Goal: Information Seeking & Learning: Learn about a topic

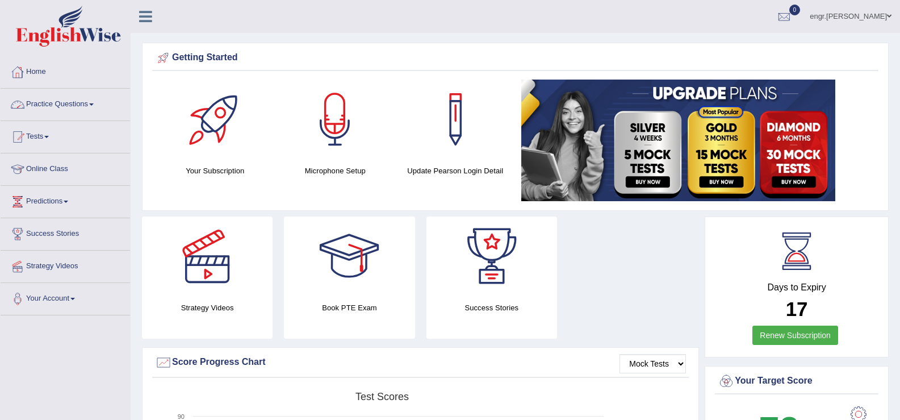
click at [89, 99] on link "Practice Questions" at bounding box center [65, 103] width 129 height 28
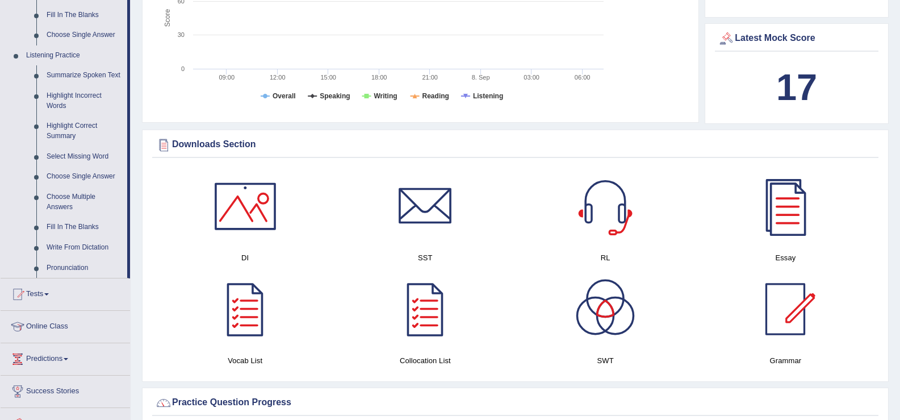
scroll to position [479, 0]
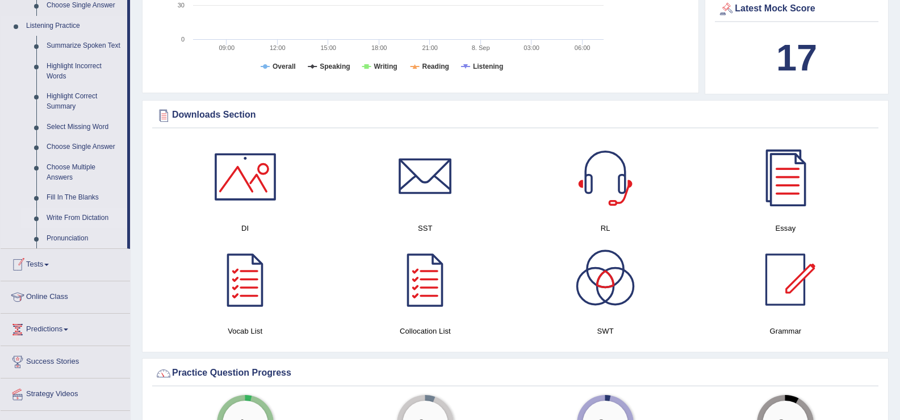
click at [79, 219] on link "Write From Dictation" at bounding box center [84, 218] width 86 height 20
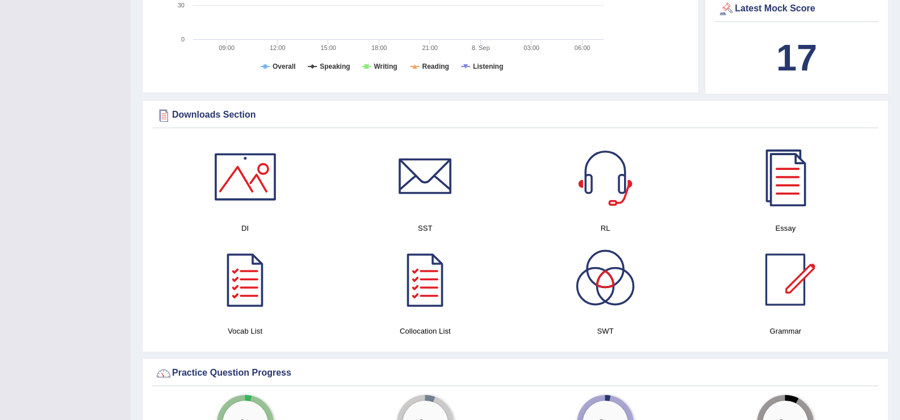
scroll to position [153, 0]
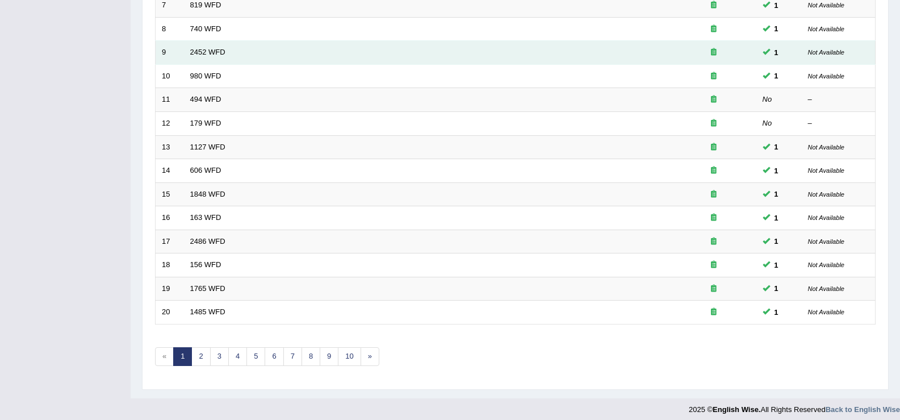
scroll to position [332, 0]
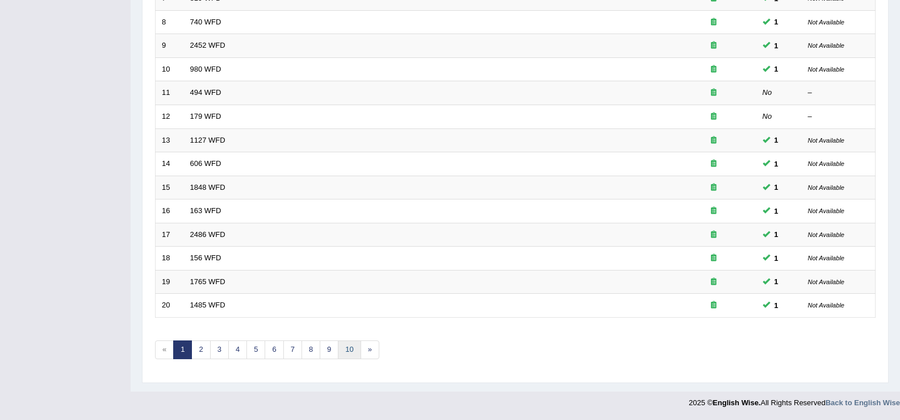
click at [349, 354] on link "10" at bounding box center [349, 349] width 23 height 19
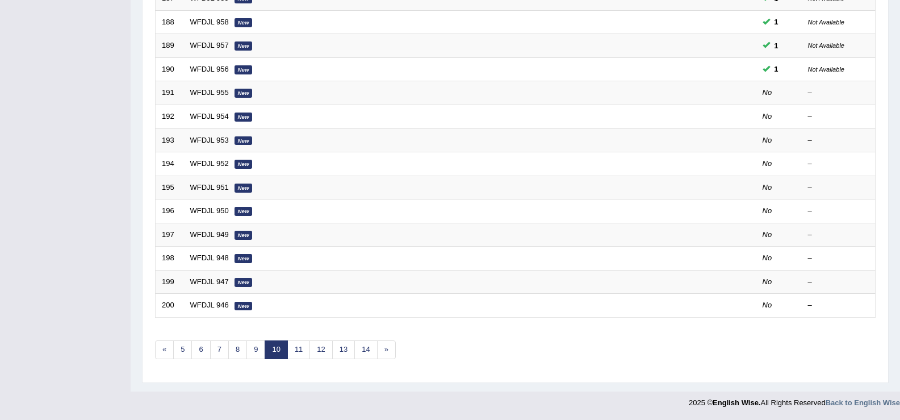
scroll to position [330, 0]
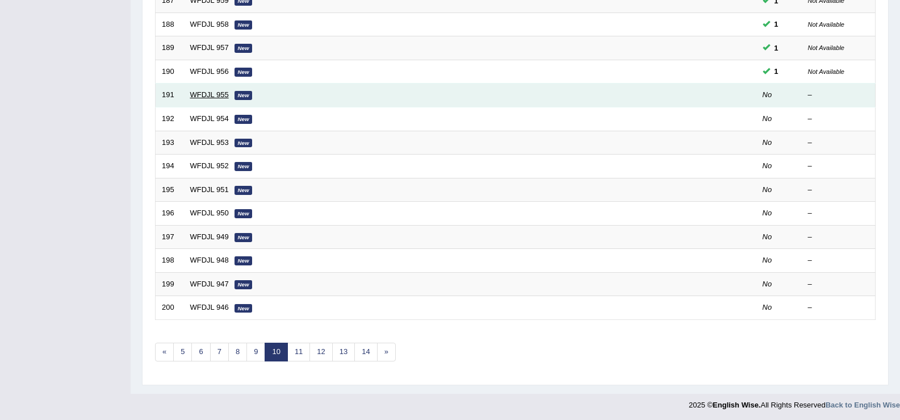
click at [205, 95] on link "WFDJL 955" at bounding box center [209, 94] width 39 height 9
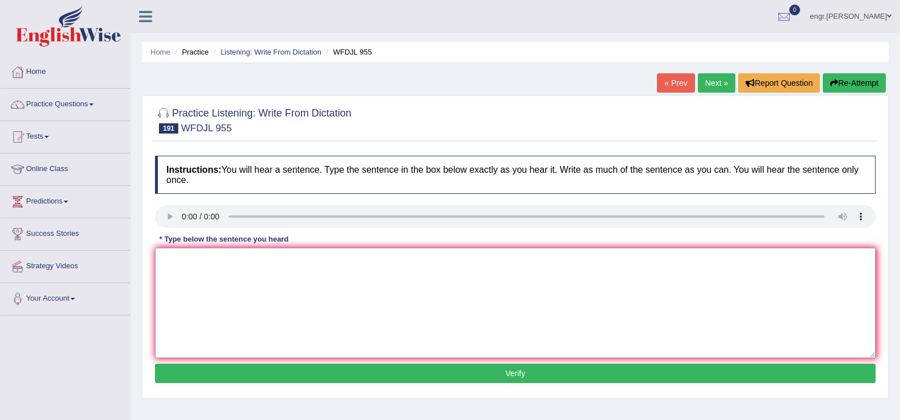
click at [198, 286] on textarea at bounding box center [515, 303] width 721 height 110
type textarea "These students learnt alot from teachers who know alots."
click at [250, 367] on button "Verify" at bounding box center [515, 372] width 721 height 19
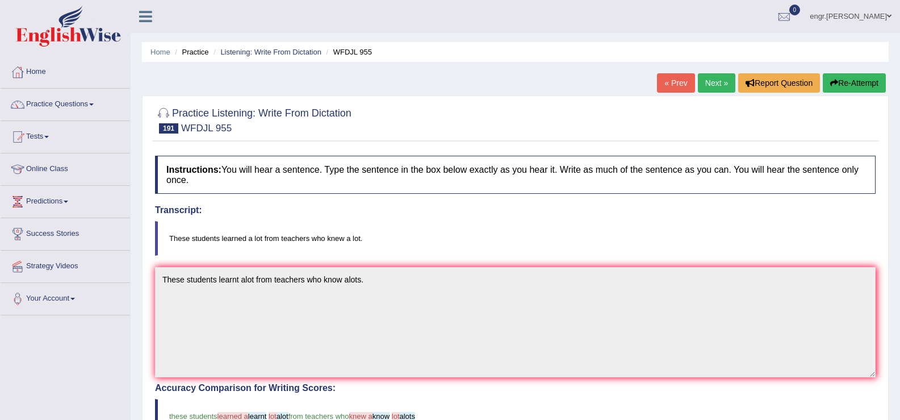
click at [720, 82] on link "Next »" at bounding box center [716, 82] width 37 height 19
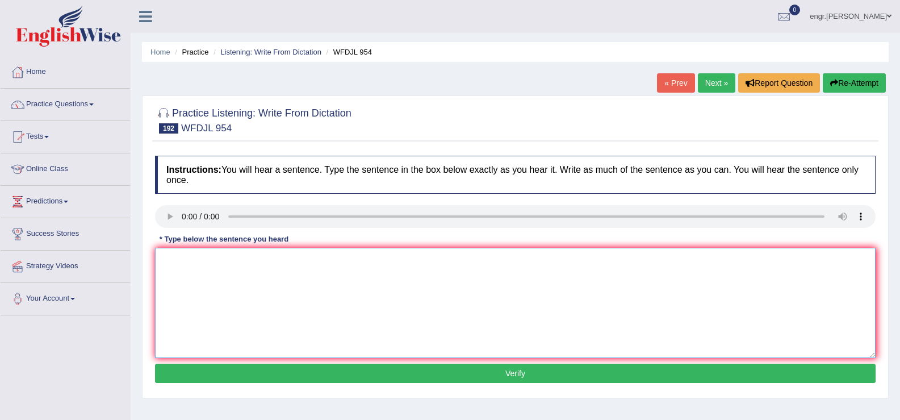
click at [222, 291] on textarea at bounding box center [515, 303] width 721 height 110
type textarea "The best manager is always open to try new things."
click at [283, 378] on button "Verify" at bounding box center [515, 372] width 721 height 19
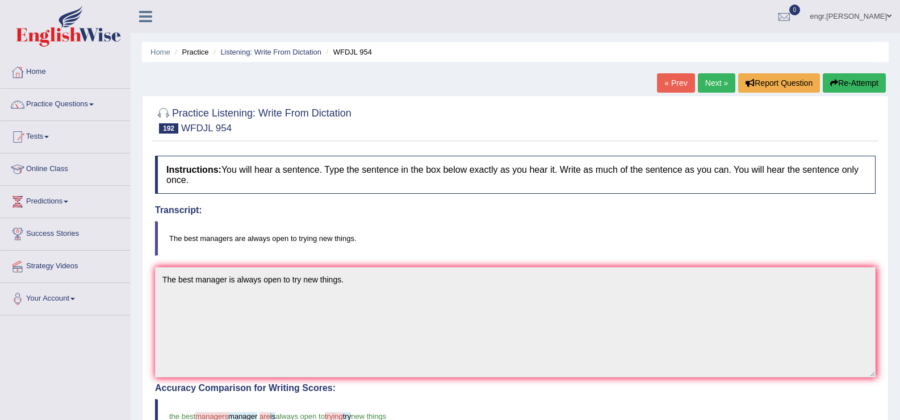
click at [698, 84] on link "Next »" at bounding box center [716, 82] width 37 height 19
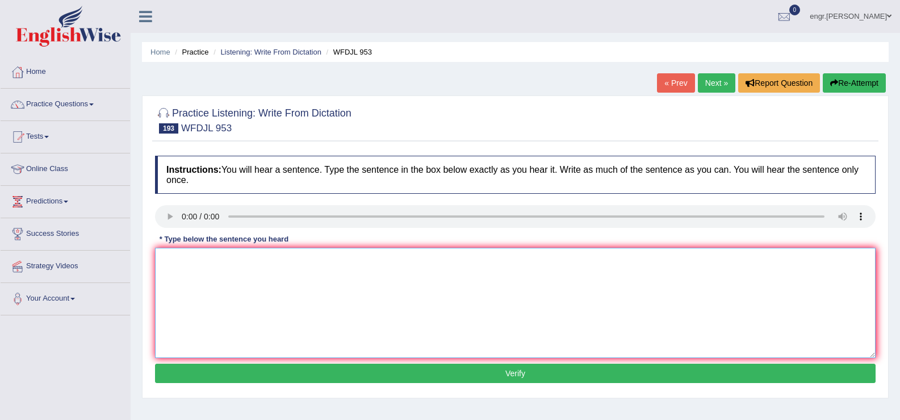
click at [223, 304] on textarea at bounding box center [515, 303] width 721 height 110
click at [167, 260] on textarea "Generalist" at bounding box center [515, 303] width 721 height 110
click at [170, 263] on textarea "Jeneralist" at bounding box center [515, 303] width 721 height 110
click at [215, 262] on textarea "Journeralist" at bounding box center [515, 303] width 721 height 110
click at [207, 261] on textarea "Journeralist" at bounding box center [515, 303] width 721 height 110
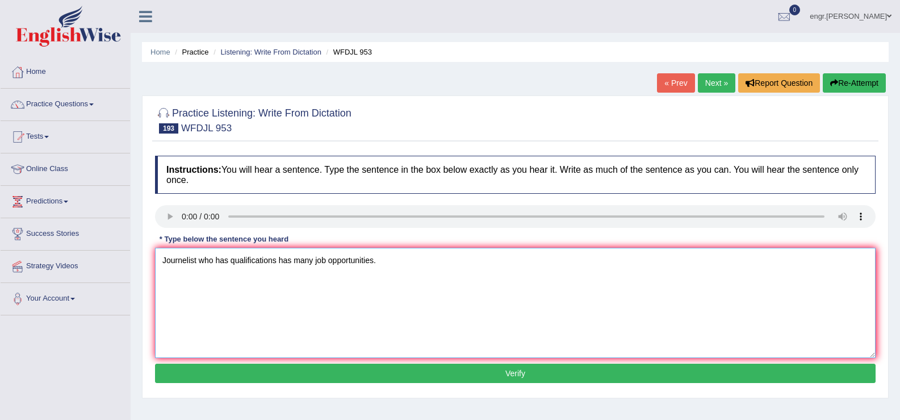
type textarea "Journelist who has qualifications has many job opportunities."
click at [302, 379] on button "Verify" at bounding box center [515, 372] width 721 height 19
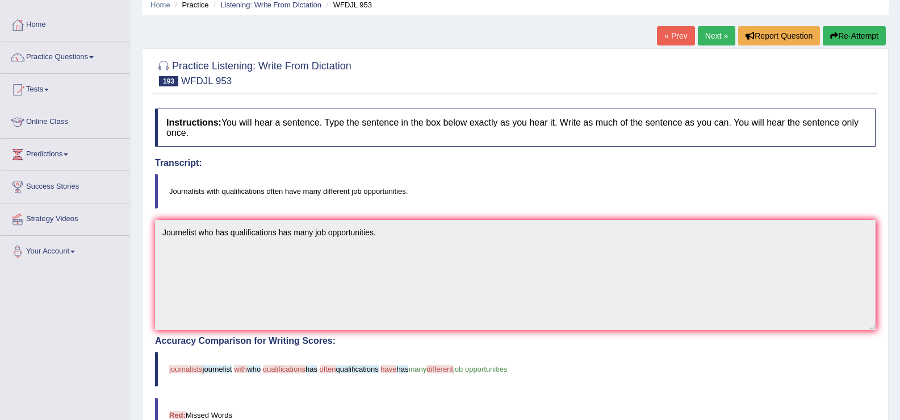
scroll to position [16, 0]
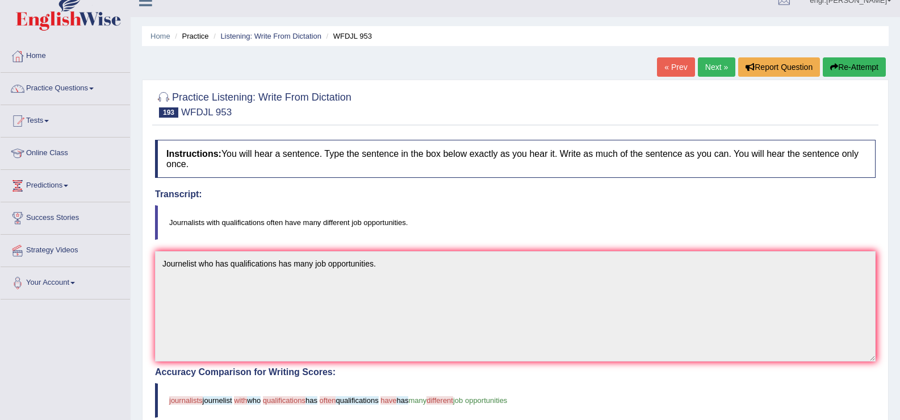
click at [722, 65] on link "Next »" at bounding box center [716, 66] width 37 height 19
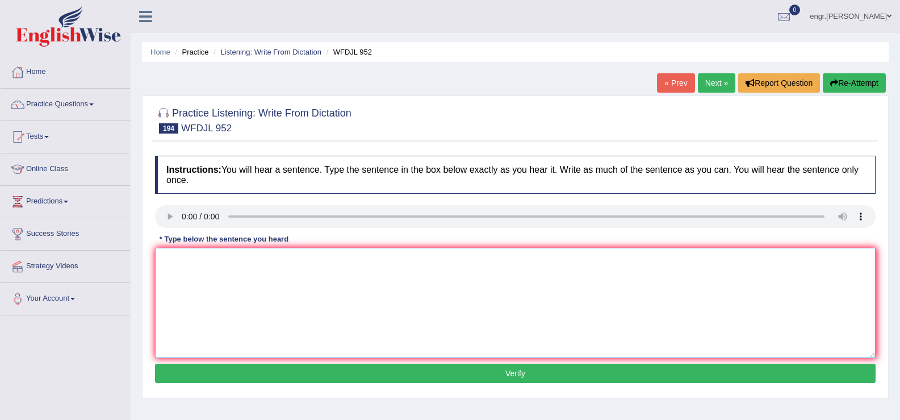
click at [232, 316] on textarea at bounding box center [515, 303] width 721 height 110
type textarea "A decease once dangerous have no longer exists."
click at [260, 373] on button "Verify" at bounding box center [515, 372] width 721 height 19
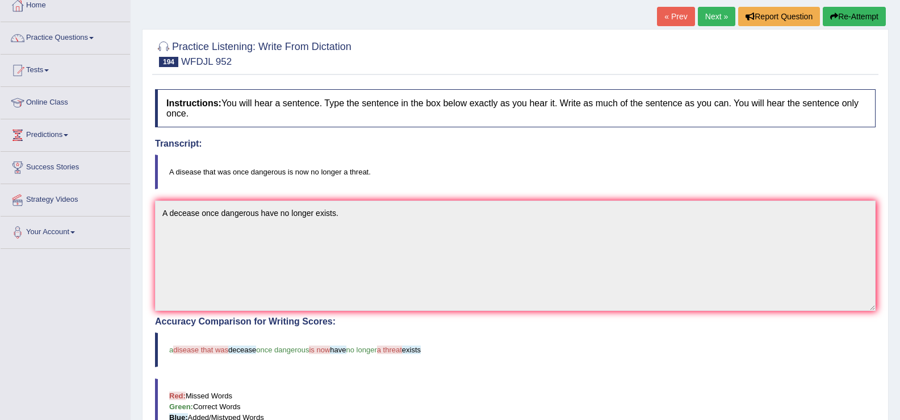
scroll to position [43, 0]
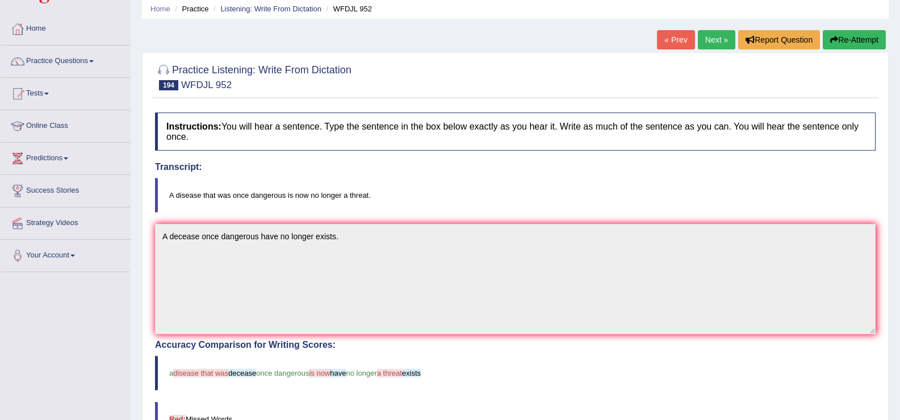
click at [700, 40] on link "Next »" at bounding box center [716, 39] width 37 height 19
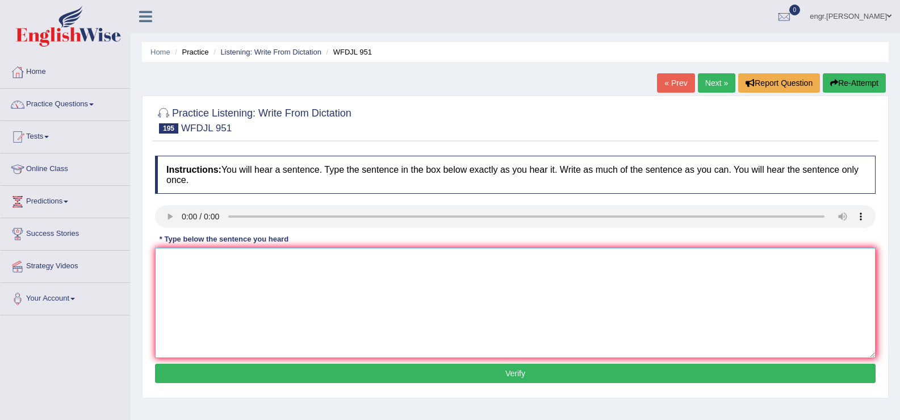
click at [211, 304] on textarea at bounding box center [515, 303] width 721 height 110
type textarea "We must act and decrease an unemployment rate."
click at [272, 367] on button "Verify" at bounding box center [515, 372] width 721 height 19
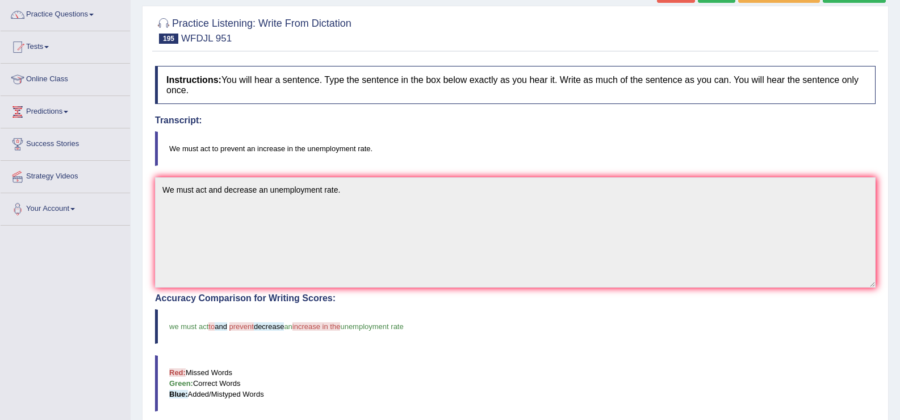
scroll to position [53, 0]
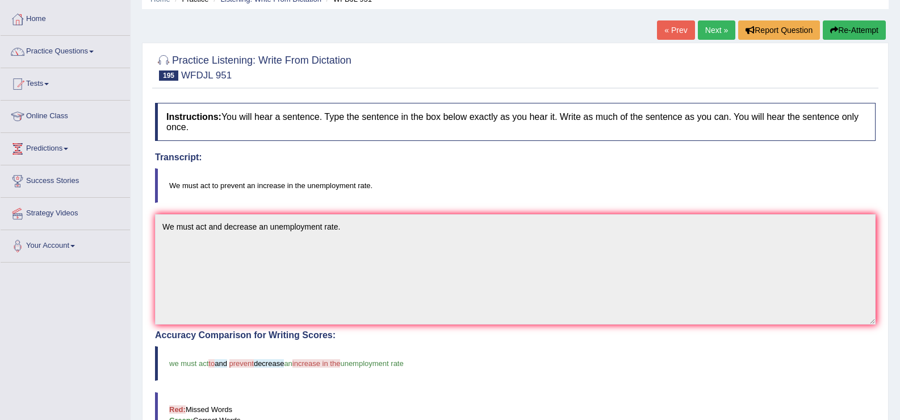
click at [704, 27] on link "Next »" at bounding box center [716, 29] width 37 height 19
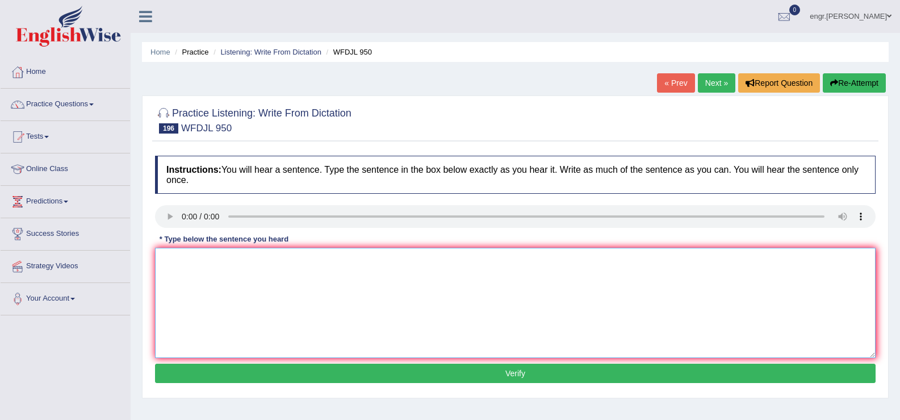
click at [186, 292] on textarea at bounding box center [515, 303] width 721 height 110
type textarea "The sources listed for this essay has no longer needed for."
click at [233, 363] on button "Verify" at bounding box center [515, 372] width 721 height 19
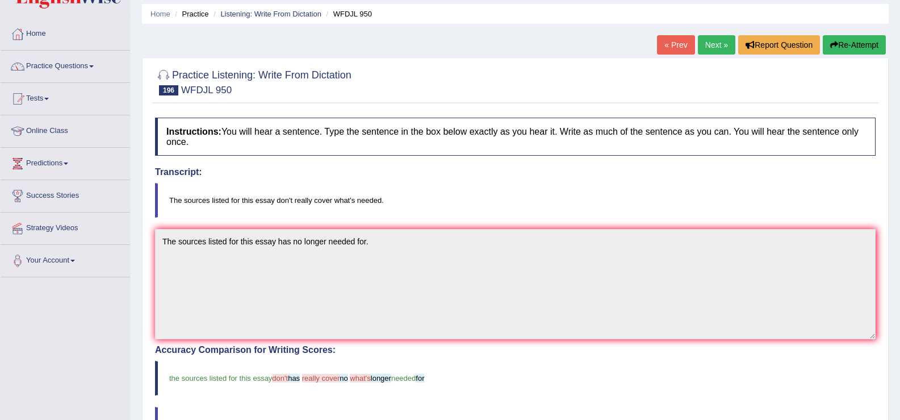
scroll to position [37, 0]
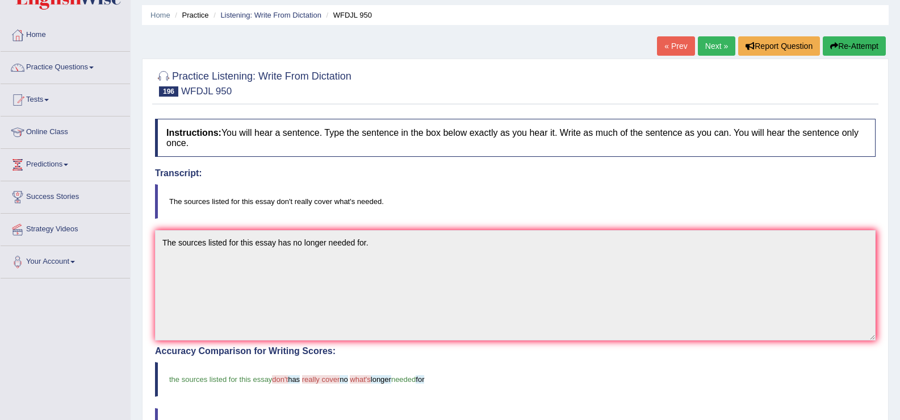
click at [718, 47] on link "Next »" at bounding box center [716, 45] width 37 height 19
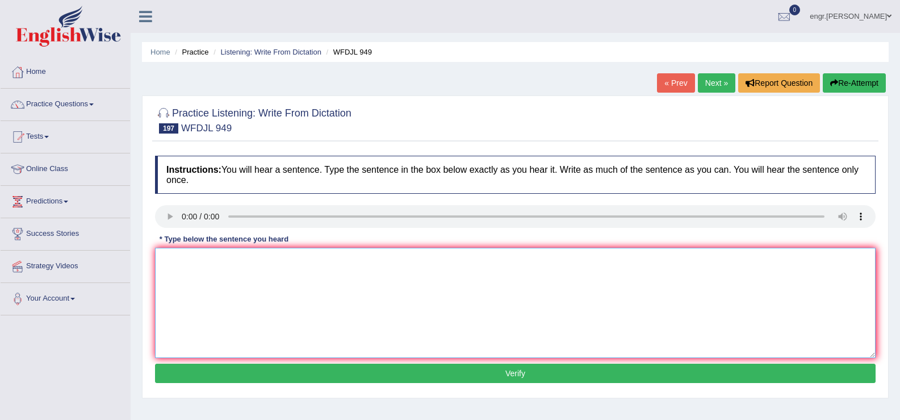
click at [204, 304] on textarea at bounding box center [515, 303] width 721 height 110
type textarea "."
click at [286, 370] on button "Verify" at bounding box center [515, 372] width 721 height 19
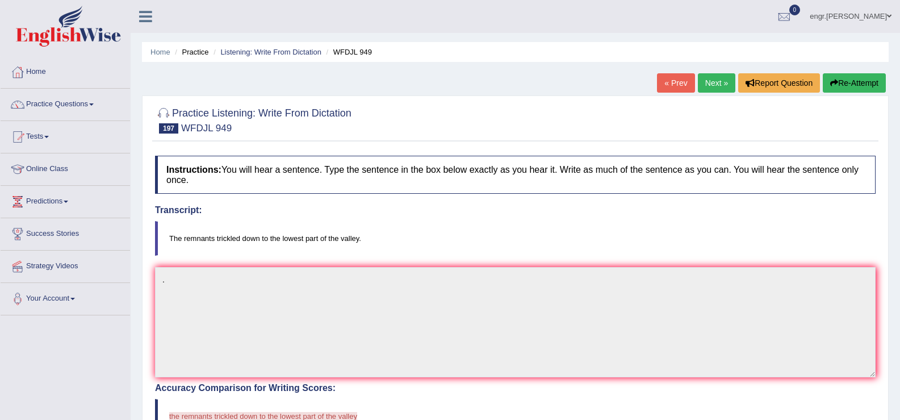
click at [835, 88] on button "Re-Attempt" at bounding box center [854, 82] width 63 height 19
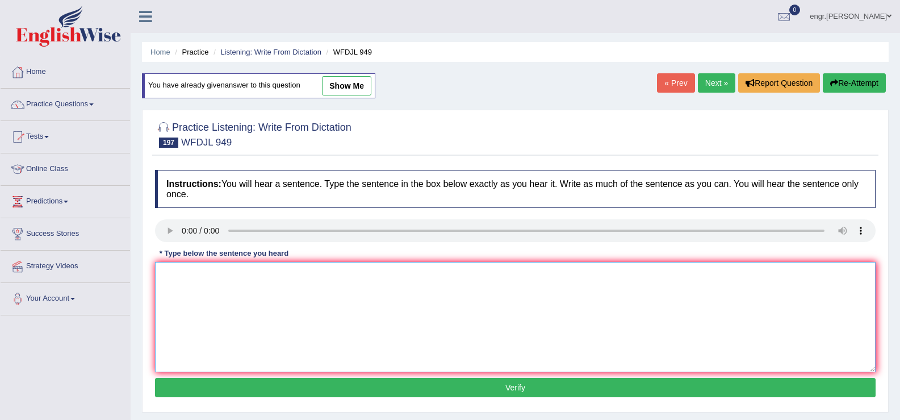
click at [216, 286] on textarea at bounding box center [515, 317] width 721 height 110
click at [211, 324] on textarea at bounding box center [515, 317] width 721 height 110
type textarea "The remenants trickled down to the lowest part of the valley."
click at [604, 385] on button "Verify" at bounding box center [515, 387] width 721 height 19
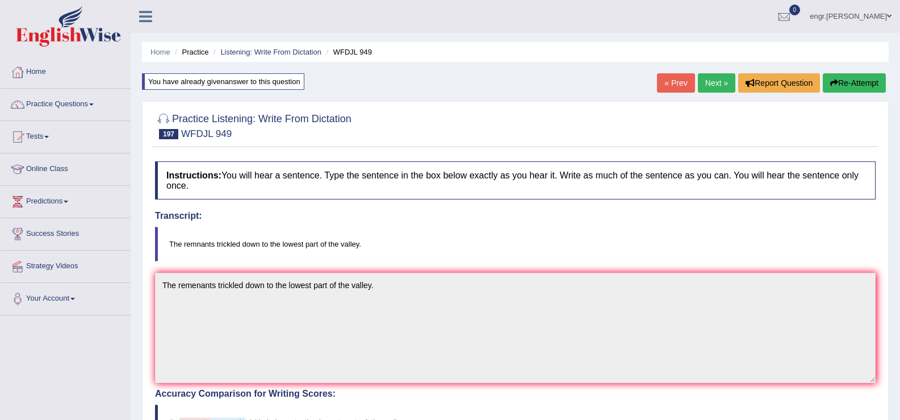
click at [713, 91] on link "Next »" at bounding box center [716, 82] width 37 height 19
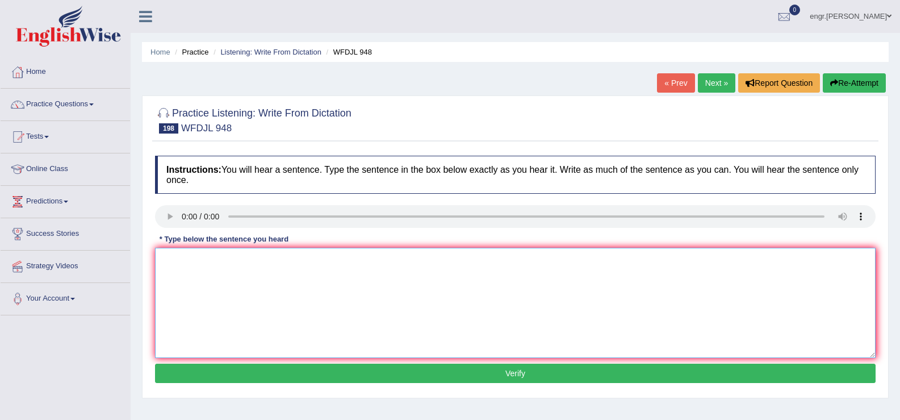
click at [185, 292] on textarea at bounding box center [515, 303] width 721 height 110
type textarea "Our school lunch place has alot of snacks and drinks."
click at [231, 367] on button "Verify" at bounding box center [515, 372] width 721 height 19
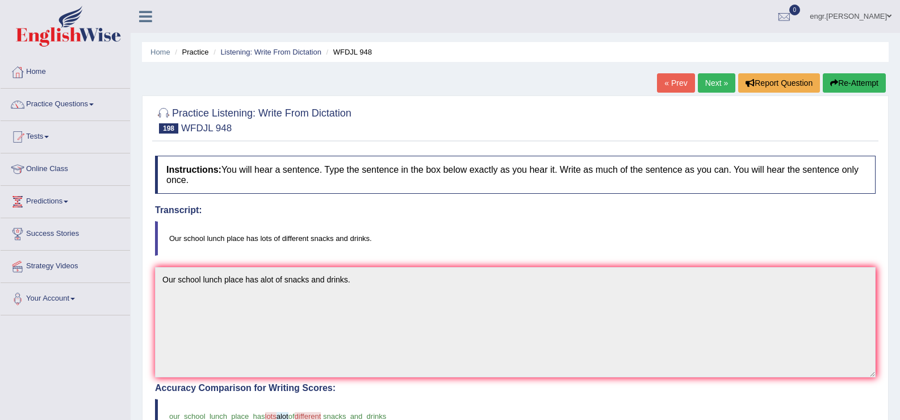
click at [706, 82] on link "Next »" at bounding box center [716, 82] width 37 height 19
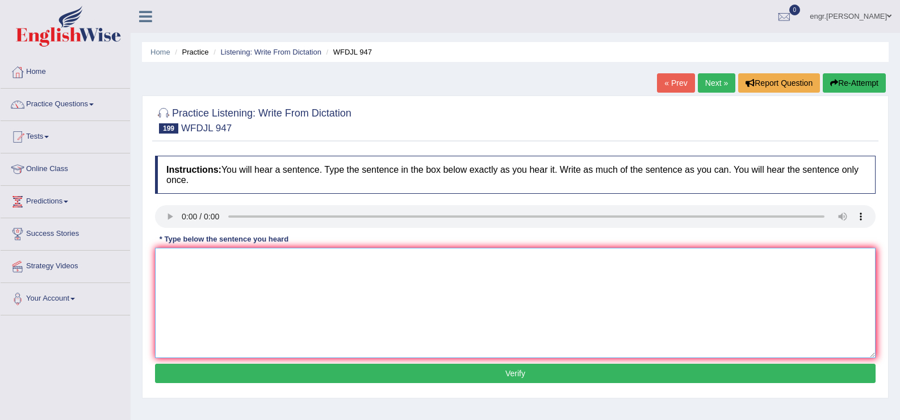
click at [228, 338] on textarea at bounding box center [515, 303] width 721 height 110
click at [216, 303] on textarea at bounding box center [515, 303] width 721 height 110
type textarea "Soon money experts give talks to important visitors here."
click at [292, 380] on button "Verify" at bounding box center [515, 372] width 721 height 19
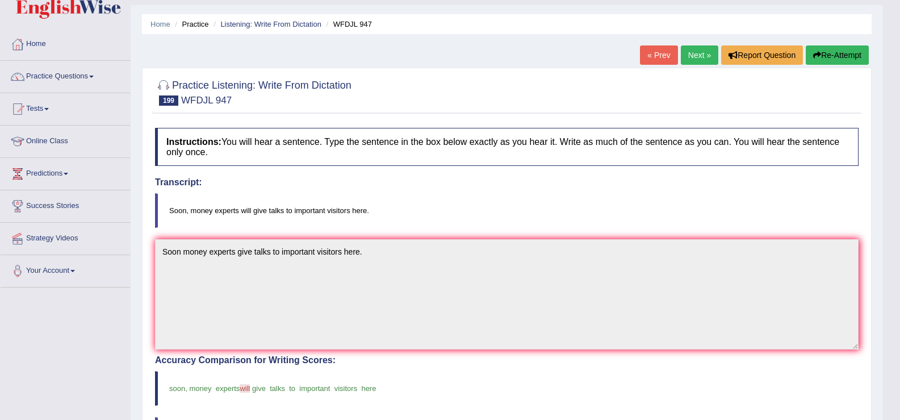
scroll to position [27, 0]
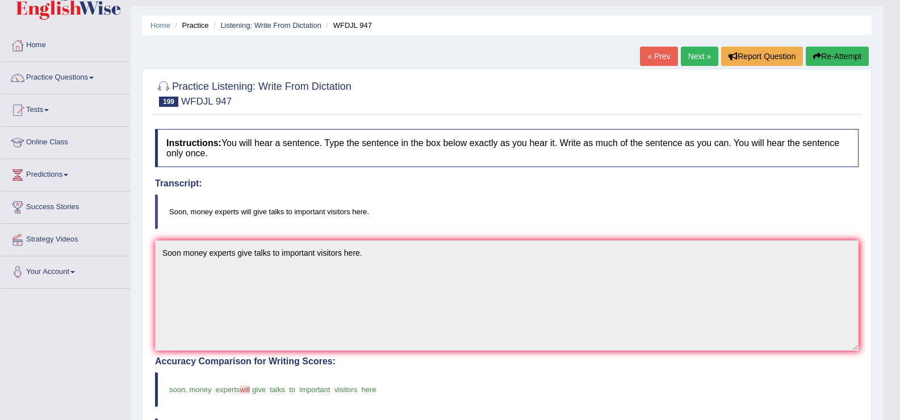
click at [700, 55] on link "Next »" at bounding box center [699, 56] width 37 height 19
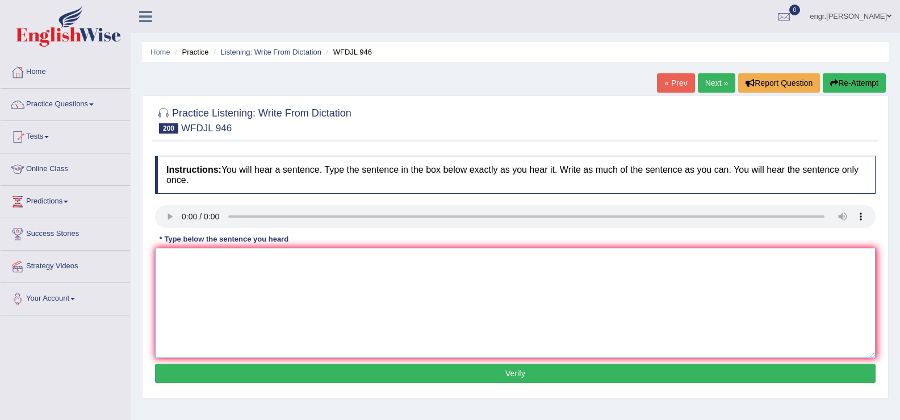
click at [174, 281] on textarea at bounding box center [515, 303] width 721 height 110
type textarea "City planners worked together to our neighbourhood to work better and grow."
click at [215, 380] on button "Verify" at bounding box center [515, 372] width 721 height 19
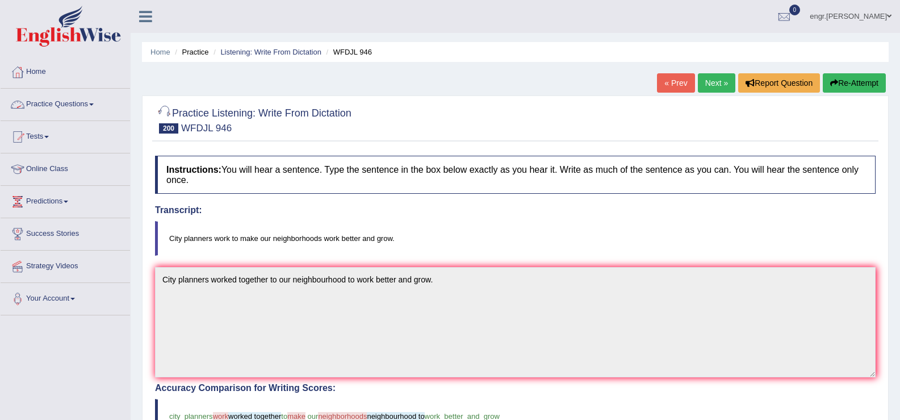
click at [64, 113] on link "Practice Questions" at bounding box center [65, 103] width 129 height 28
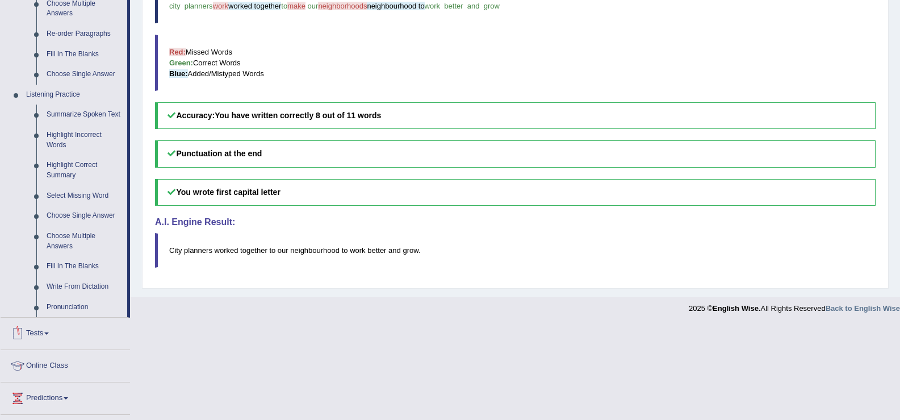
scroll to position [419, 0]
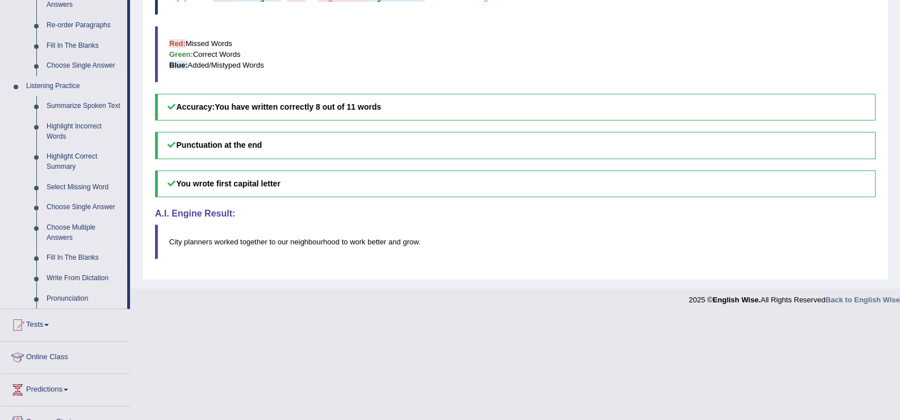
click at [76, 255] on link "Fill In The Blanks" at bounding box center [84, 258] width 86 height 20
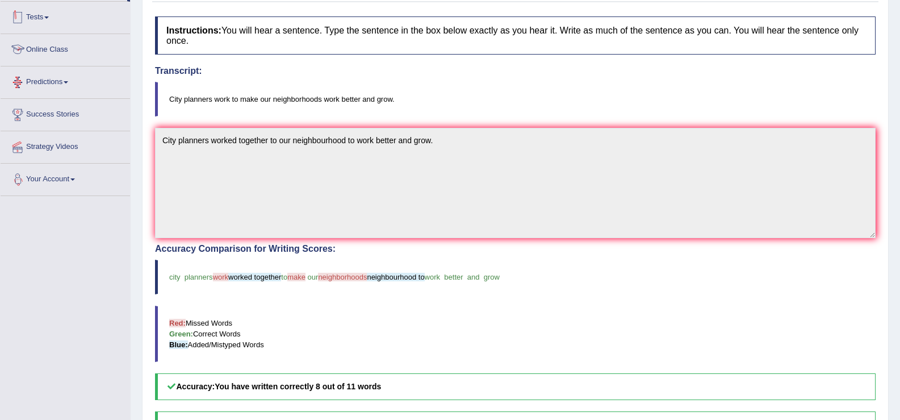
scroll to position [185, 0]
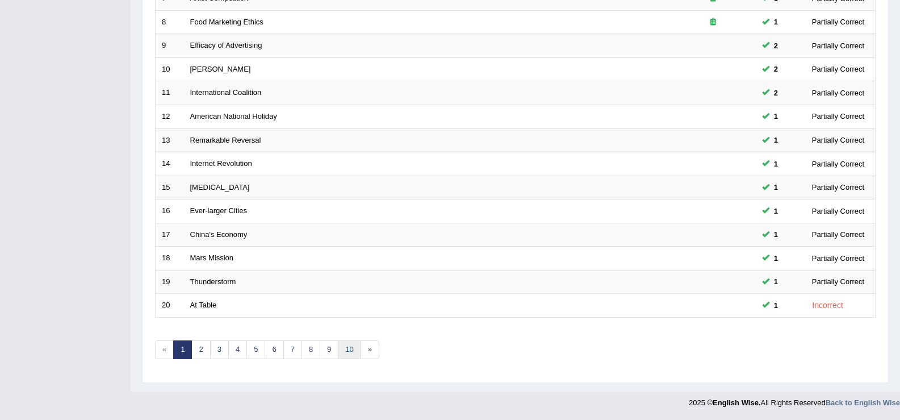
click at [354, 346] on link "10" at bounding box center [349, 349] width 23 height 19
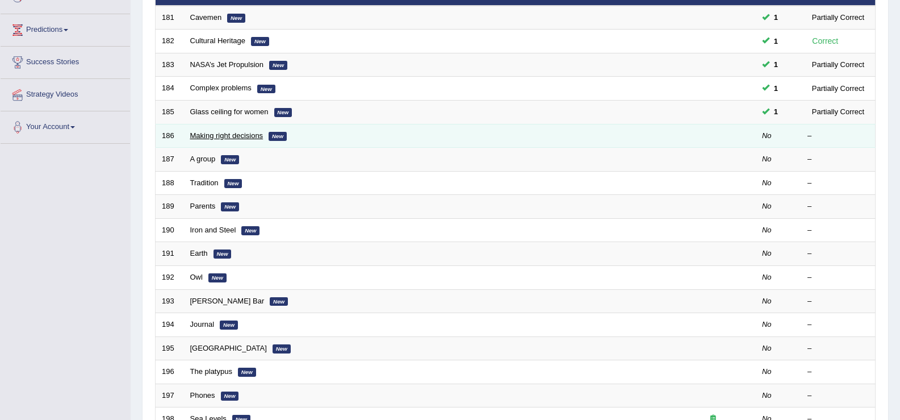
click at [202, 132] on link "Making right decisions" at bounding box center [226, 135] width 73 height 9
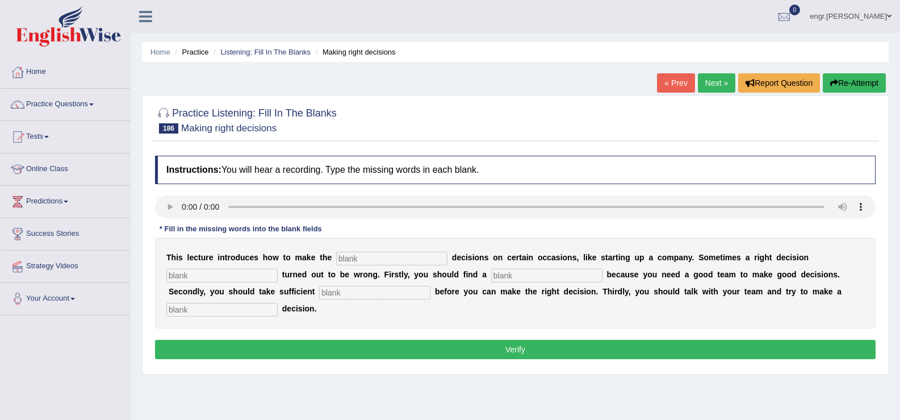
click at [360, 256] on input "text" at bounding box center [391, 259] width 111 height 14
type input "right"
click at [246, 274] on input "text" at bounding box center [221, 276] width 111 height 14
type input "intitall"
click at [509, 271] on input "text" at bounding box center [546, 276] width 111 height 14
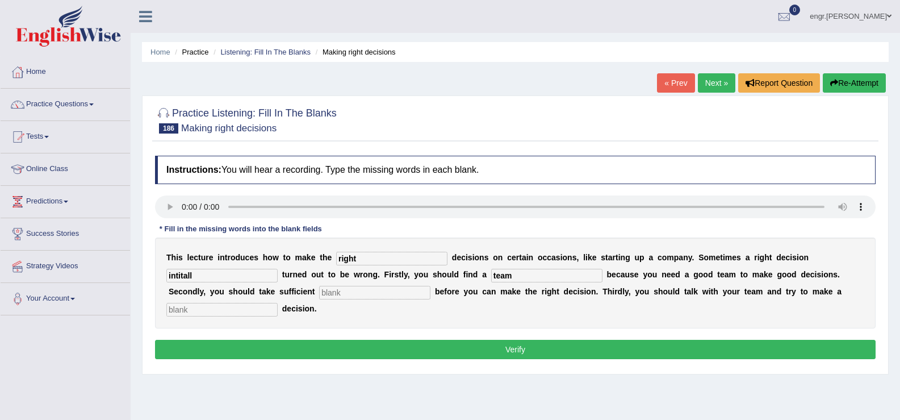
type input "team"
click at [403, 294] on input "text" at bounding box center [374, 293] width 111 height 14
type input "inforamtio"
click at [236, 308] on input "text" at bounding box center [221, 310] width 111 height 14
type input "rigerous"
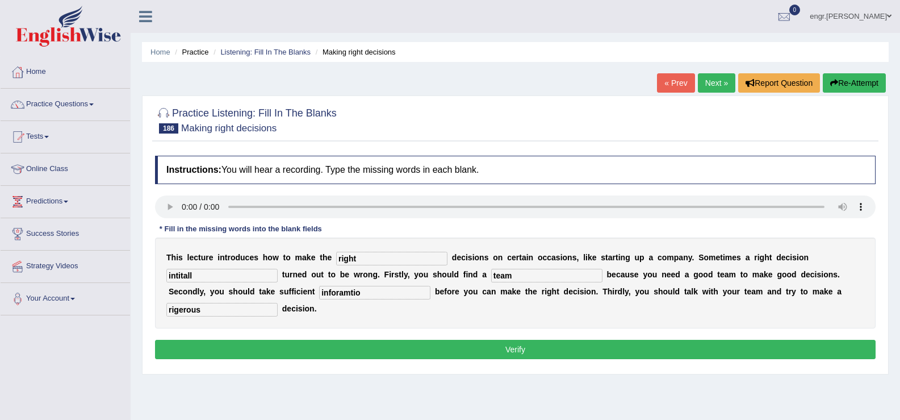
click at [231, 273] on input "intitall" at bounding box center [221, 276] width 111 height 14
type input "initially"
click at [396, 294] on input "inforamtio" at bounding box center [374, 293] width 111 height 14
type input "information"
click at [394, 350] on button "Verify" at bounding box center [515, 349] width 721 height 19
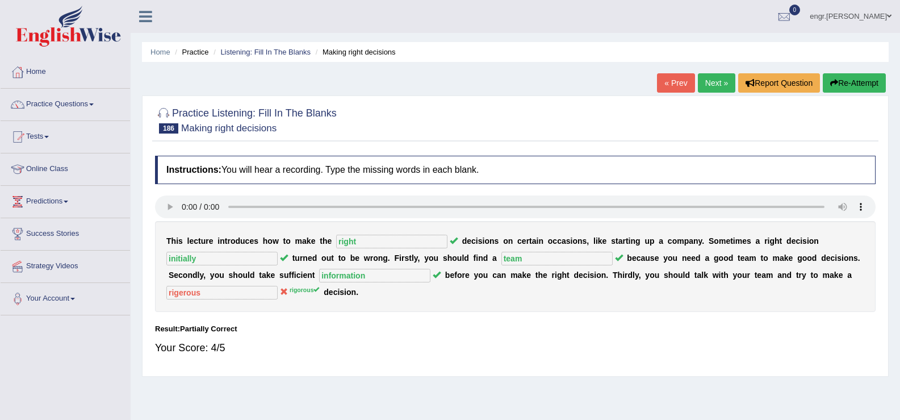
click at [701, 77] on link "Next »" at bounding box center [716, 82] width 37 height 19
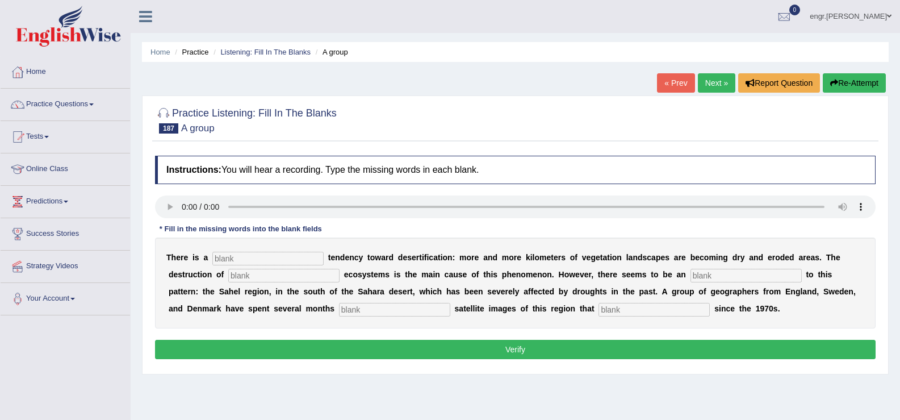
click at [236, 258] on input "text" at bounding box center [267, 259] width 111 height 14
type input "worldwide"
click at [250, 279] on input "text" at bounding box center [283, 276] width 111 height 14
type input "have"
click at [733, 278] on input "text" at bounding box center [746, 276] width 111 height 14
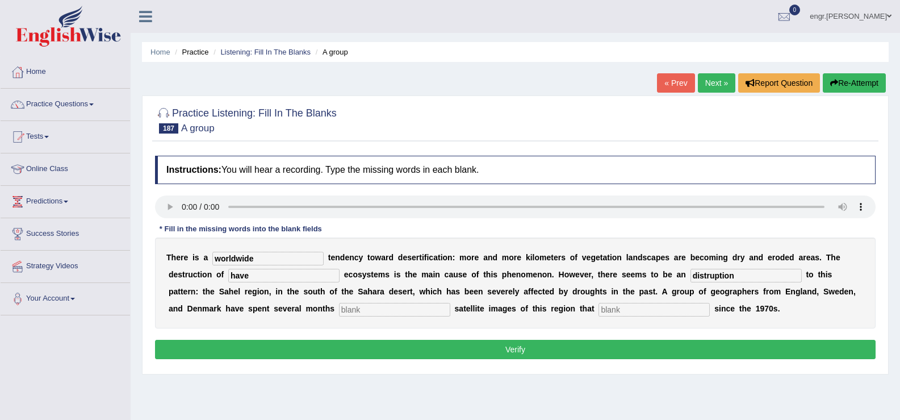
type input "distruption"
click at [412, 312] on input "text" at bounding box center [394, 310] width 111 height 14
type input "stud"
click at [632, 309] on input "text" at bounding box center [654, 310] width 111 height 14
type input "exists"
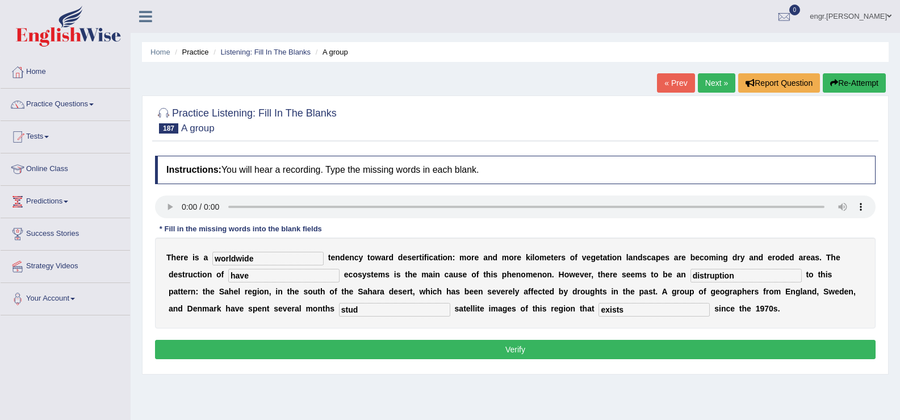
click at [307, 276] on input "have" at bounding box center [283, 276] width 111 height 14
type input "h"
click at [363, 306] on input "stud" at bounding box center [394, 310] width 111 height 14
type input "studying"
click at [294, 271] on input "text" at bounding box center [283, 276] width 111 height 14
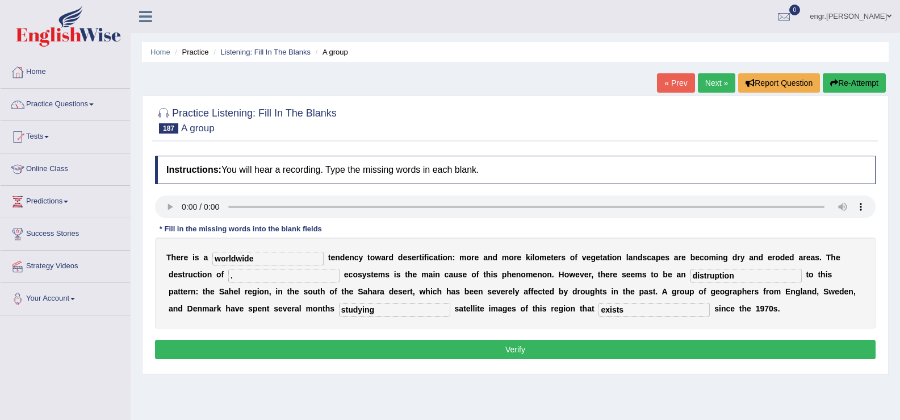
type input "."
click at [308, 349] on button "Verify" at bounding box center [515, 349] width 721 height 19
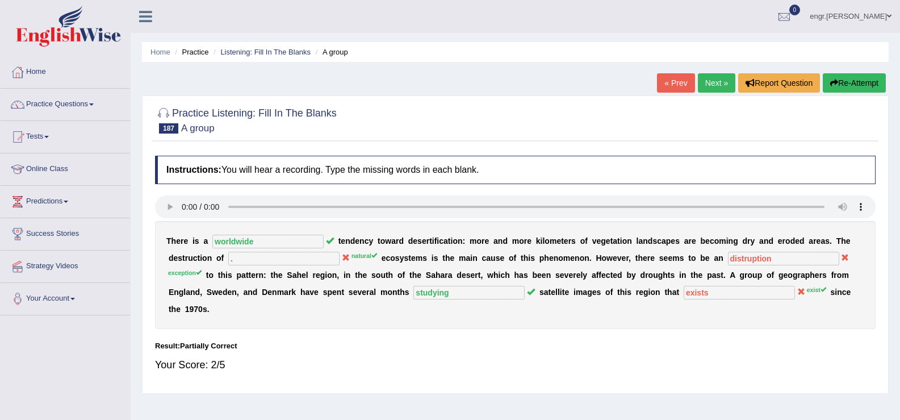
click at [713, 82] on link "Next »" at bounding box center [716, 82] width 37 height 19
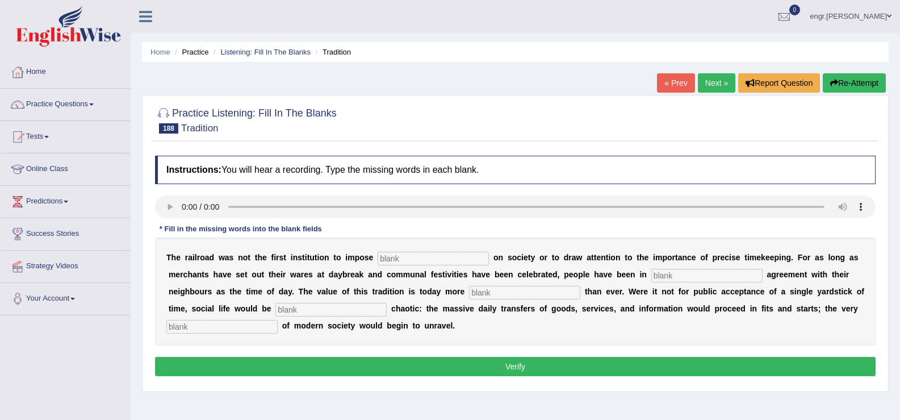
click at [408, 254] on input "text" at bounding box center [433, 259] width 111 height 14
type input "regularity"
click at [684, 272] on input "text" at bounding box center [706, 276] width 111 height 14
type input "rough"
click at [505, 294] on input "text" at bounding box center [524, 293] width 111 height 14
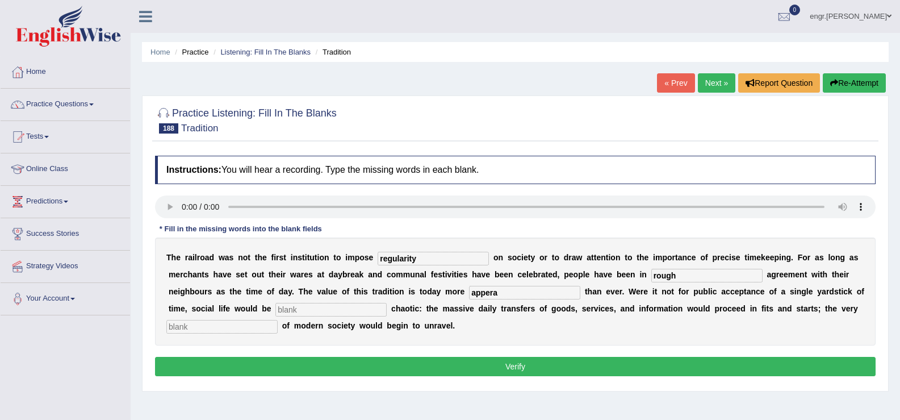
type input "appera"
click at [373, 304] on input "text" at bounding box center [330, 310] width 111 height 14
type input "unbearably"
click at [246, 330] on input "text" at bounding box center [221, 327] width 111 height 14
type input "fabric"
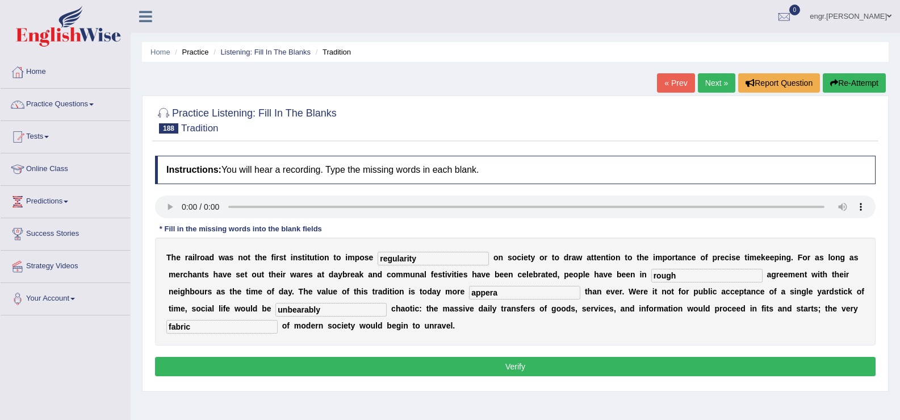
click at [698, 279] on input "rough" at bounding box center [706, 276] width 111 height 14
type input "rough"
click at [520, 293] on input "appera" at bounding box center [524, 293] width 111 height 14
type input "apperently"
click at [439, 361] on button "Verify" at bounding box center [515, 366] width 721 height 19
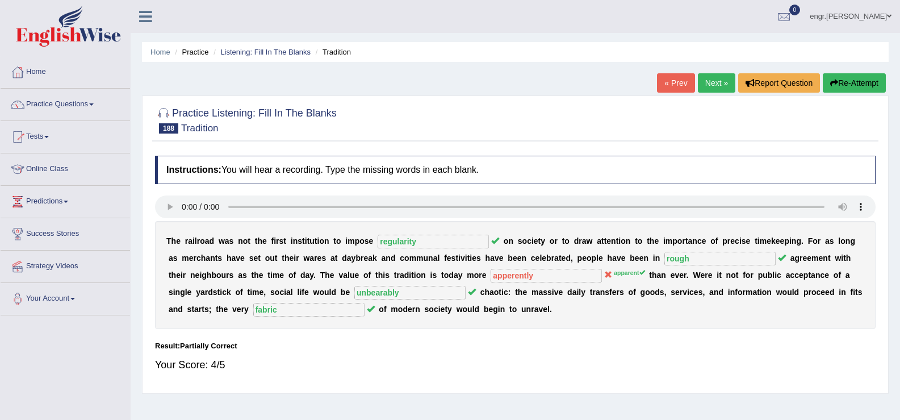
click at [705, 79] on link "Next »" at bounding box center [716, 82] width 37 height 19
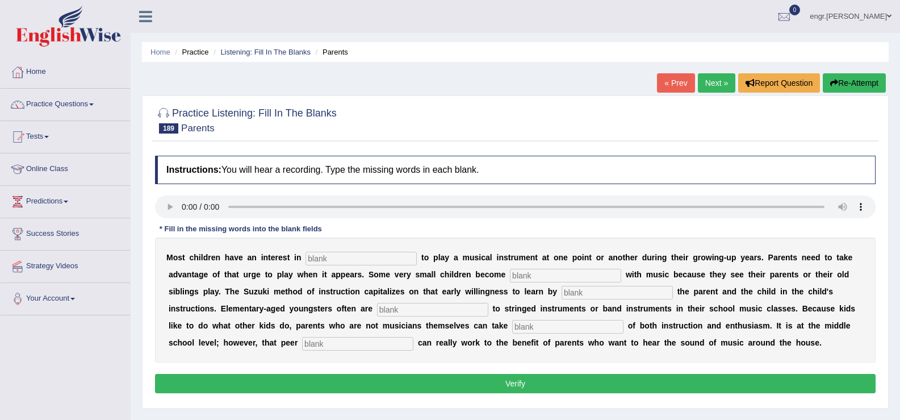
click at [334, 257] on input "text" at bounding box center [361, 259] width 111 height 14
type input "learning"
click at [538, 278] on input "text" at bounding box center [565, 276] width 111 height 14
type input "intreat"
click at [578, 298] on input "text" at bounding box center [617, 293] width 111 height 14
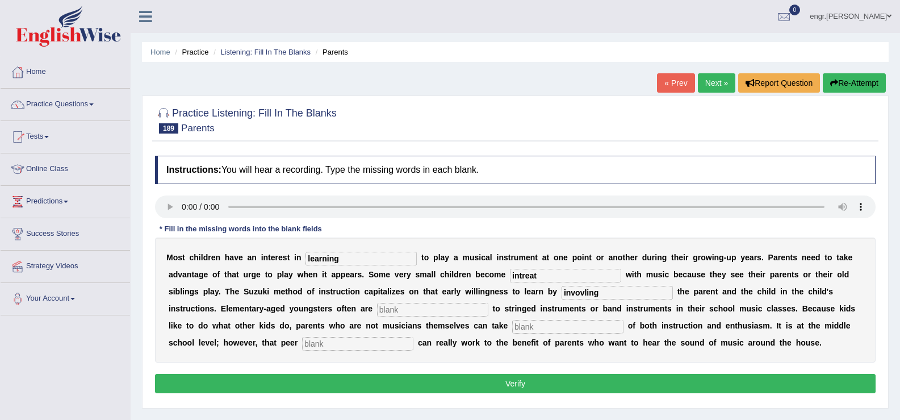
type input "invovling"
click at [402, 304] on input "text" at bounding box center [432, 310] width 111 height 14
type input "exposed"
click at [596, 291] on input "invovling" at bounding box center [617, 293] width 111 height 14
click at [558, 327] on input "text" at bounding box center [567, 327] width 111 height 14
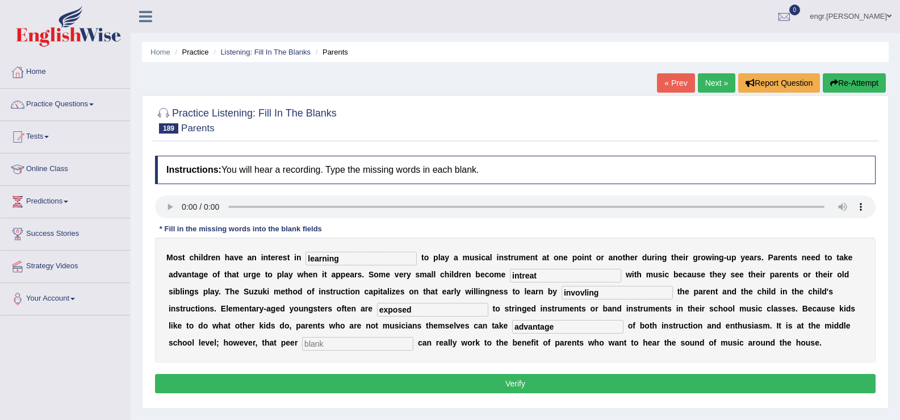
type input "advantage"
click at [361, 340] on input "text" at bounding box center [357, 344] width 111 height 14
type input "pressure"
click at [610, 295] on input "invovling" at bounding box center [617, 293] width 111 height 14
type input "involving"
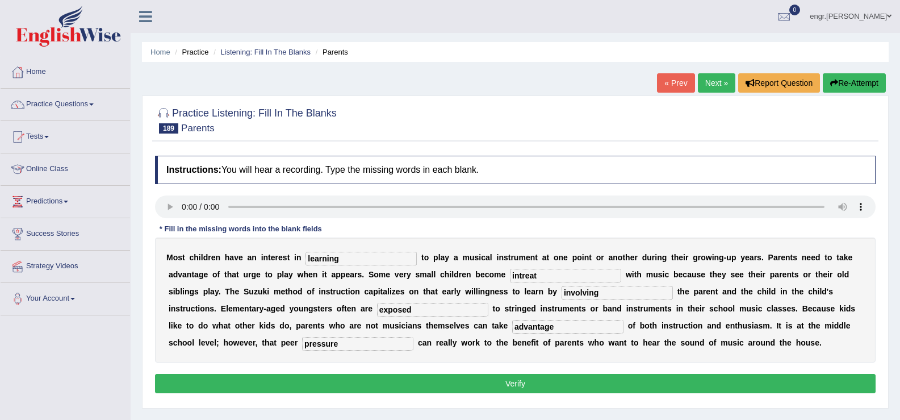
click at [425, 392] on button "Verify" at bounding box center [515, 383] width 721 height 19
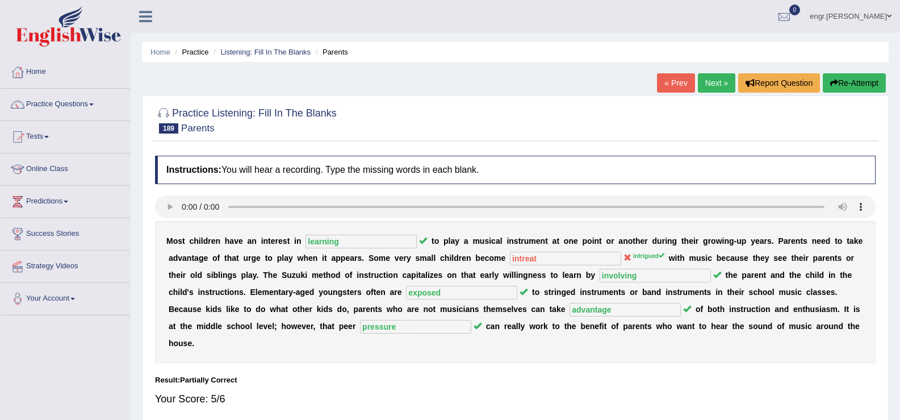
click at [703, 86] on link "Next »" at bounding box center [716, 82] width 37 height 19
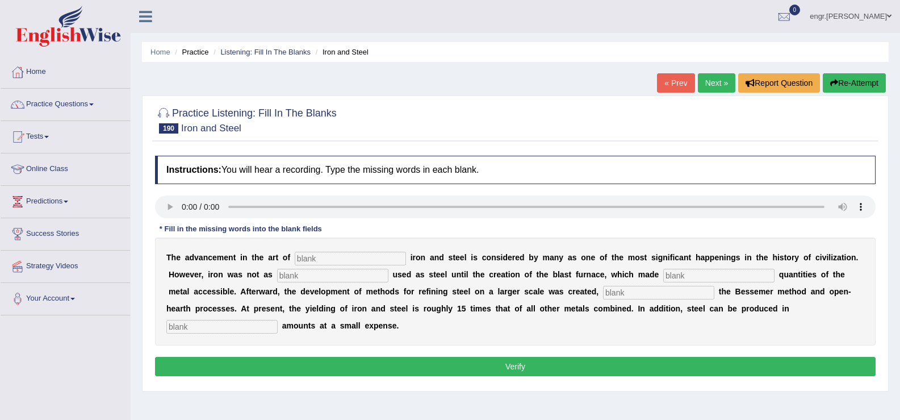
click at [348, 260] on input "text" at bounding box center [350, 259] width 111 height 14
type input "producing"
click at [320, 278] on input "text" at bounding box center [332, 276] width 111 height 14
type input "widely"
click at [714, 270] on input "text" at bounding box center [718, 276] width 111 height 14
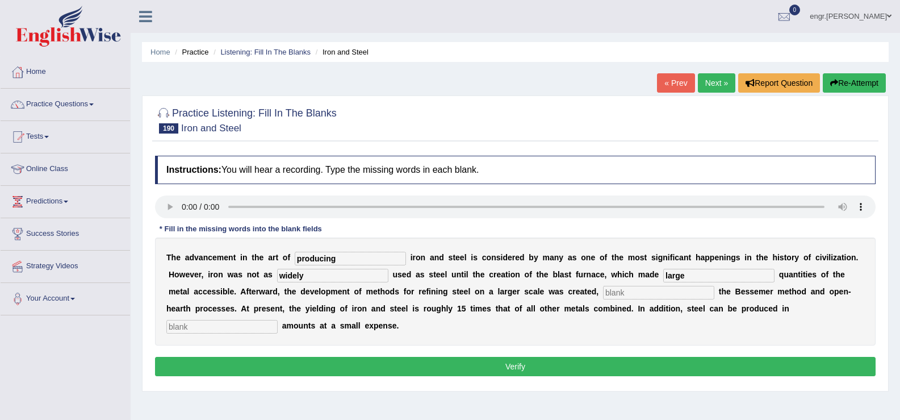
type input "large"
click at [633, 288] on input "text" at bounding box center [658, 293] width 111 height 14
type input "including"
click at [258, 325] on input "text" at bounding box center [221, 327] width 111 height 14
type input "large"
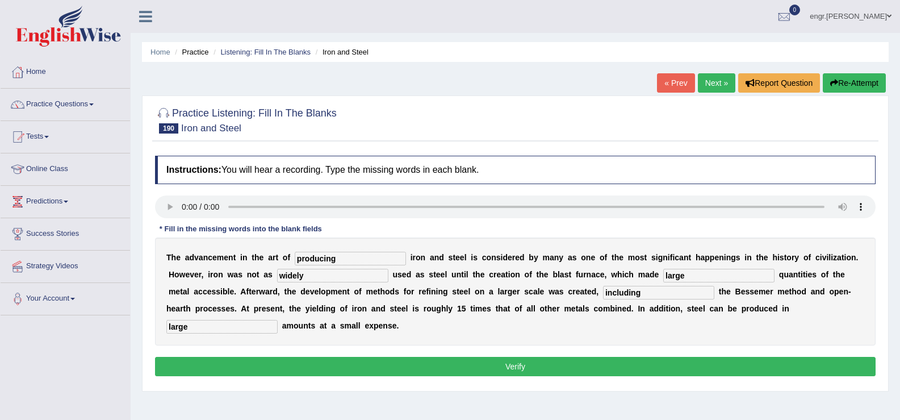
click at [323, 370] on button "Verify" at bounding box center [515, 366] width 721 height 19
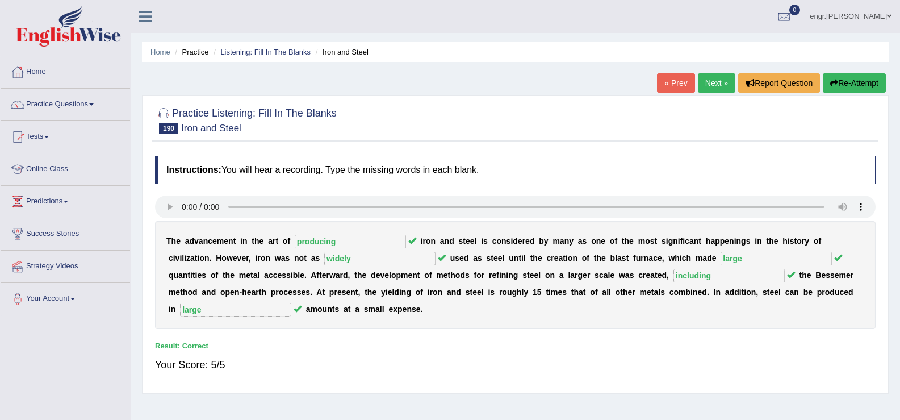
click at [709, 84] on link "Next »" at bounding box center [716, 82] width 37 height 19
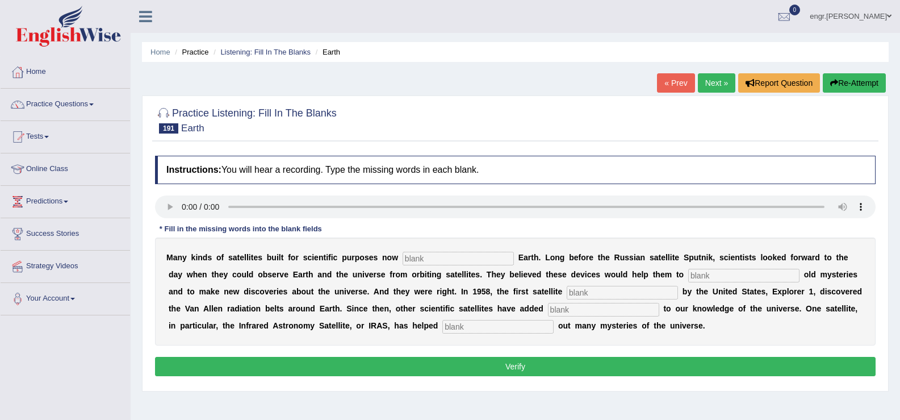
click at [407, 256] on input "text" at bounding box center [458, 259] width 111 height 14
click at [415, 258] on input "text" at bounding box center [458, 259] width 111 height 14
type input "orbit"
click at [732, 275] on input "text" at bounding box center [743, 276] width 111 height 14
type input "solve"
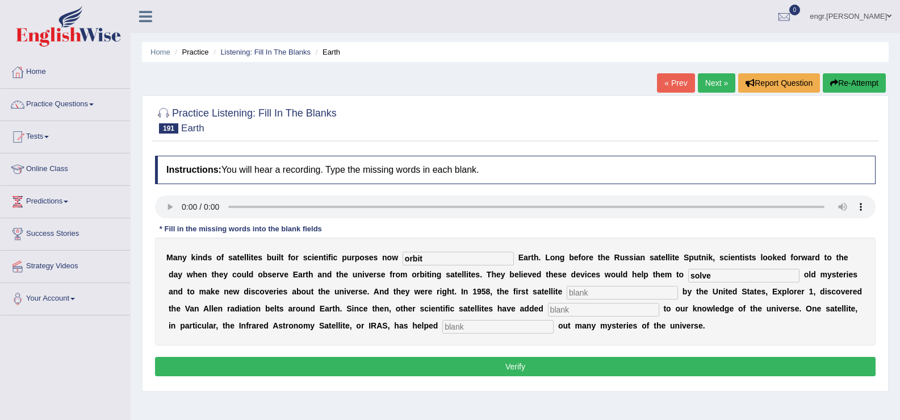
click at [623, 290] on input "text" at bounding box center [622, 293] width 111 height 14
type input "launched"
click at [576, 308] on input "text" at bounding box center [603, 310] width 111 height 14
type input "greatly"
click at [474, 327] on input "text" at bounding box center [497, 327] width 111 height 14
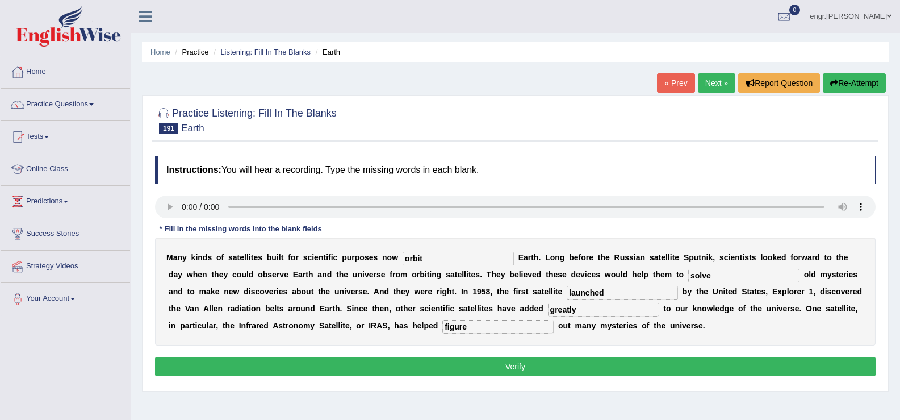
type input "figure"
click at [490, 365] on button "Verify" at bounding box center [515, 366] width 721 height 19
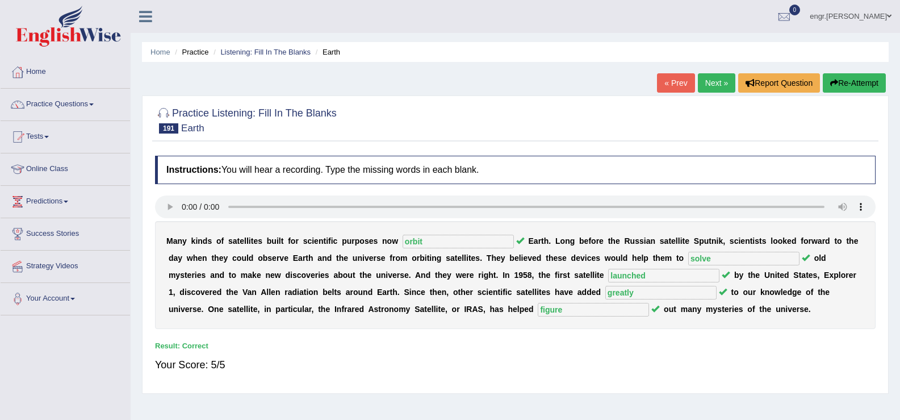
click at [702, 89] on link "Next »" at bounding box center [716, 82] width 37 height 19
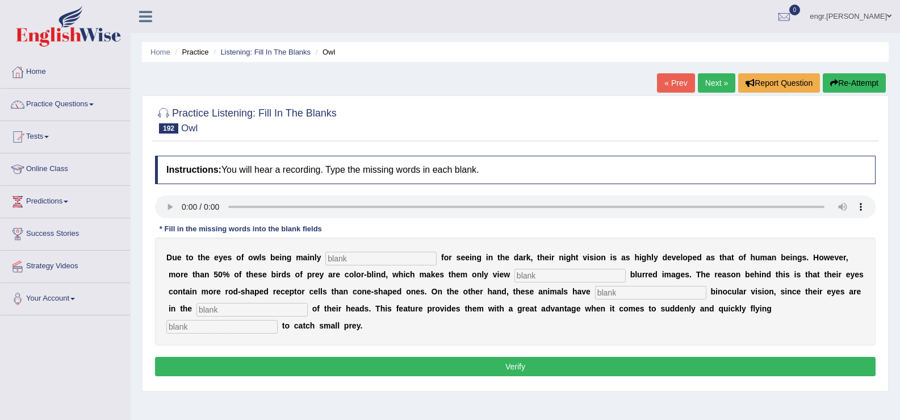
click at [355, 260] on input "text" at bounding box center [380, 259] width 111 height 14
type input "adapted"
click at [518, 278] on input "text" at bounding box center [570, 276] width 111 height 14
type input "slightly"
click at [618, 295] on input "text" at bounding box center [650, 293] width 111 height 14
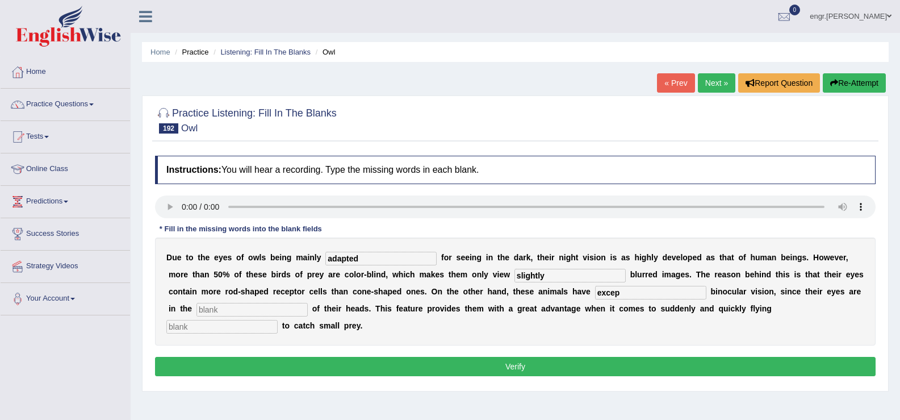
type input "excep"
click at [246, 311] on input "text" at bounding box center [251, 310] width 111 height 14
type input "front"
click at [231, 329] on input "text" at bounding box center [221, 327] width 111 height 14
type input "downwards"
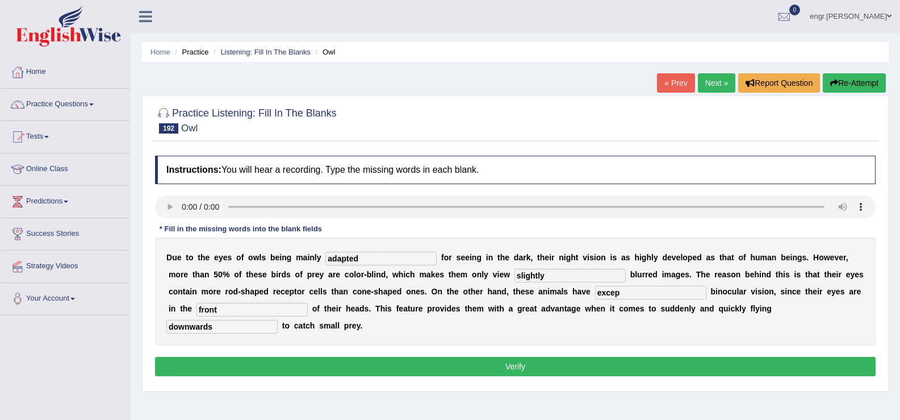
click at [630, 294] on input "excep" at bounding box center [650, 293] width 111 height 14
type input "exceptional"
click at [484, 382] on div "Instructions: You will hear a recording. Type the missing words in each blank. …" at bounding box center [515, 267] width 726 height 235
click at [487, 366] on button "Verify" at bounding box center [515, 366] width 721 height 19
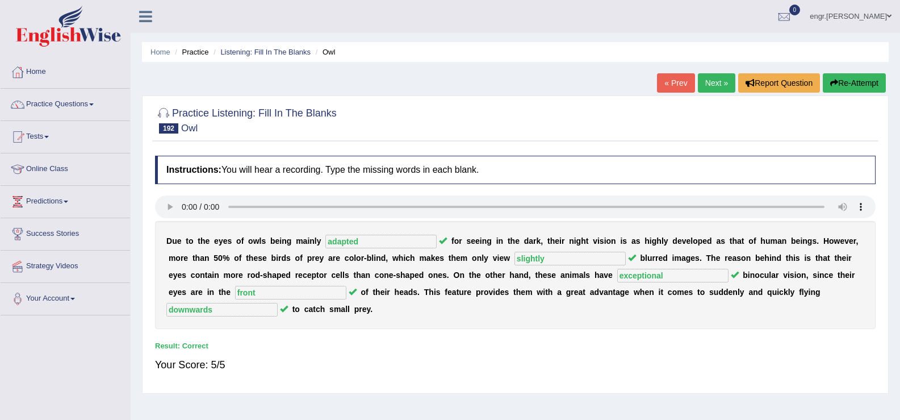
click at [710, 82] on link "Next »" at bounding box center [716, 82] width 37 height 19
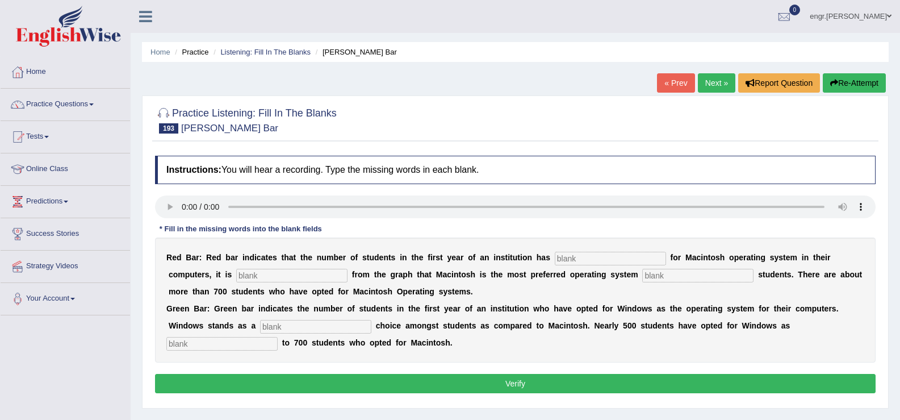
click at [581, 257] on input "text" at bounding box center [610, 259] width 111 height 14
type input "opted"
click at [316, 279] on input "c" at bounding box center [291, 276] width 111 height 14
type input "clear"
click at [658, 277] on input "text" at bounding box center [697, 276] width 111 height 14
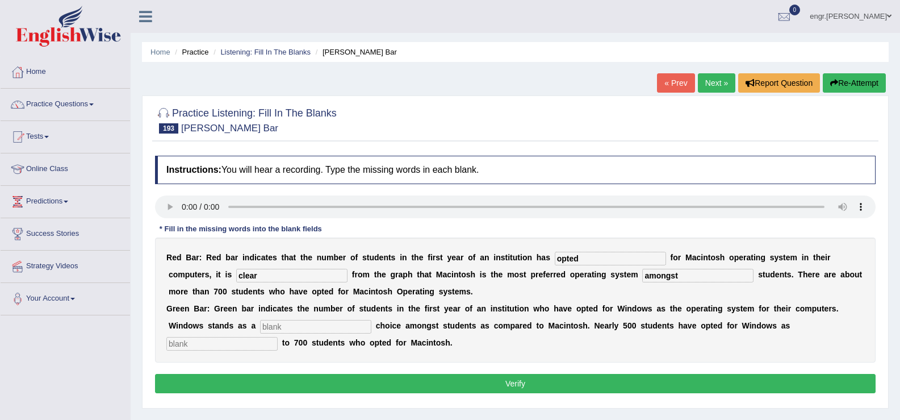
type input "amongst"
click at [589, 259] on input "opted" at bounding box center [610, 259] width 111 height 14
click at [301, 326] on input "text" at bounding box center [315, 327] width 111 height 14
type input "second"
click at [232, 346] on input "text" at bounding box center [221, 344] width 111 height 14
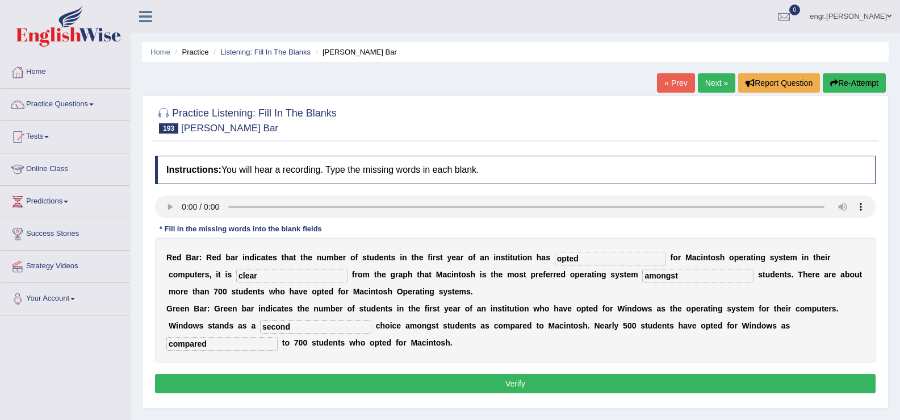
type input "compared"
click at [509, 388] on button "Verify" at bounding box center [515, 383] width 721 height 19
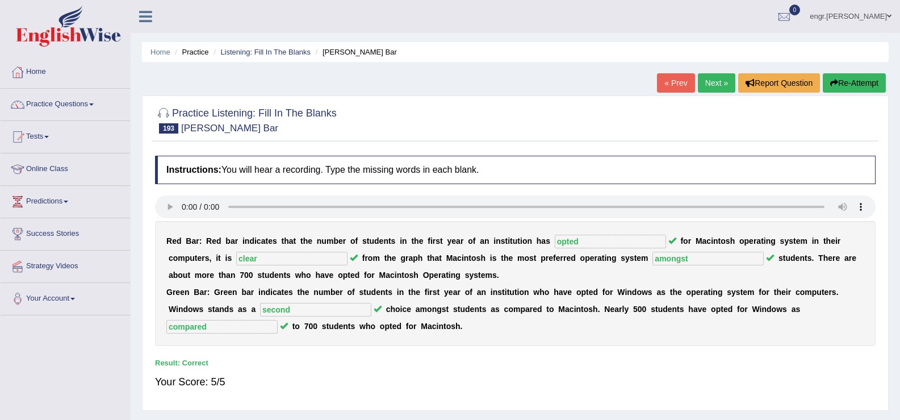
click at [715, 90] on link "Next »" at bounding box center [716, 82] width 37 height 19
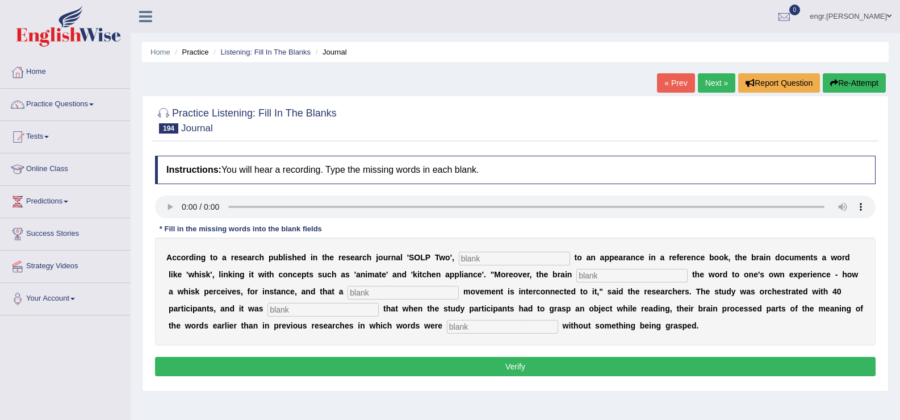
click at [486, 256] on input "text" at bounding box center [514, 259] width 111 height 14
type input "similar"
click at [594, 276] on input "text" at bounding box center [631, 276] width 111 height 14
type input "connects"
click at [386, 291] on input "text" at bounding box center [403, 293] width 111 height 14
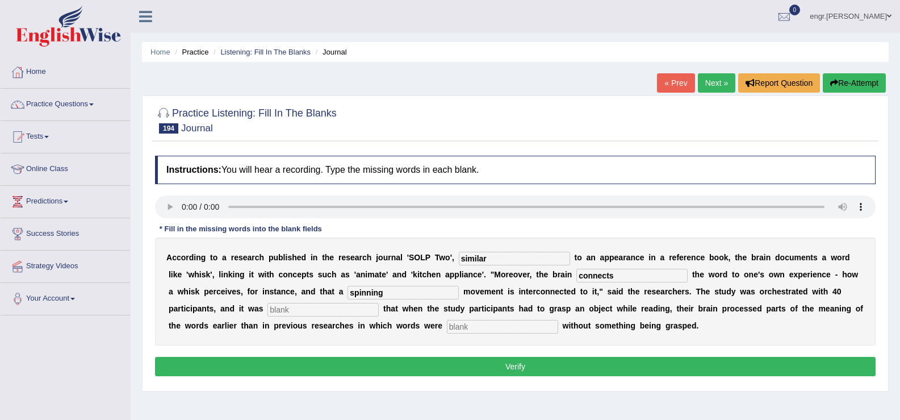
type input "spinning"
click at [294, 315] on input "text" at bounding box center [322, 310] width 111 height 14
type input "observed"
click at [470, 329] on input "text" at bounding box center [502, 327] width 111 height 14
type input "evaluated"
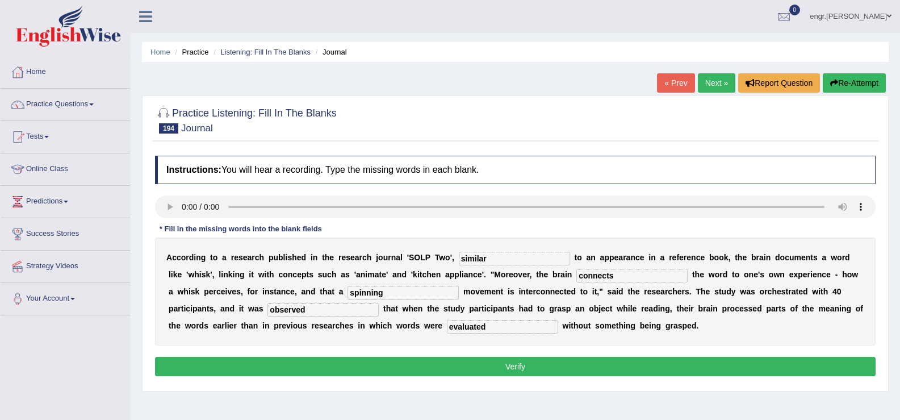
click at [478, 362] on button "Verify" at bounding box center [515, 366] width 721 height 19
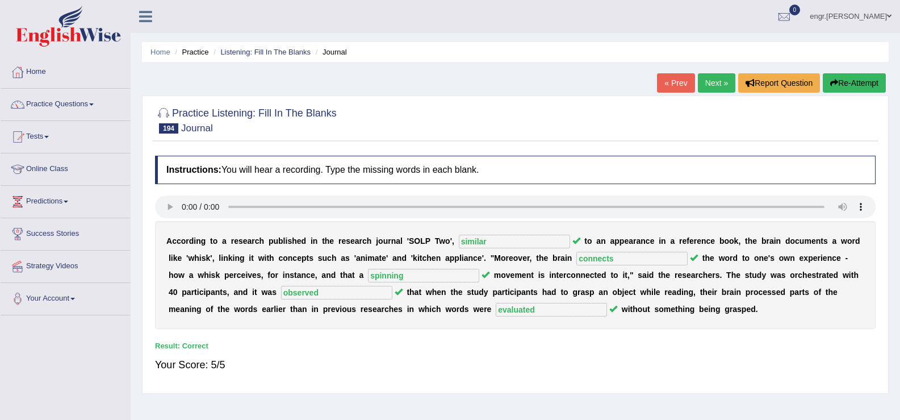
click at [708, 84] on link "Next »" at bounding box center [716, 82] width 37 height 19
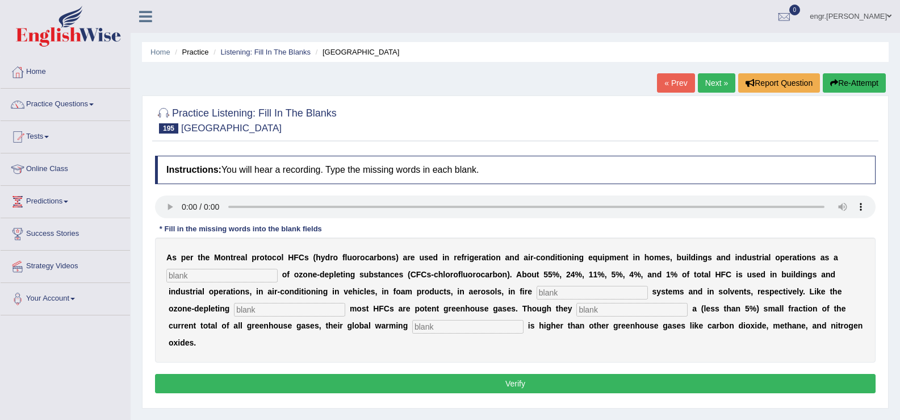
click at [188, 278] on input "text" at bounding box center [221, 276] width 111 height 14
type input "substitute"
click at [553, 294] on input "text" at bounding box center [592, 293] width 111 height 14
type input "soals"
click at [306, 303] on input "text" at bounding box center [289, 310] width 111 height 14
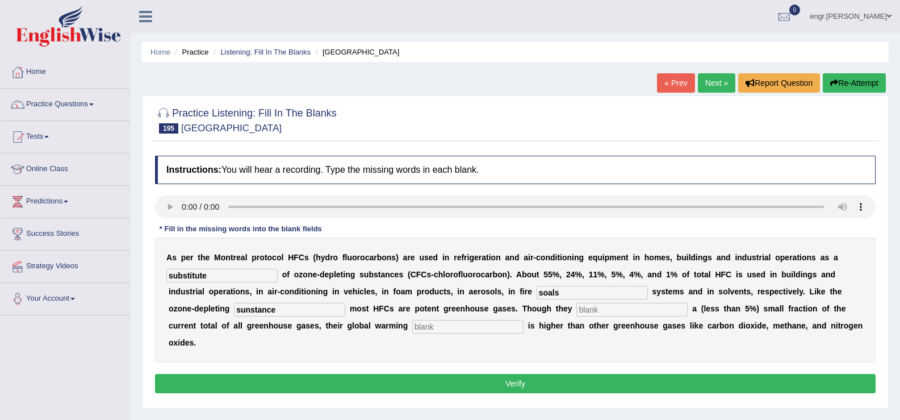
type input "sunstance"
click at [593, 313] on input "text" at bounding box center [631, 310] width 111 height 14
type input "present"
click at [457, 327] on input "text" at bounding box center [467, 327] width 111 height 14
type input "potential"
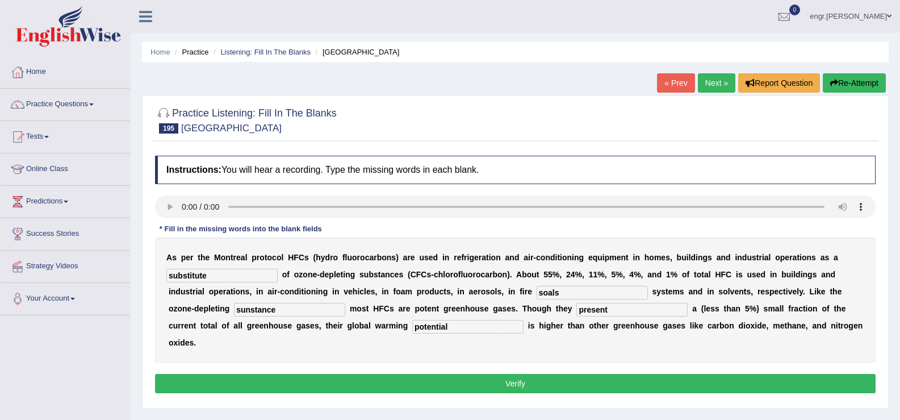
click at [588, 296] on input "soals" at bounding box center [592, 293] width 111 height 14
type input "soils"
click at [568, 380] on button "Verify" at bounding box center [515, 383] width 721 height 19
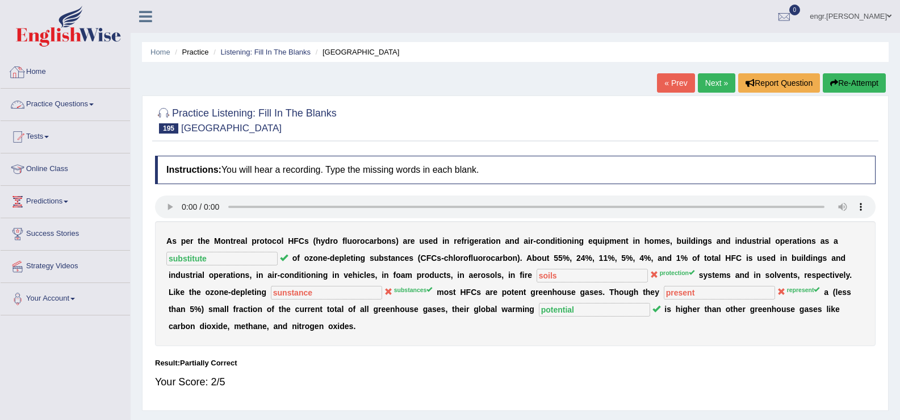
click at [78, 106] on link "Practice Questions" at bounding box center [65, 103] width 129 height 28
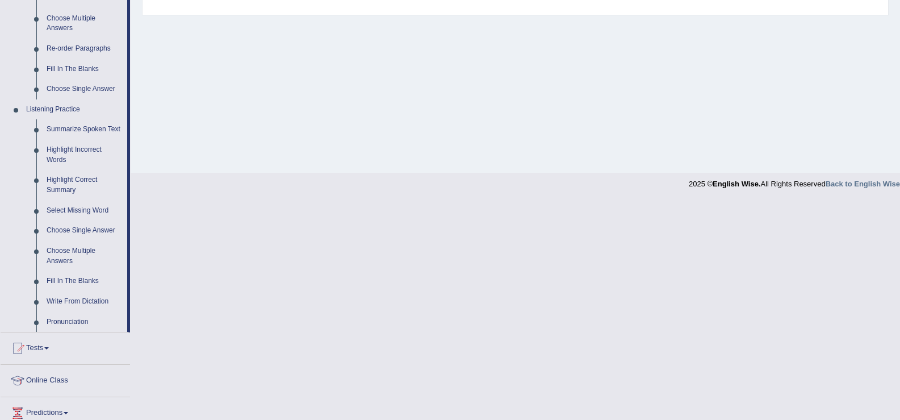
scroll to position [424, 0]
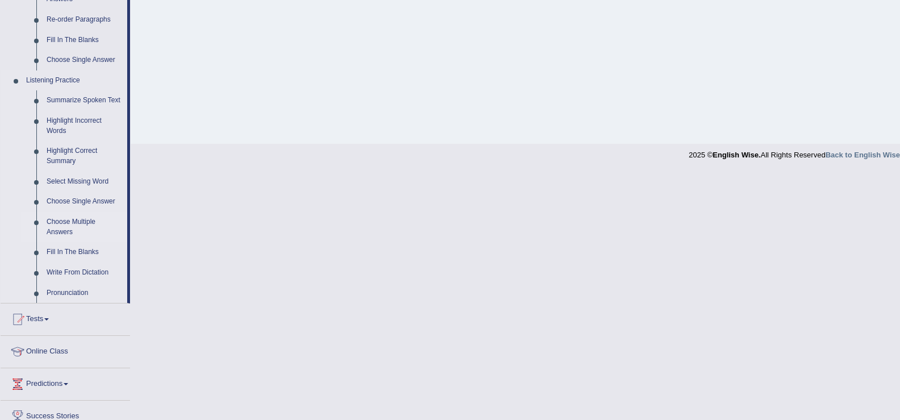
click at [78, 224] on link "Choose Multiple Answers" at bounding box center [84, 227] width 86 height 30
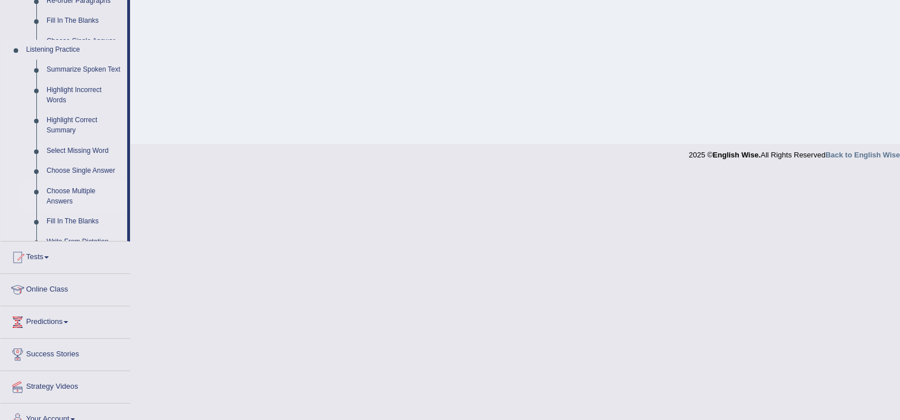
scroll to position [177, 0]
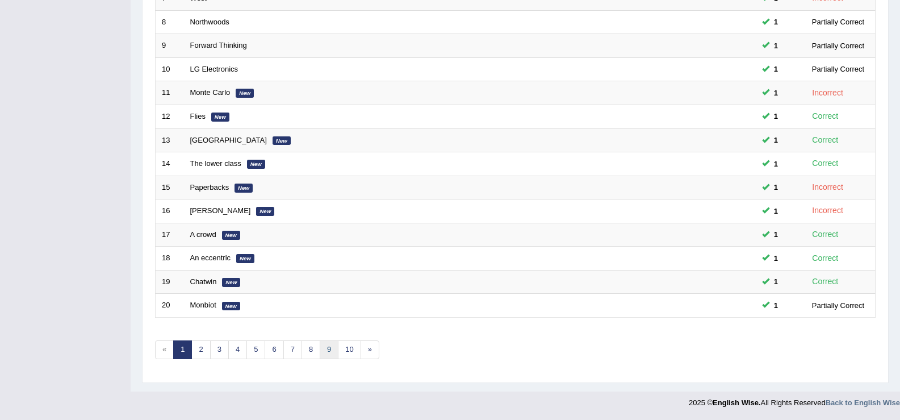
click at [332, 349] on link "9" at bounding box center [329, 349] width 19 height 19
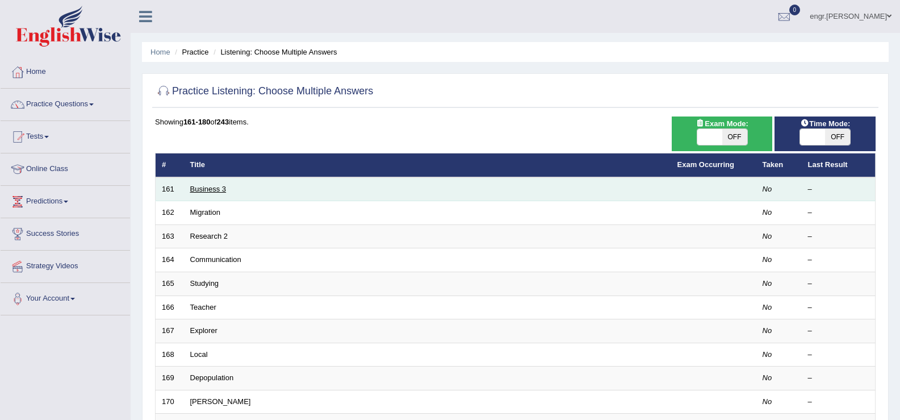
click at [210, 191] on link "Business 3" at bounding box center [208, 189] width 36 height 9
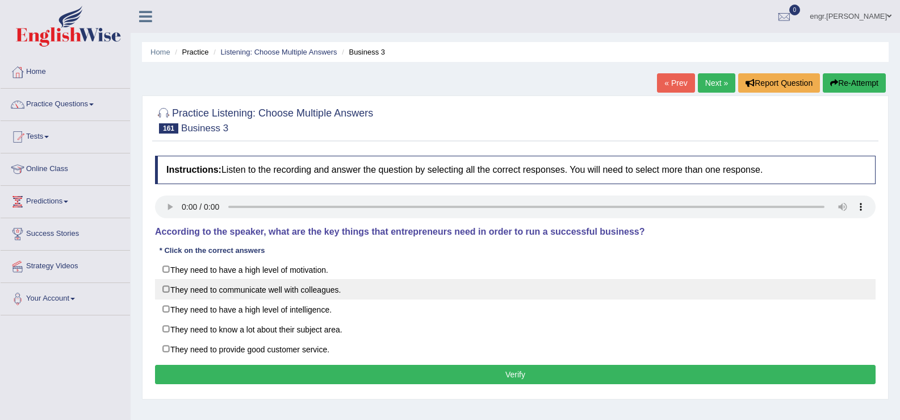
click at [166, 287] on label "They need to communicate well with colleagues." at bounding box center [515, 289] width 721 height 20
checkbox input "true"
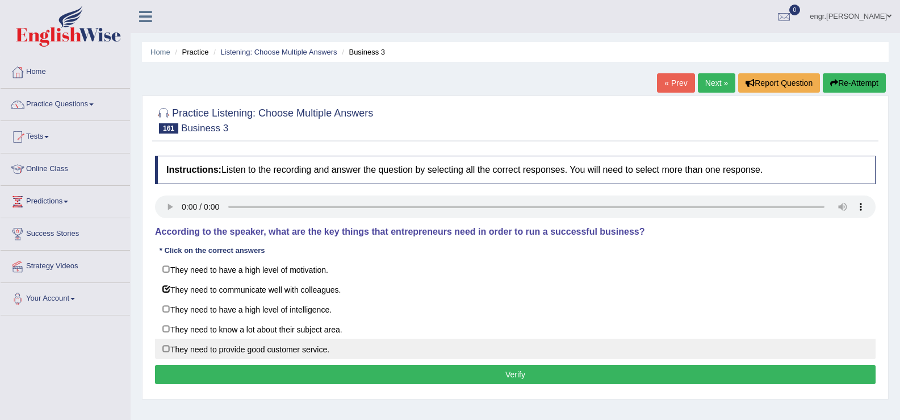
click at [161, 349] on label "They need to provide good customer service." at bounding box center [515, 348] width 721 height 20
checkbox input "true"
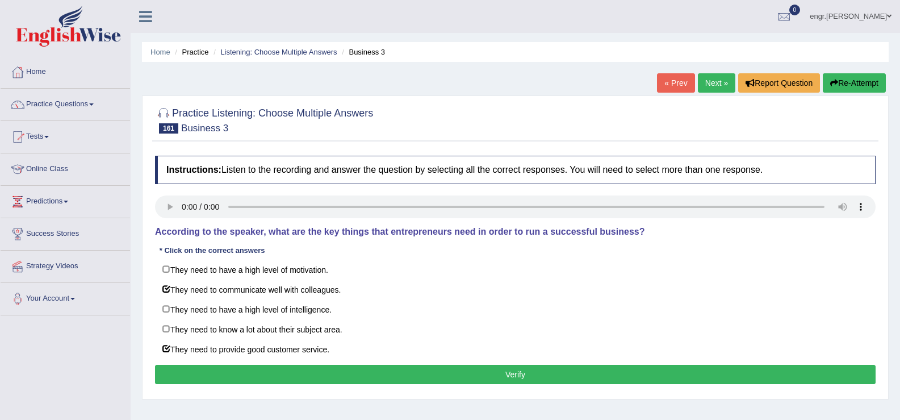
click at [346, 380] on button "Verify" at bounding box center [515, 374] width 721 height 19
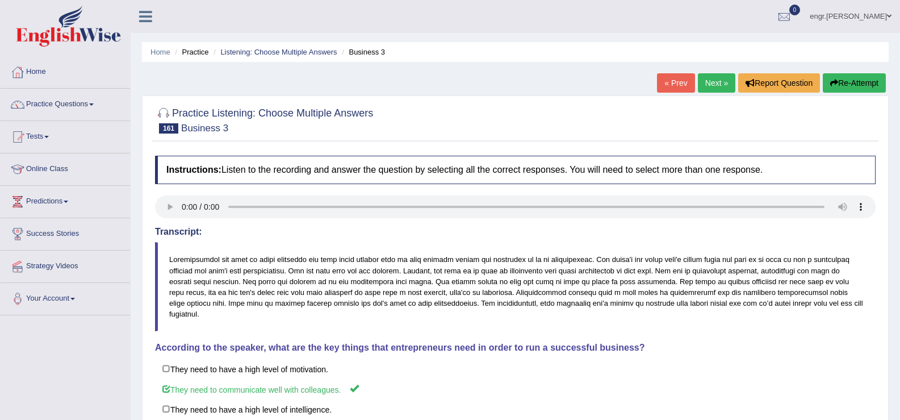
click at [708, 86] on link "Next »" at bounding box center [716, 82] width 37 height 19
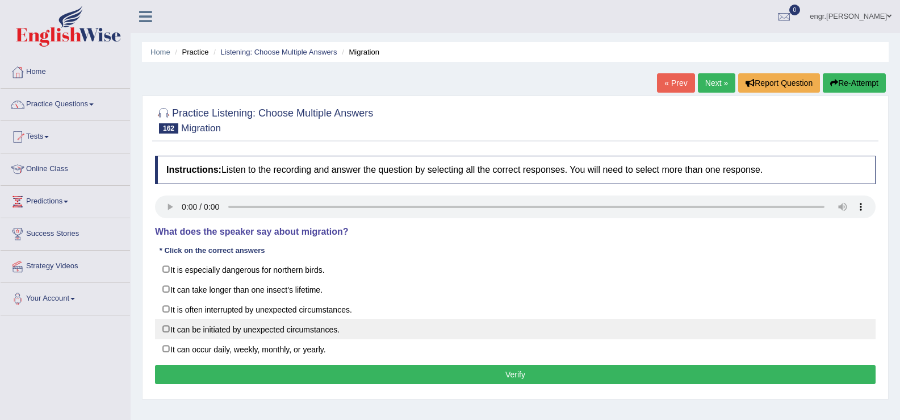
click at [298, 325] on label "It can be initiated by unexpected circumstances." at bounding box center [515, 329] width 721 height 20
checkbox input "true"
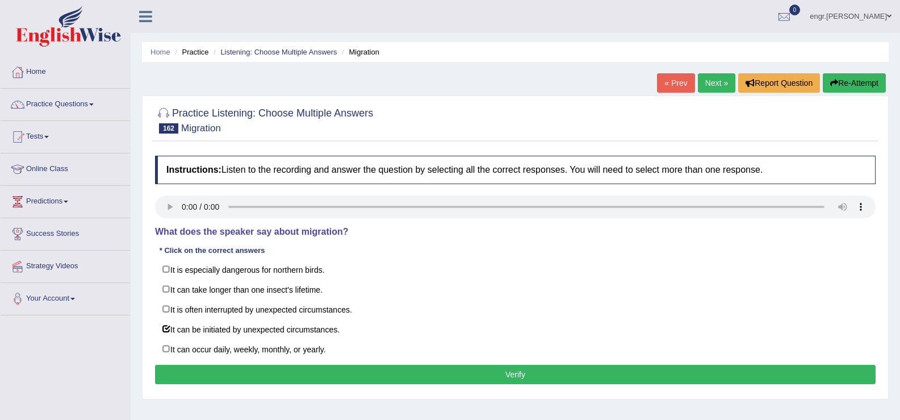
click at [338, 373] on button "Verify" at bounding box center [515, 374] width 721 height 19
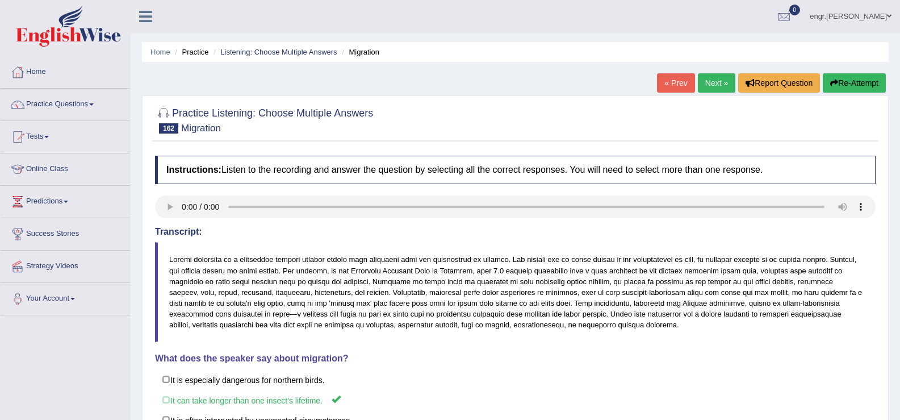
click at [720, 88] on link "Next »" at bounding box center [716, 82] width 37 height 19
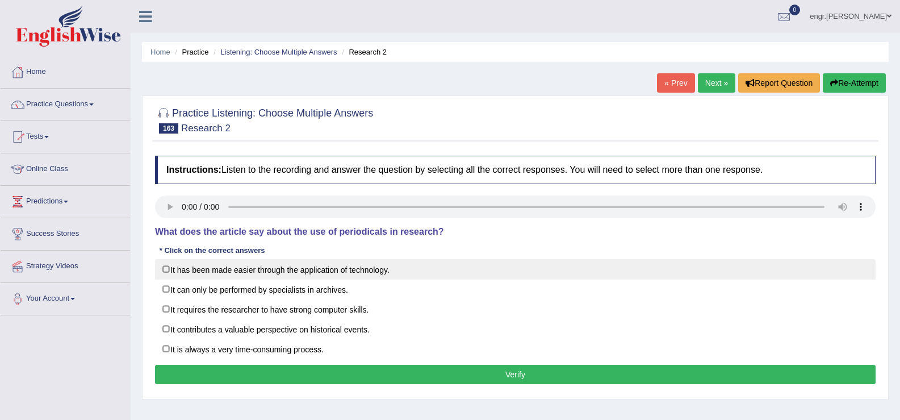
click at [164, 265] on label "It has been made easier through the application of technology." at bounding box center [515, 269] width 721 height 20
checkbox input "true"
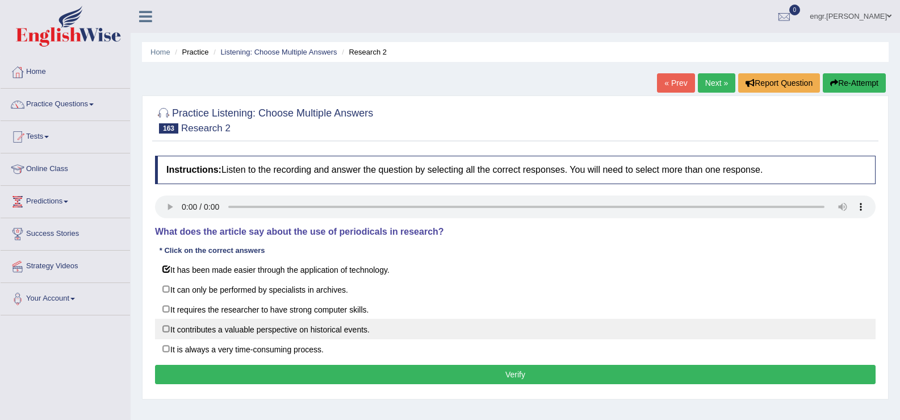
click at [174, 327] on label "It contributes a valuable perspective on historical events." at bounding box center [515, 329] width 721 height 20
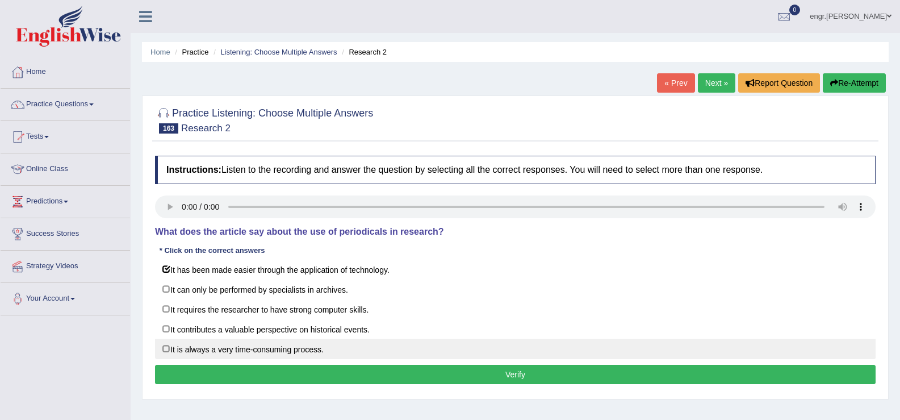
checkbox input "true"
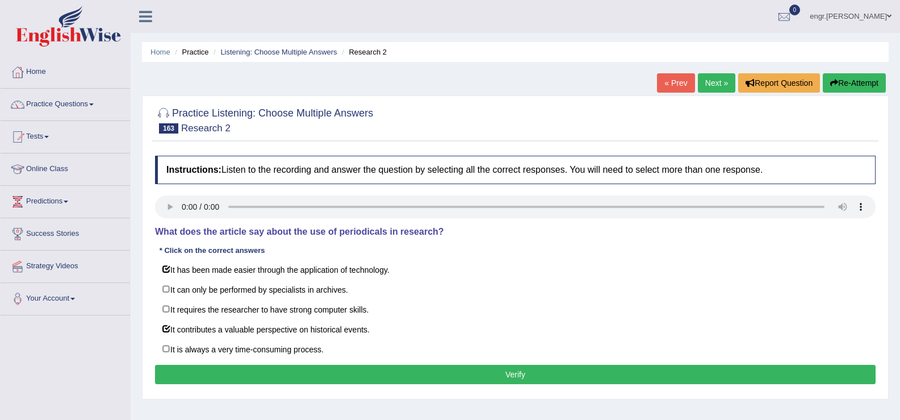
click at [233, 377] on button "Verify" at bounding box center [515, 374] width 721 height 19
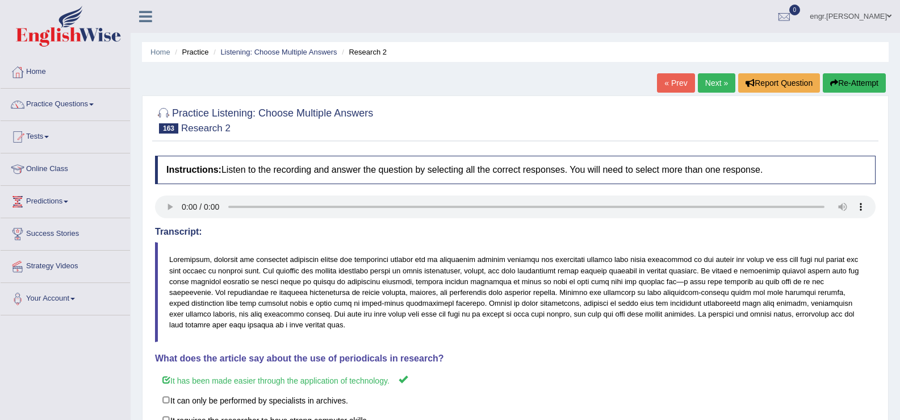
click at [713, 79] on link "Next »" at bounding box center [716, 82] width 37 height 19
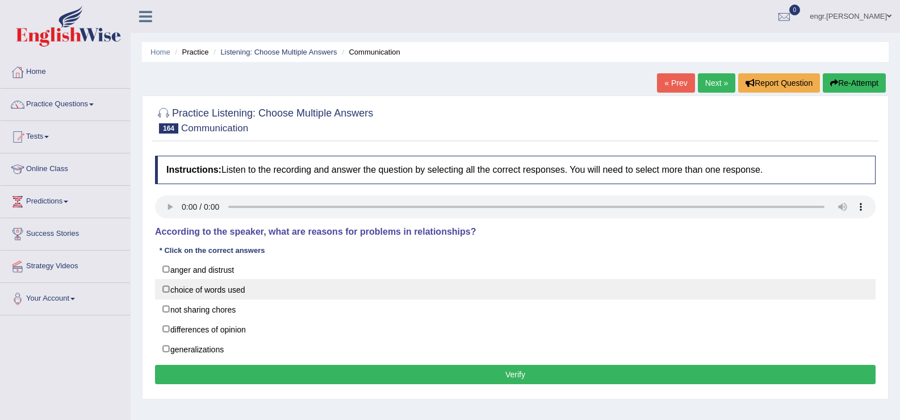
click at [165, 288] on label "choice of words used" at bounding box center [515, 289] width 721 height 20
checkbox input "true"
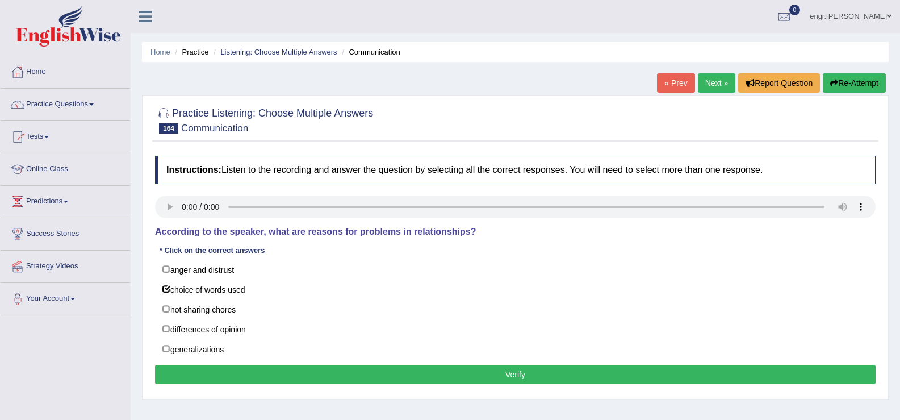
click at [404, 373] on button "Verify" at bounding box center [515, 374] width 721 height 19
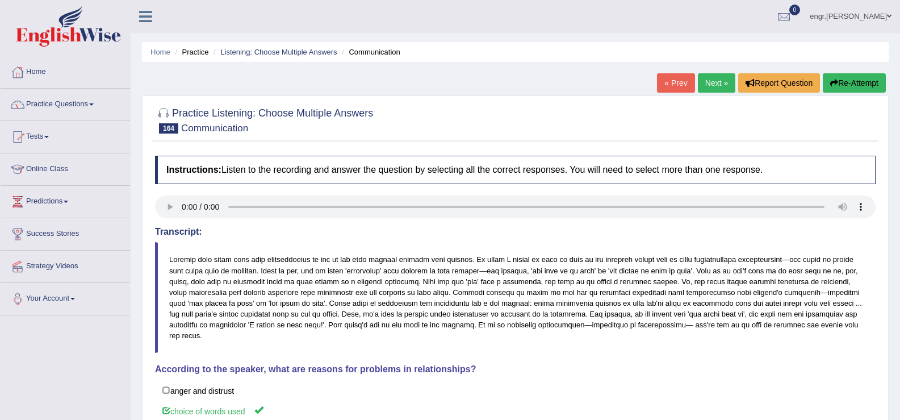
click at [717, 83] on link "Next »" at bounding box center [716, 82] width 37 height 19
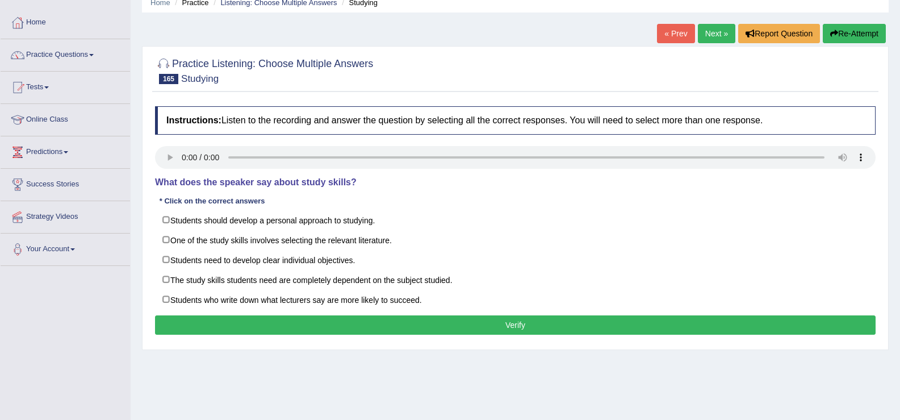
scroll to position [50, 0]
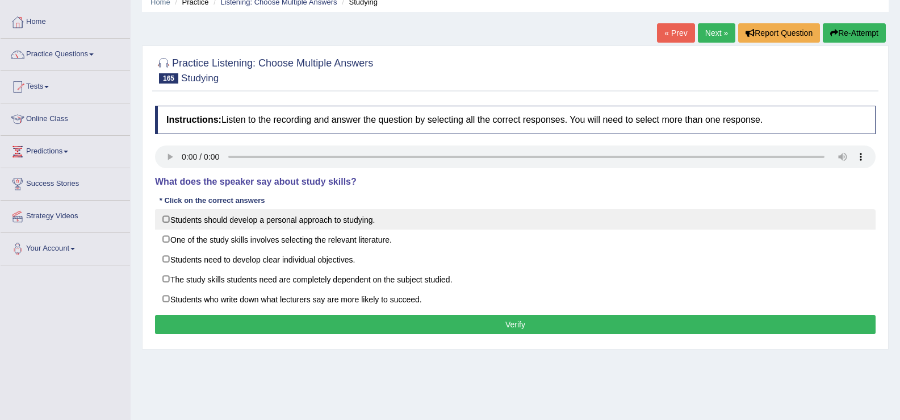
click at [165, 219] on label "Students should develop a personal approach to studying." at bounding box center [515, 219] width 721 height 20
checkbox input "true"
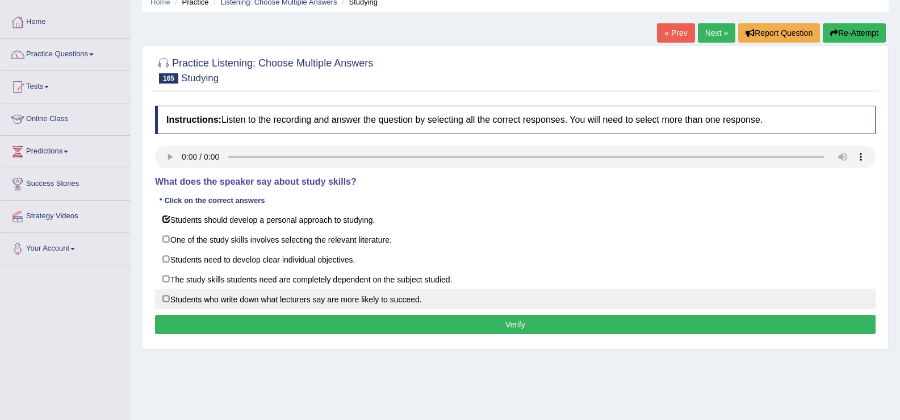
click at [168, 297] on label "Students who write down what lecturers say are more likely to succeed." at bounding box center [515, 298] width 721 height 20
checkbox input "true"
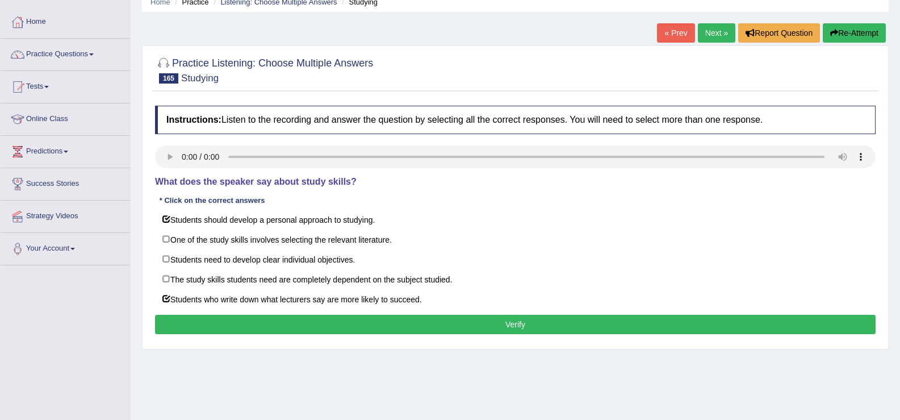
click at [262, 336] on div "Instructions: Listen to the recording and answer the question by selecting all …" at bounding box center [515, 221] width 726 height 243
click at [266, 327] on button "Verify" at bounding box center [515, 324] width 721 height 19
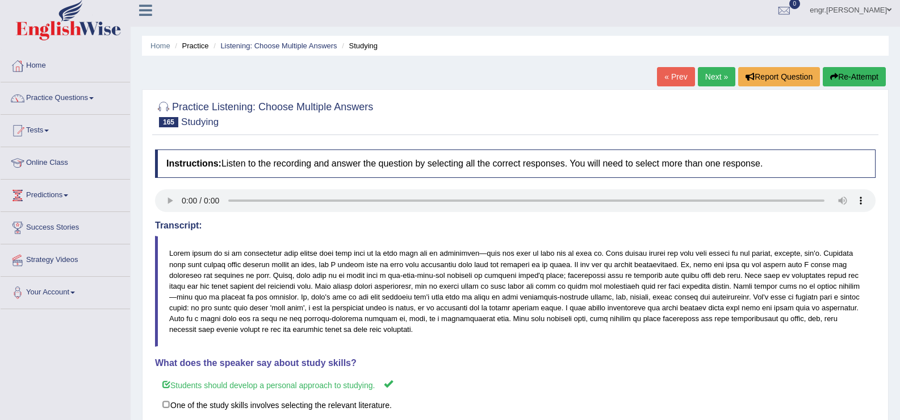
scroll to position [0, 0]
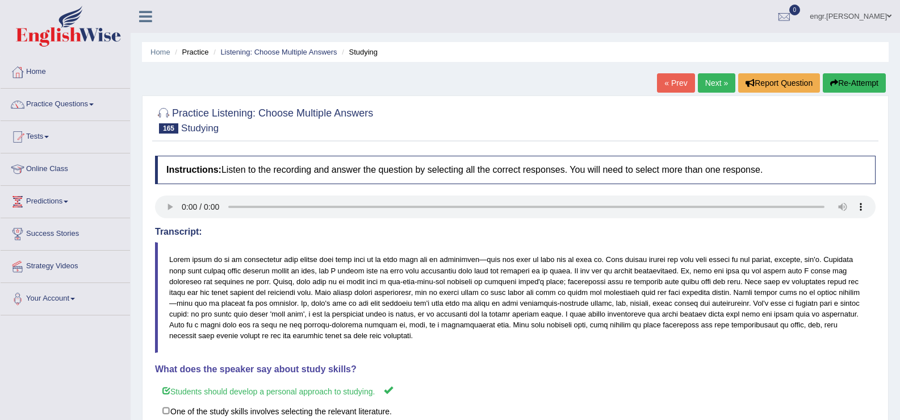
click at [710, 80] on link "Next »" at bounding box center [716, 82] width 37 height 19
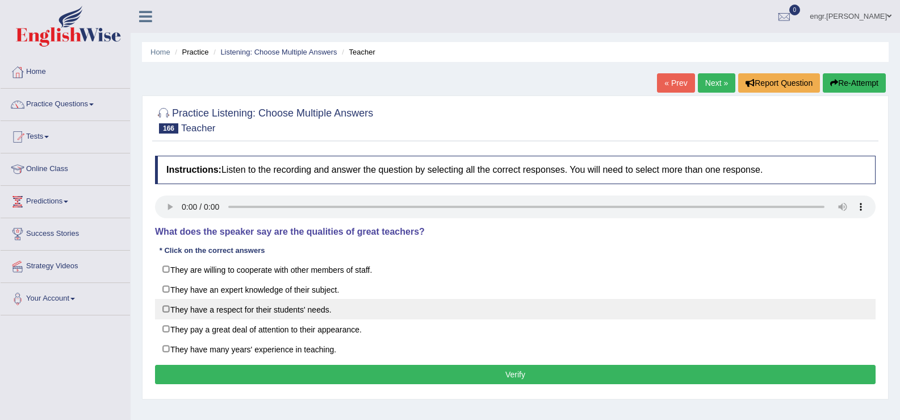
click at [166, 309] on label "They have a respect for their students' needs." at bounding box center [515, 309] width 721 height 20
checkbox input "true"
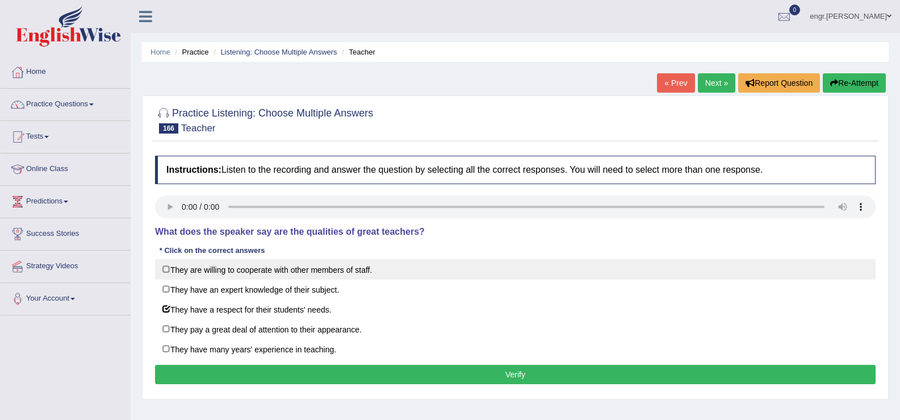
click at [164, 268] on label "They are willing to cooperate with other members of staff." at bounding box center [515, 269] width 721 height 20
checkbox input "true"
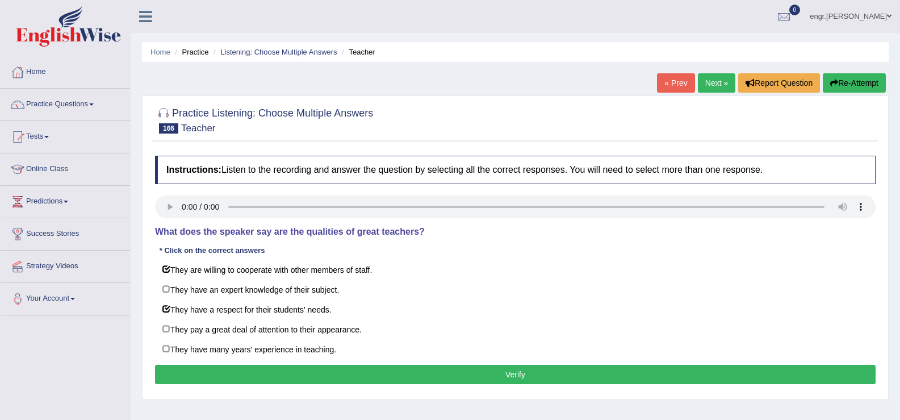
click at [331, 365] on button "Verify" at bounding box center [515, 374] width 721 height 19
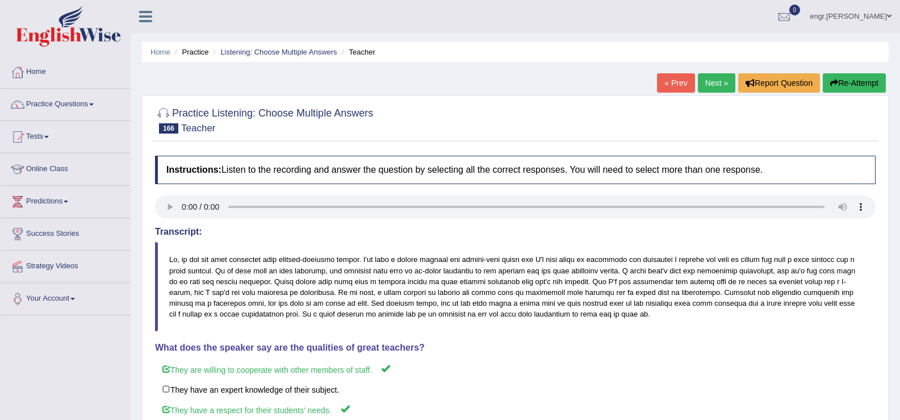
click at [714, 81] on link "Next »" at bounding box center [716, 82] width 37 height 19
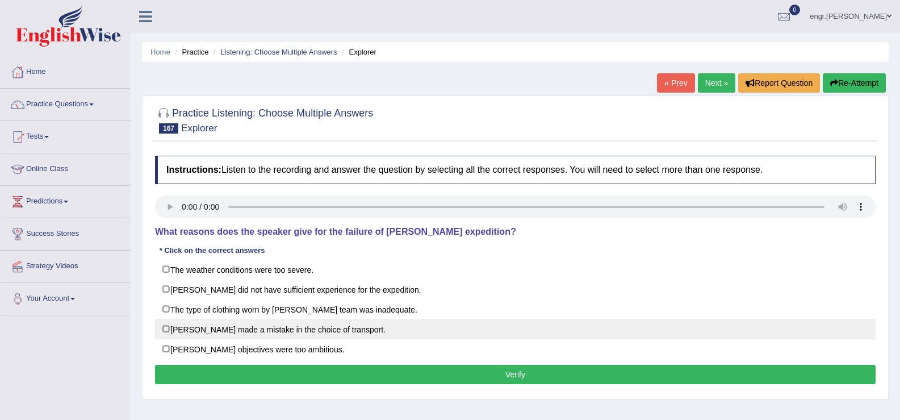
click at [165, 332] on label "[PERSON_NAME] made a mistake in the choice of transport." at bounding box center [515, 329] width 721 height 20
checkbox input "true"
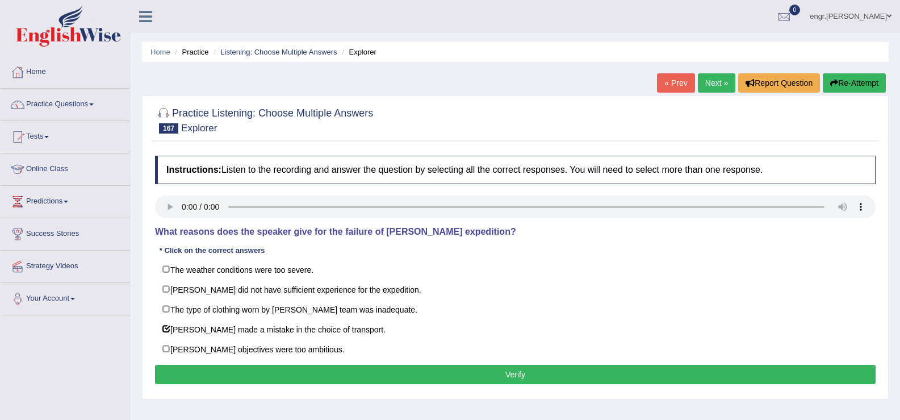
click at [361, 374] on button "Verify" at bounding box center [515, 374] width 721 height 19
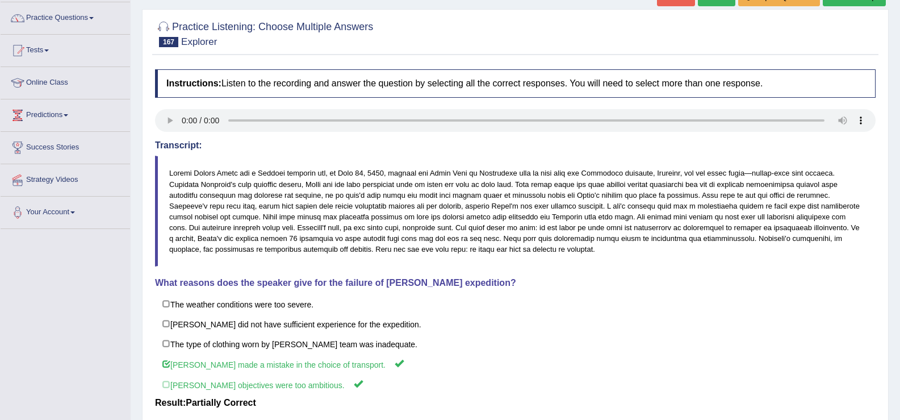
scroll to position [30, 0]
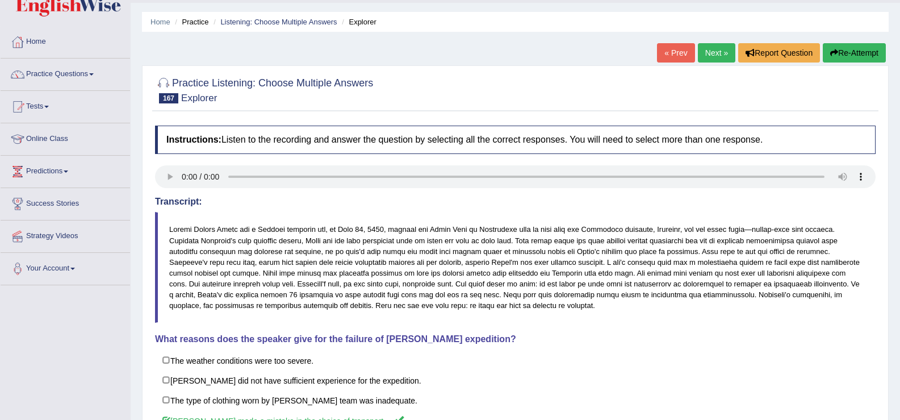
click at [712, 47] on link "Next »" at bounding box center [716, 52] width 37 height 19
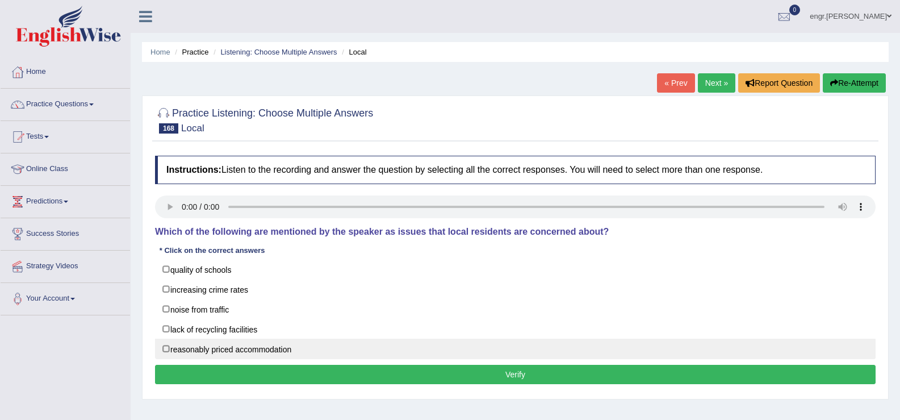
click at [159, 345] on label "reasonably priced accommodation" at bounding box center [515, 348] width 721 height 20
checkbox input "true"
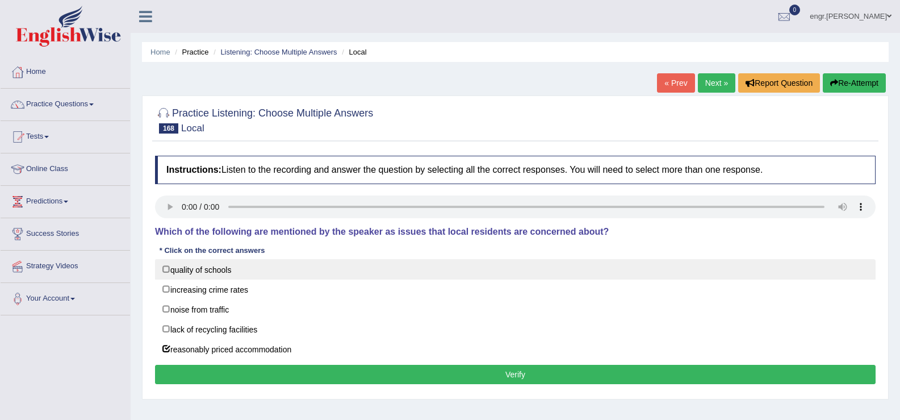
click at [165, 266] on label "quality of schools" at bounding box center [515, 269] width 721 height 20
checkbox input "true"
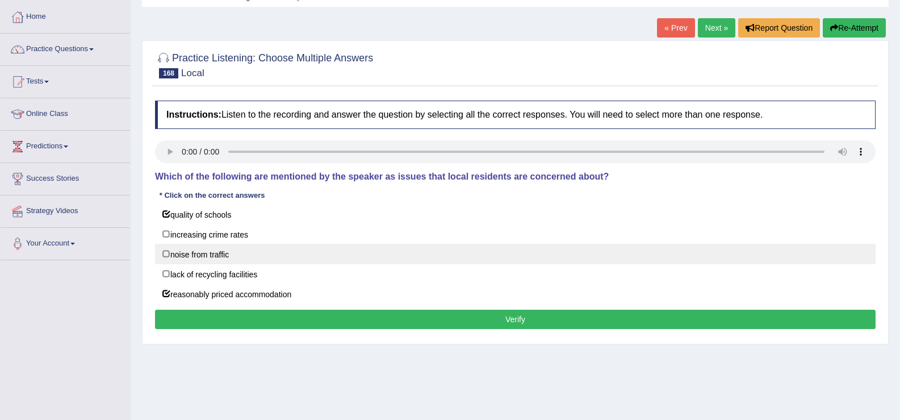
scroll to position [99, 0]
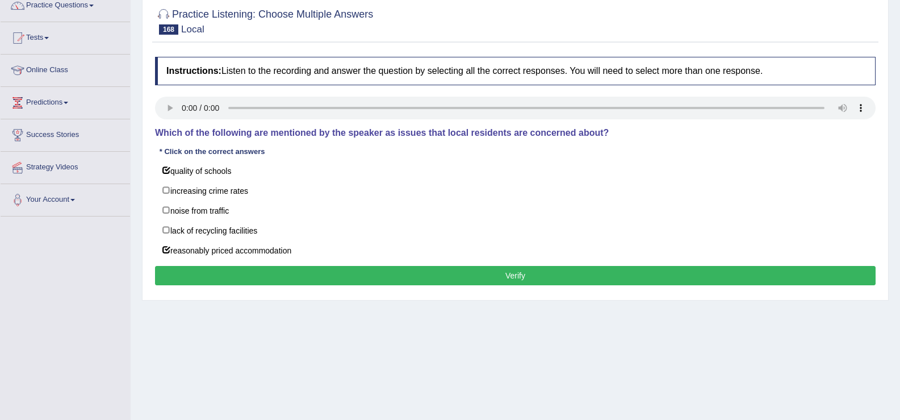
click at [361, 280] on button "Verify" at bounding box center [515, 275] width 721 height 19
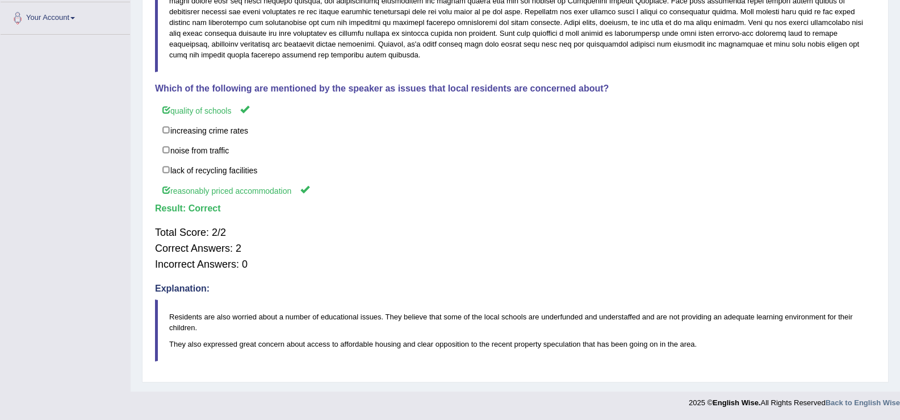
scroll to position [0, 0]
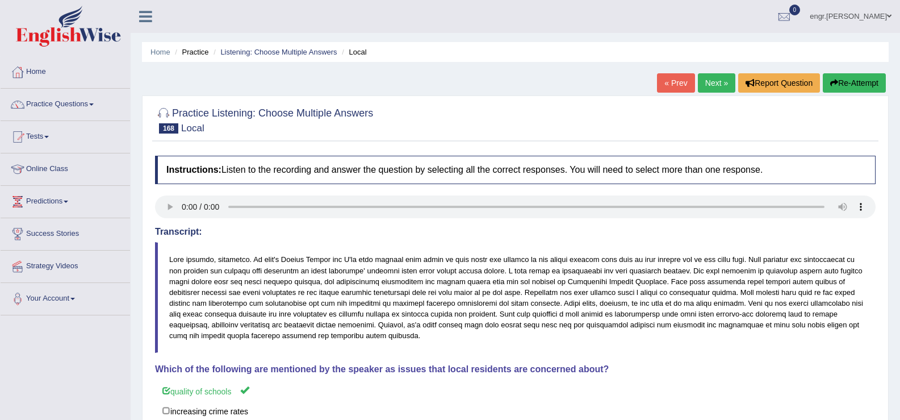
click at [716, 83] on link "Next »" at bounding box center [716, 82] width 37 height 19
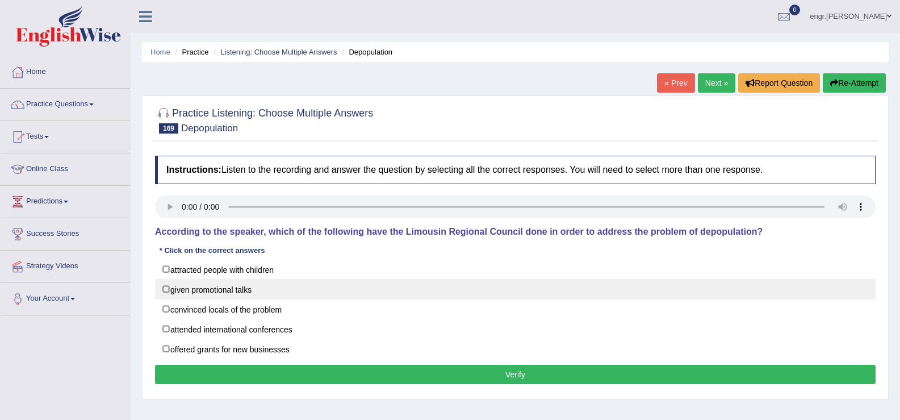
click at [166, 288] on label "given promotional talks" at bounding box center [515, 289] width 721 height 20
checkbox input "true"
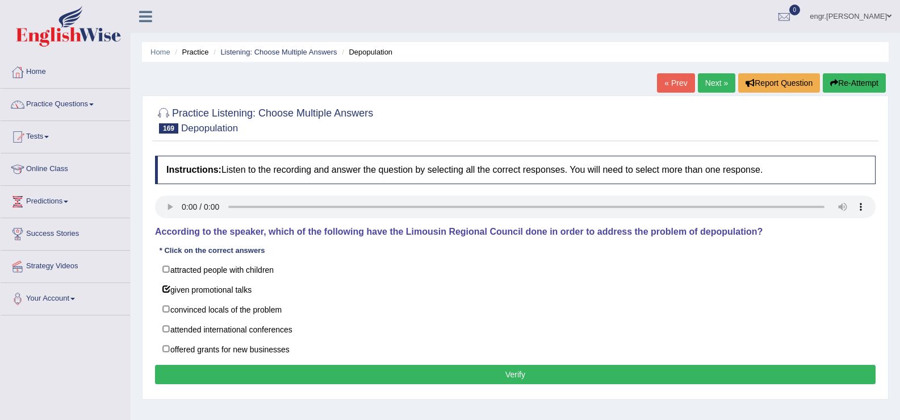
click at [309, 382] on button "Verify" at bounding box center [515, 374] width 721 height 19
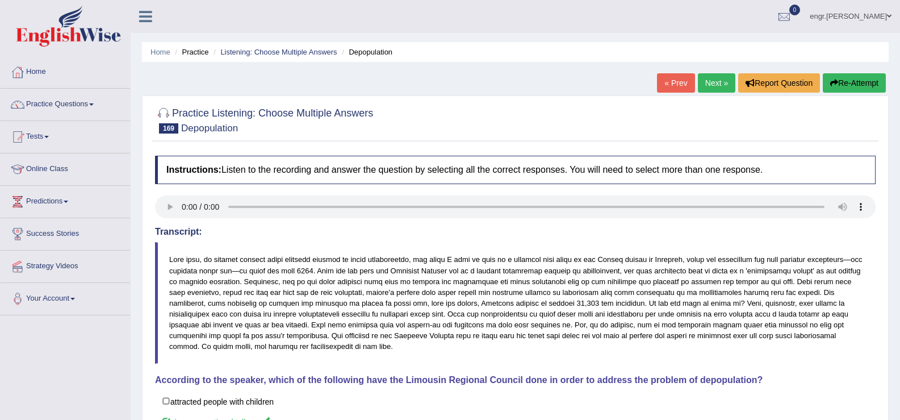
click at [717, 85] on link "Next »" at bounding box center [716, 82] width 37 height 19
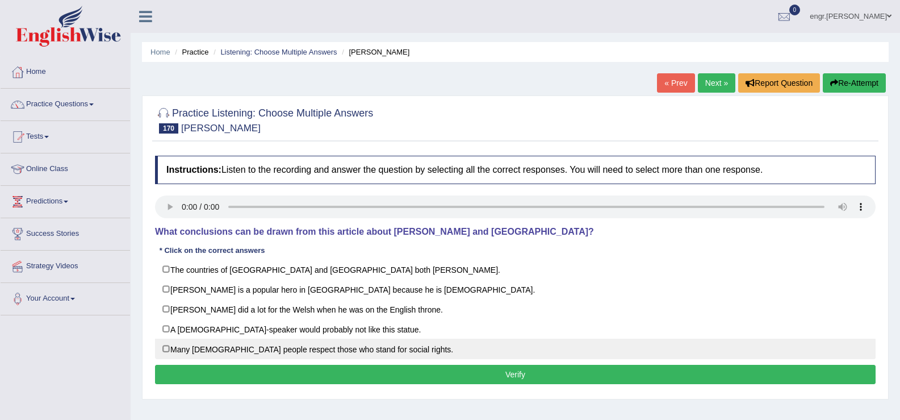
click at [265, 348] on label "Many [DEMOGRAPHIC_DATA] people respect those who stand for social rights." at bounding box center [515, 348] width 721 height 20
checkbox input "true"
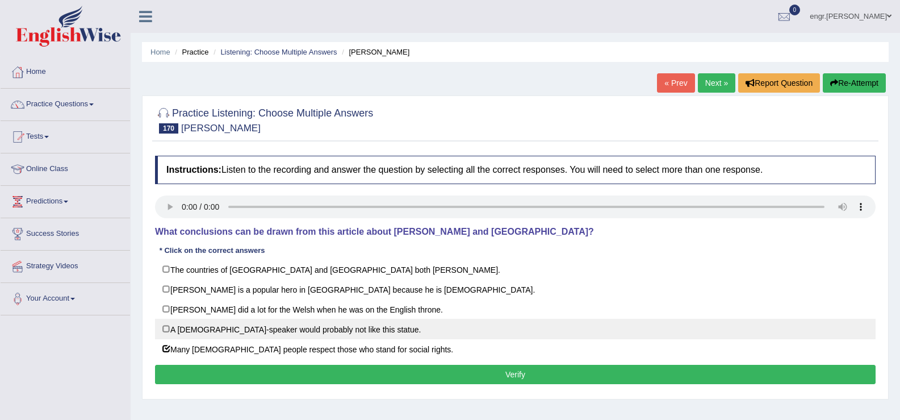
click at [185, 332] on label "A [DEMOGRAPHIC_DATA]-speaker would probably not like this statue." at bounding box center [515, 329] width 721 height 20
click at [231, 334] on label "A [DEMOGRAPHIC_DATA]-speaker would probably not like this statue." at bounding box center [515, 329] width 721 height 20
checkbox input "false"
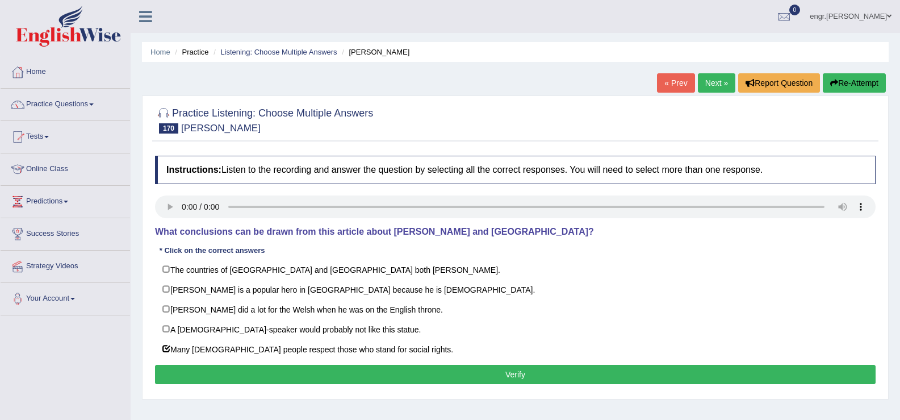
click at [294, 369] on button "Verify" at bounding box center [515, 374] width 721 height 19
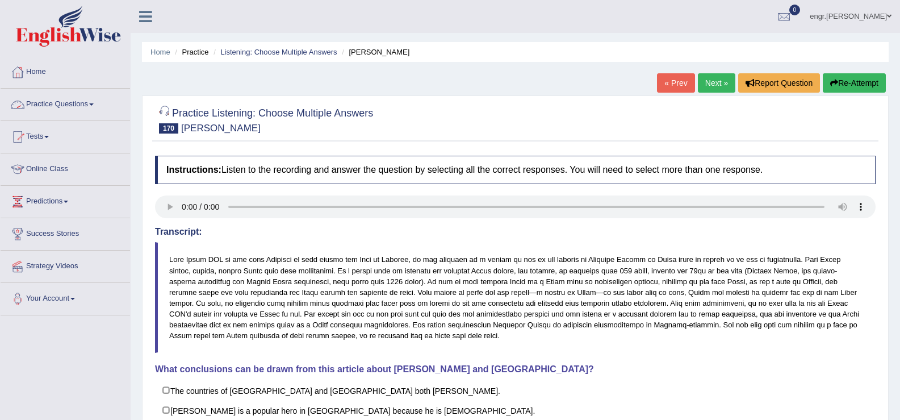
click at [64, 118] on li "Practice Questions Speaking Practice Read Aloud Repeat Sentence Describe Image …" at bounding box center [65, 105] width 129 height 32
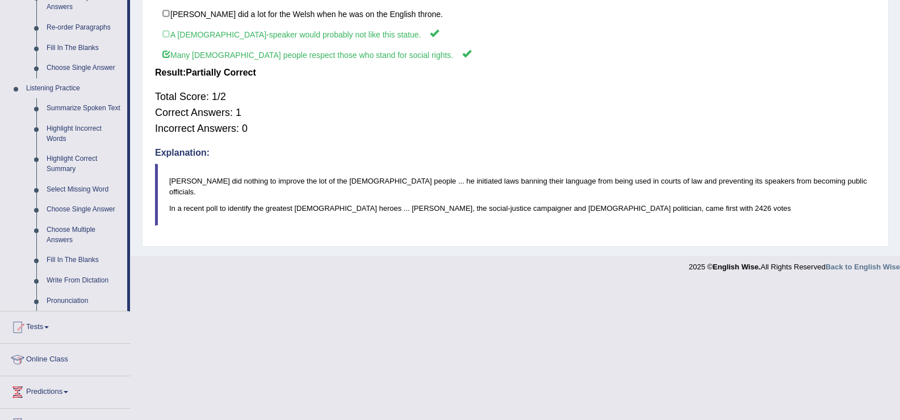
scroll to position [431, 0]
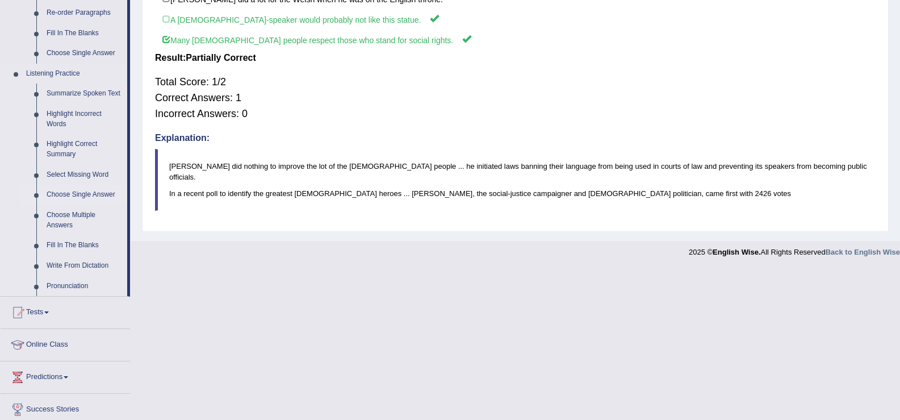
click at [78, 191] on link "Choose Single Answer" at bounding box center [84, 195] width 86 height 20
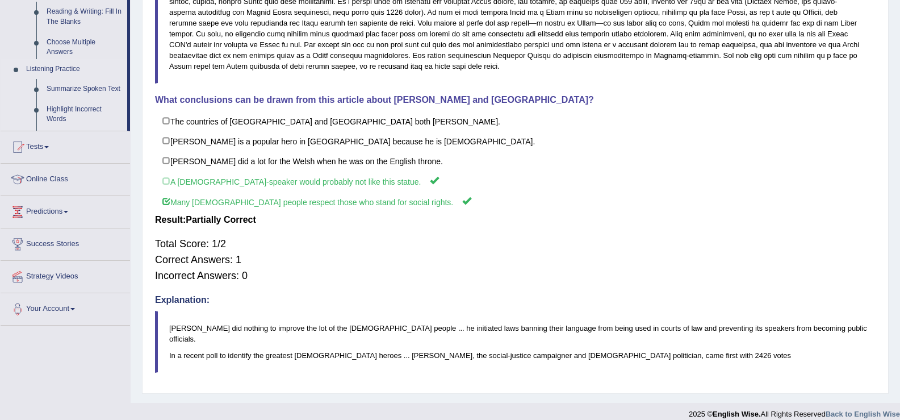
scroll to position [148, 0]
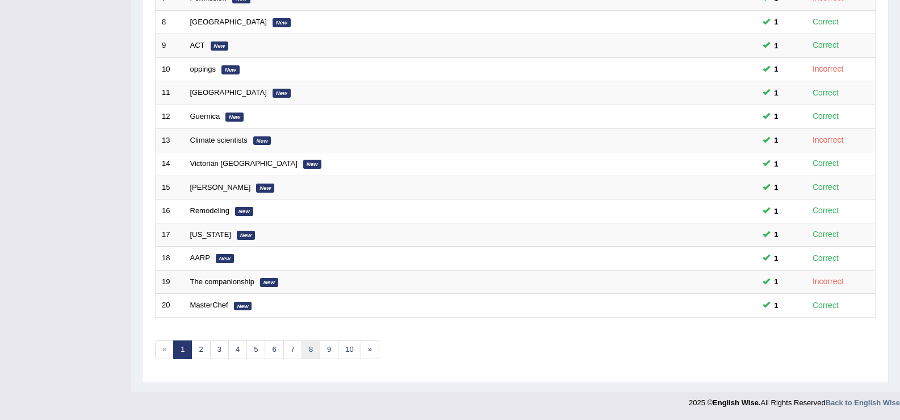
click at [317, 344] on link "8" at bounding box center [311, 349] width 19 height 19
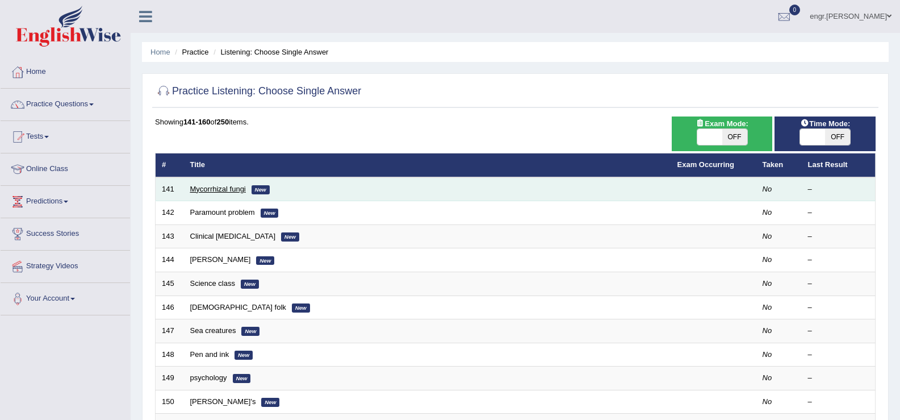
click at [231, 189] on link "Mycorrhizal fungi" at bounding box center [218, 189] width 56 height 9
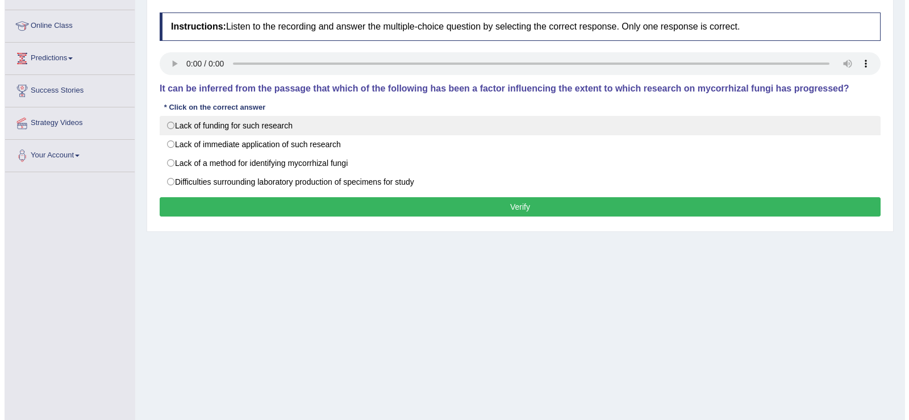
scroll to position [144, 0]
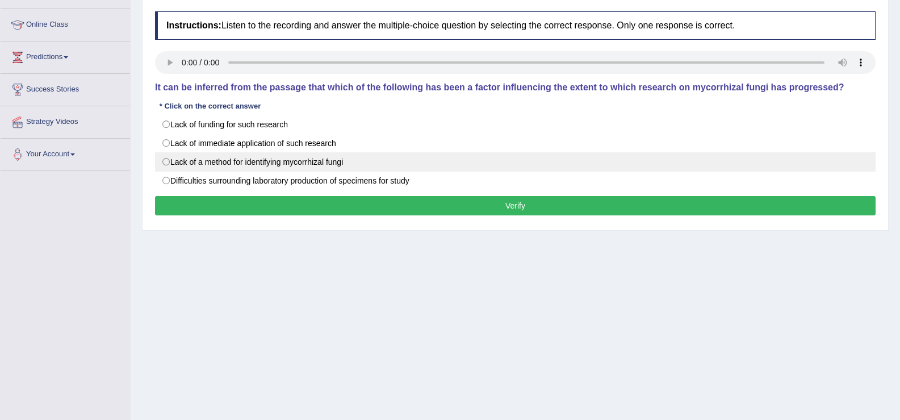
click at [310, 164] on label "Lack of a method for identifying mycorrhizal fungi" at bounding box center [515, 161] width 721 height 19
radio input "true"
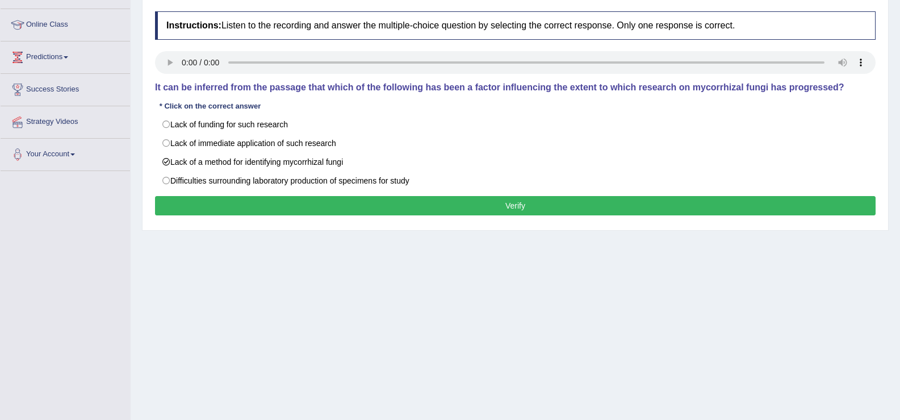
click at [359, 206] on button "Verify" at bounding box center [515, 205] width 721 height 19
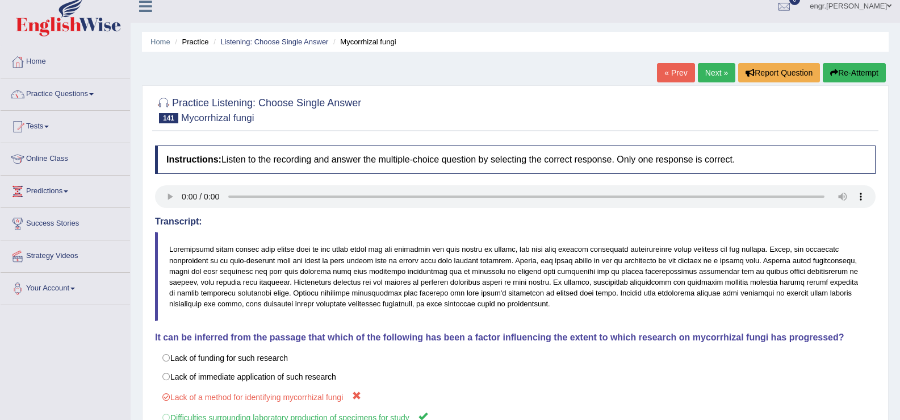
scroll to position [0, 0]
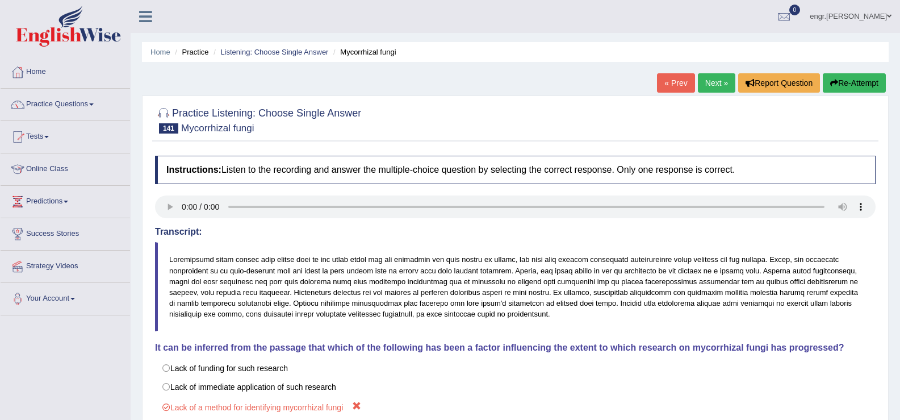
click at [718, 82] on link "Next »" at bounding box center [716, 82] width 37 height 19
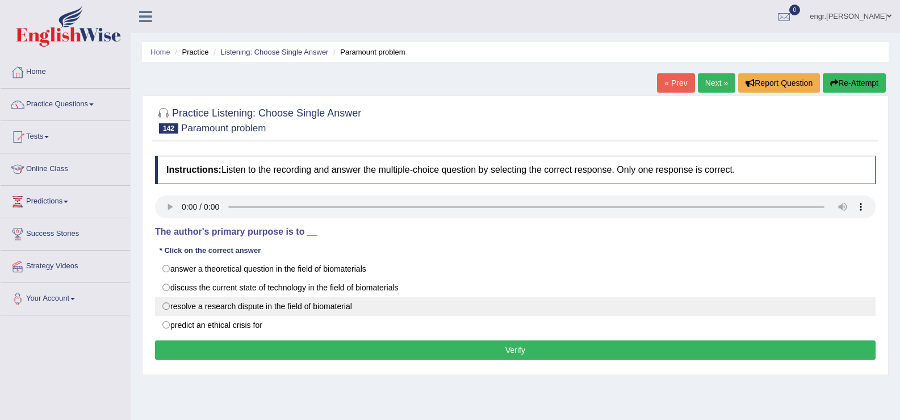
click at [285, 306] on label "resolve a research dispute in the field of biomaterial" at bounding box center [515, 305] width 721 height 19
radio input "true"
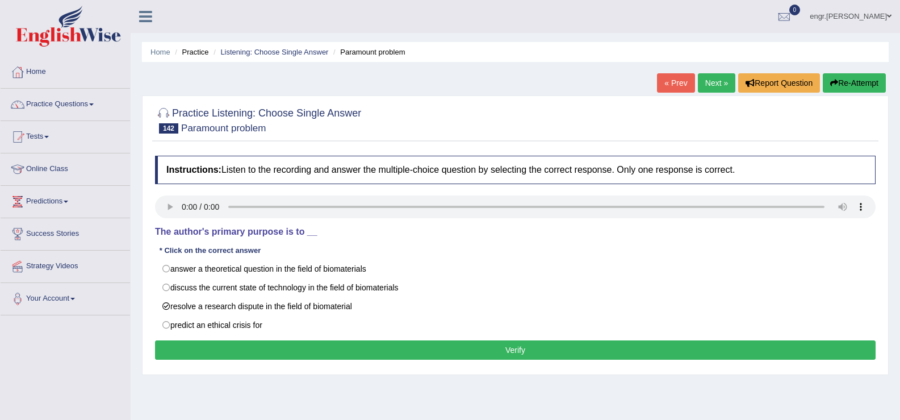
click at [306, 334] on div "Instructions: Listen to the recording and answer the multiple-choice question b…" at bounding box center [515, 259] width 726 height 219
click at [307, 344] on button "Verify" at bounding box center [515, 349] width 721 height 19
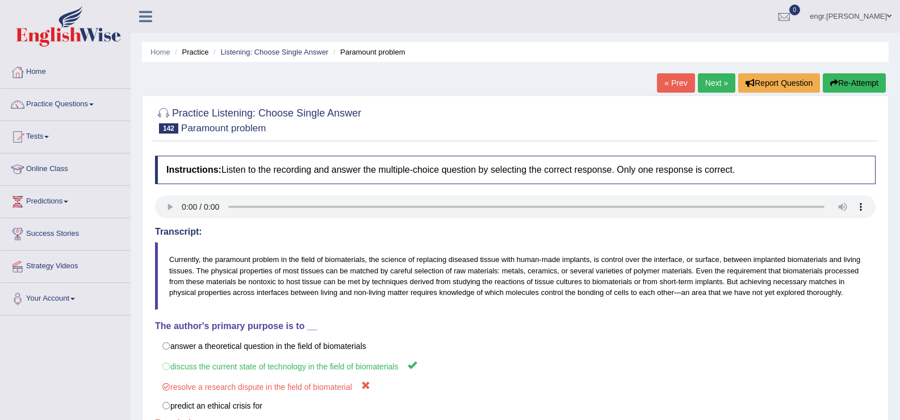
click at [720, 86] on link "Next »" at bounding box center [716, 82] width 37 height 19
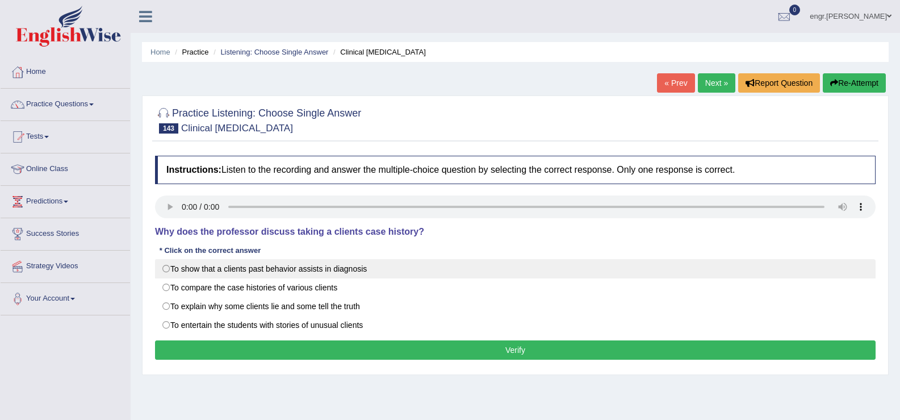
click at [167, 270] on label "To show that a clients past behavior assists in diagnosis" at bounding box center [515, 268] width 721 height 19
radio input "true"
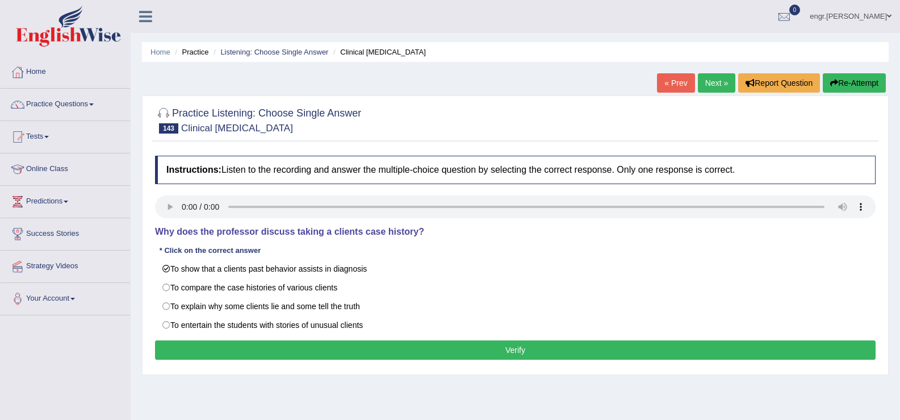
click at [298, 348] on button "Verify" at bounding box center [515, 349] width 721 height 19
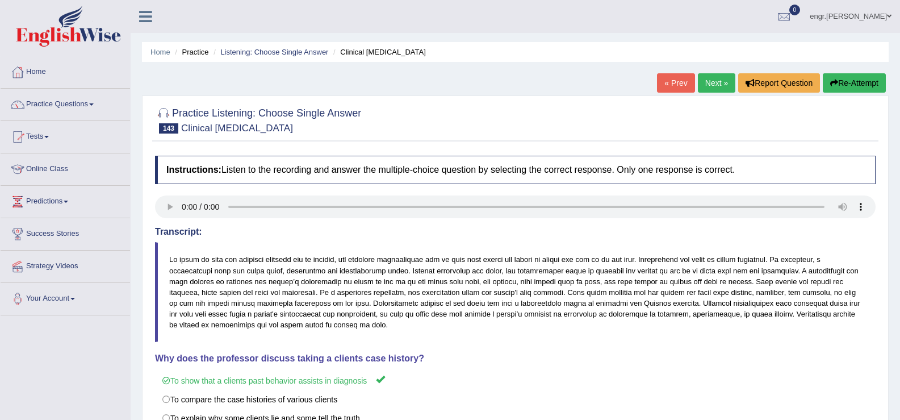
click at [704, 82] on link "Next »" at bounding box center [716, 82] width 37 height 19
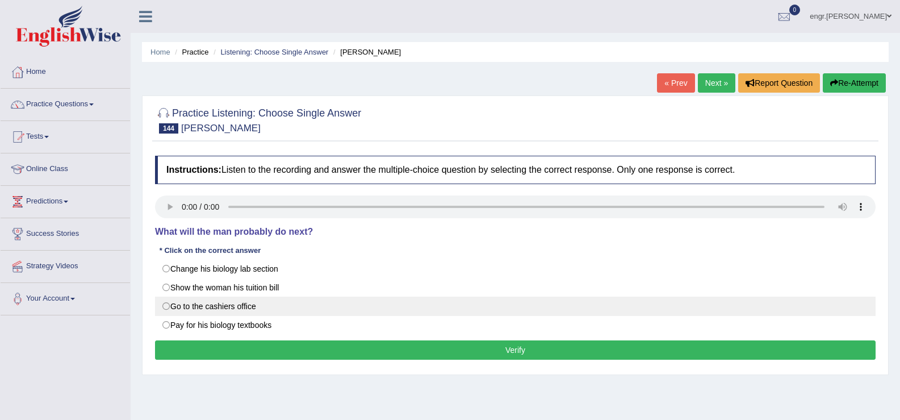
click at [166, 304] on label "Go to the cashiers office" at bounding box center [515, 305] width 721 height 19
radio input "true"
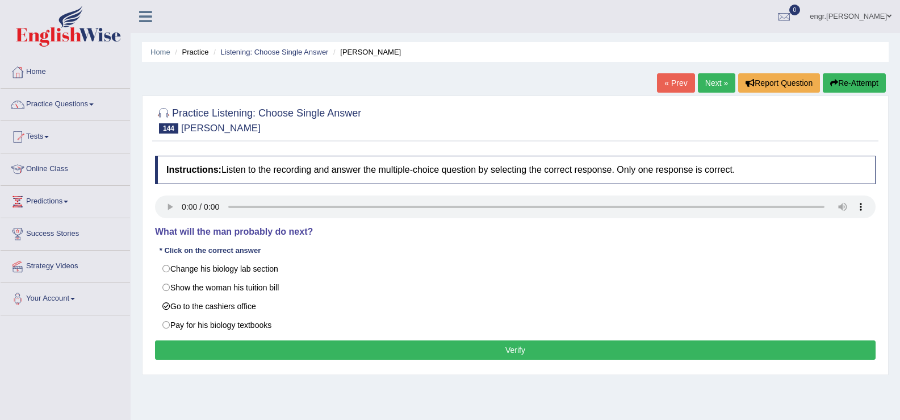
click at [257, 355] on button "Verify" at bounding box center [515, 349] width 721 height 19
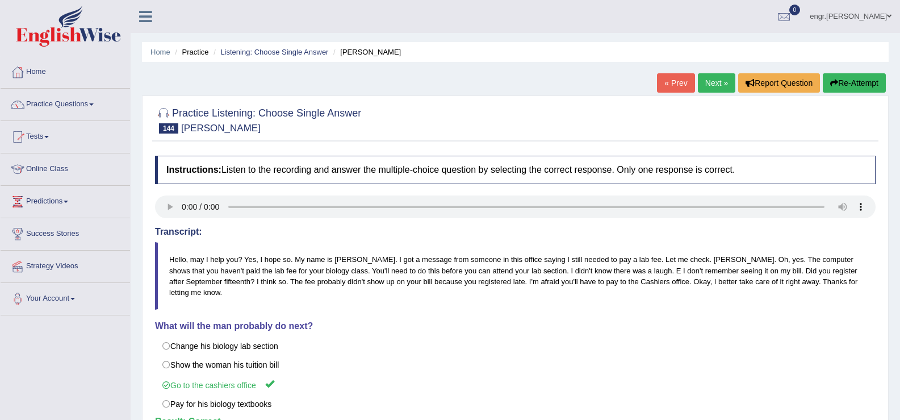
click at [707, 76] on link "Next »" at bounding box center [716, 82] width 37 height 19
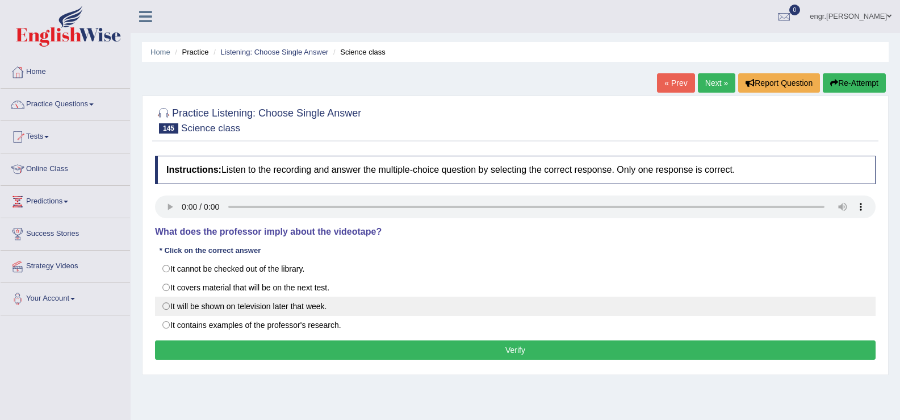
click at [306, 305] on label "It will be shown on television later that week." at bounding box center [515, 305] width 721 height 19
radio input "true"
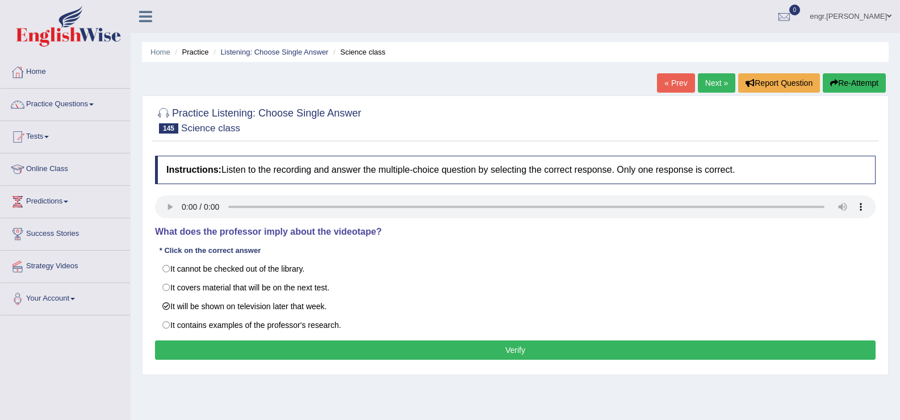
click at [394, 352] on button "Verify" at bounding box center [515, 349] width 721 height 19
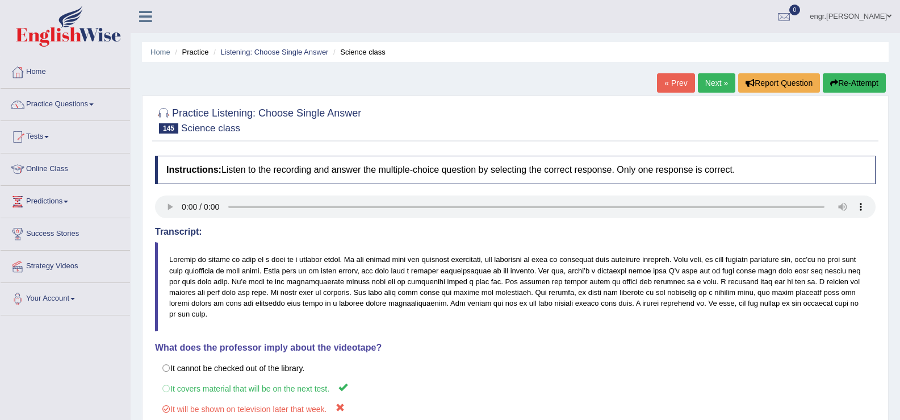
click at [699, 83] on link "Next »" at bounding box center [716, 82] width 37 height 19
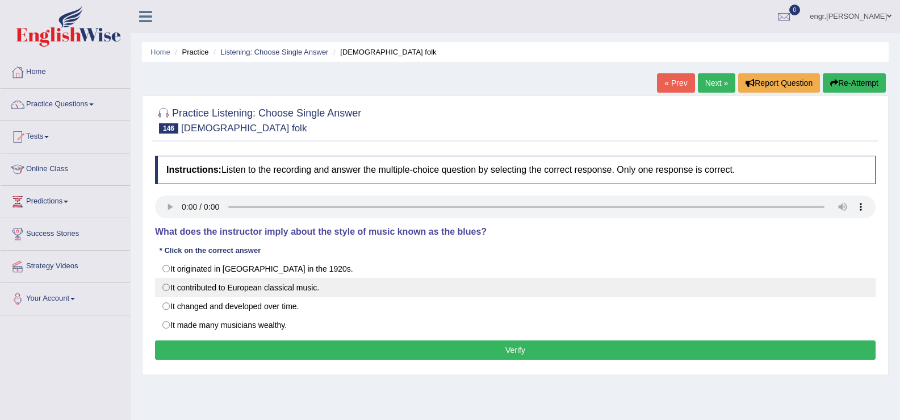
click at [166, 286] on label "It contributed to European classical music." at bounding box center [515, 287] width 721 height 19
radio input "true"
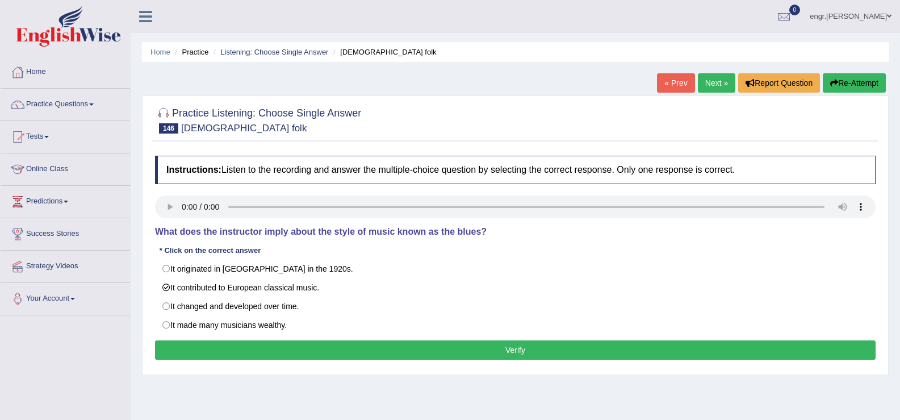
click at [331, 344] on button "Verify" at bounding box center [515, 349] width 721 height 19
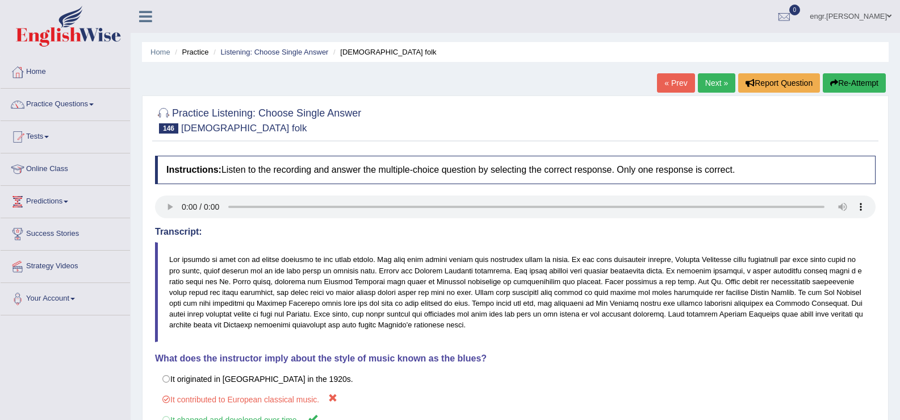
click at [718, 81] on link "Next »" at bounding box center [716, 82] width 37 height 19
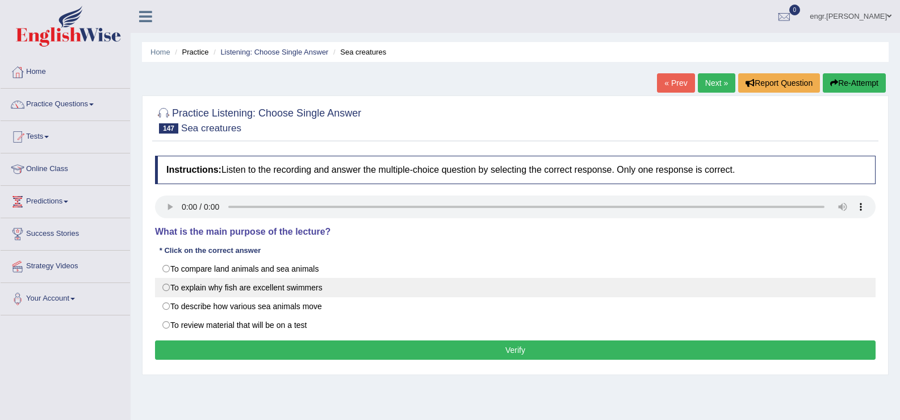
click at [168, 284] on label "To explain why fish are excellent swimmers" at bounding box center [515, 287] width 721 height 19
radio input "true"
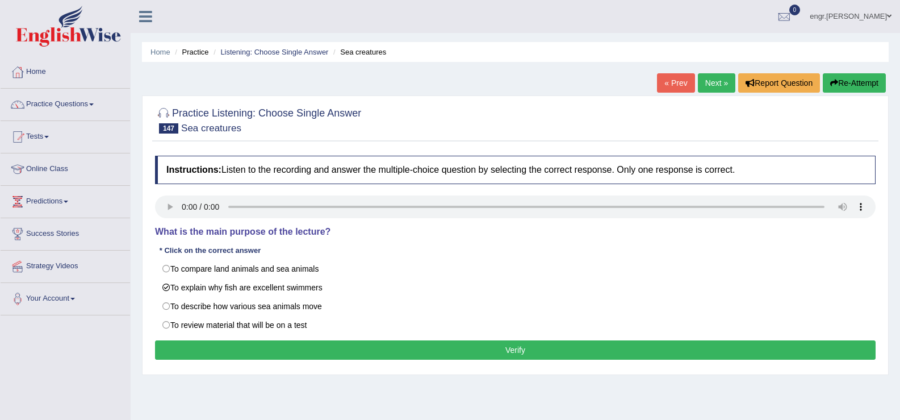
click at [277, 348] on button "Verify" at bounding box center [515, 349] width 721 height 19
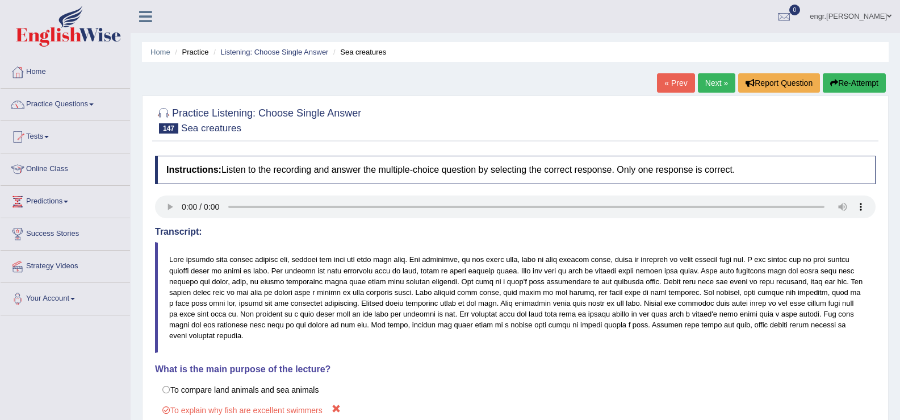
click at [701, 78] on link "Next »" at bounding box center [716, 82] width 37 height 19
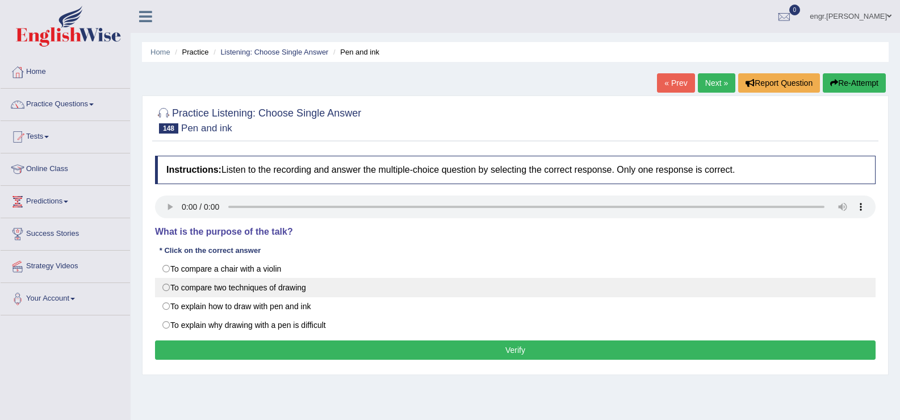
click at [257, 285] on label "To compare two techniques of drawing" at bounding box center [515, 287] width 721 height 19
radio input "true"
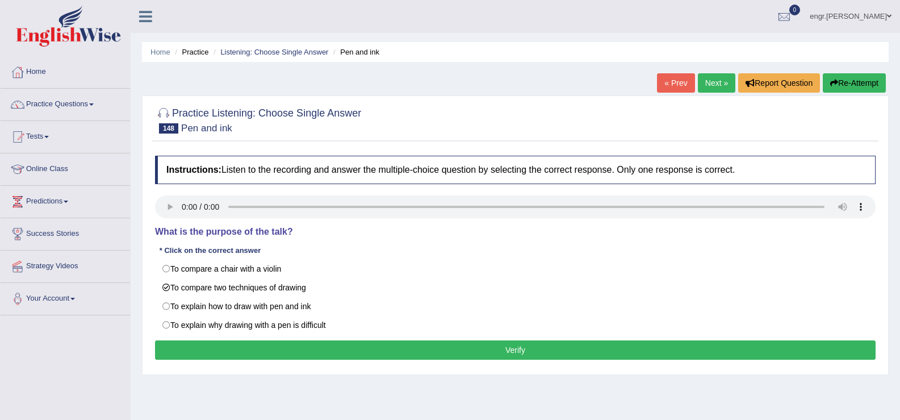
click at [288, 347] on button "Verify" at bounding box center [515, 349] width 721 height 19
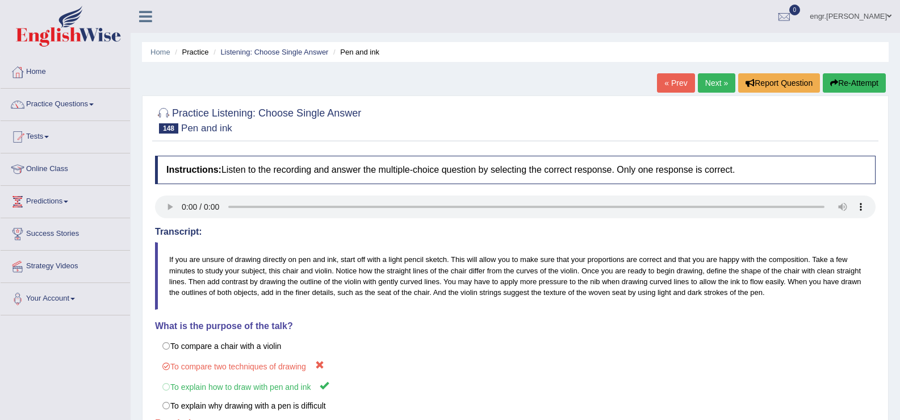
click at [720, 84] on link "Next »" at bounding box center [716, 82] width 37 height 19
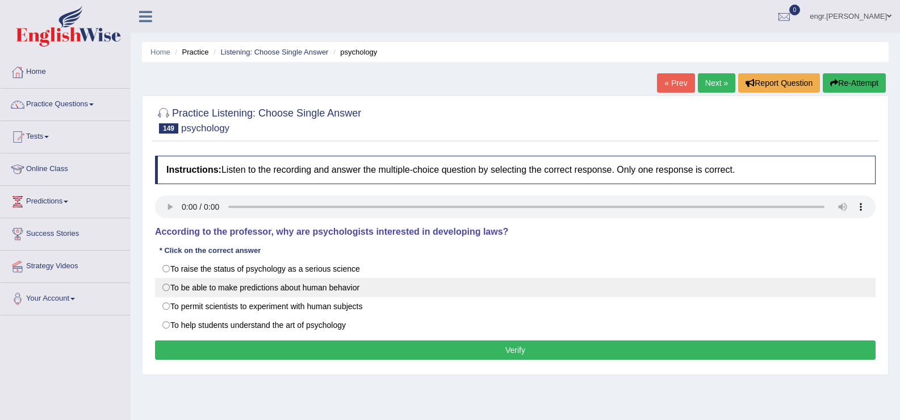
click at [317, 288] on label "To be able to make predictions about human behavior" at bounding box center [515, 287] width 721 height 19
radio input "true"
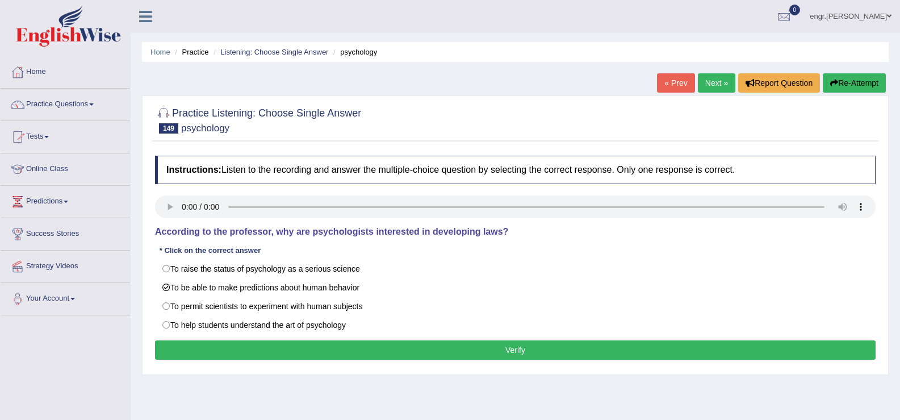
click at [371, 353] on button "Verify" at bounding box center [515, 349] width 721 height 19
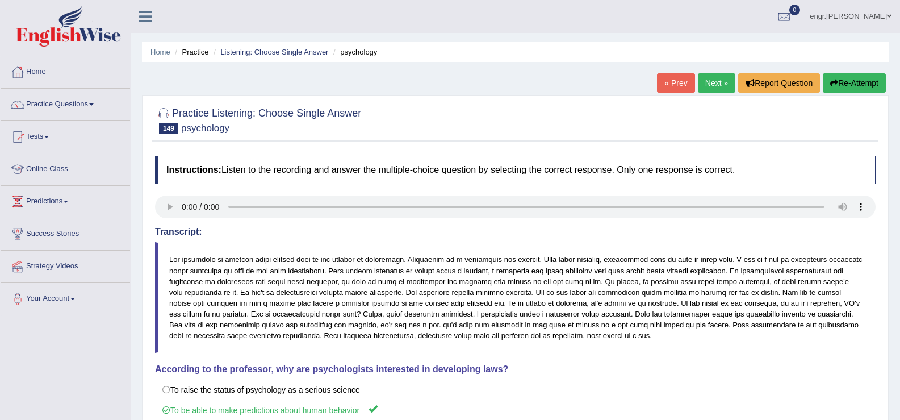
click at [716, 80] on link "Next »" at bounding box center [716, 82] width 37 height 19
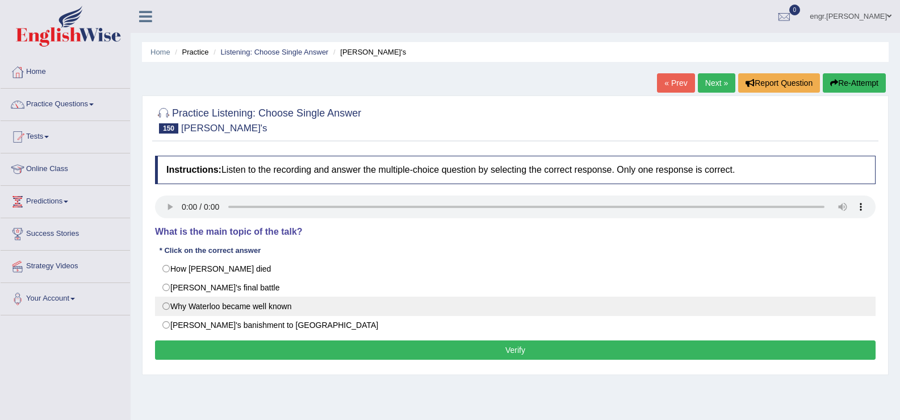
click at [169, 303] on label "Why Waterloo became well known" at bounding box center [515, 305] width 721 height 19
radio input "true"
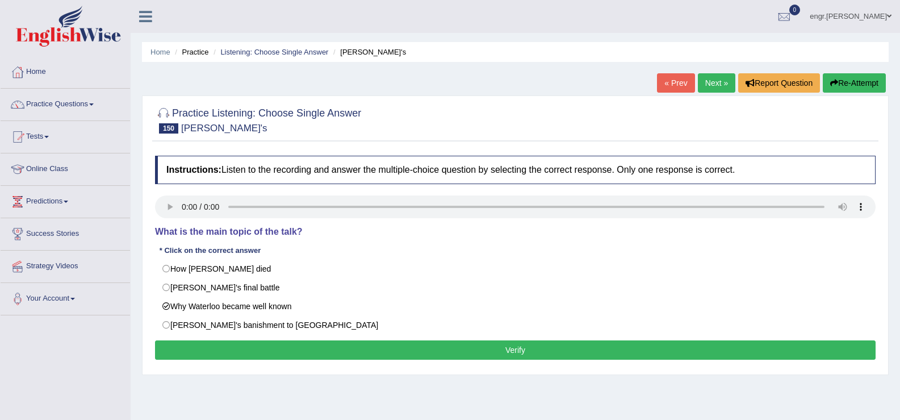
click at [261, 347] on button "Verify" at bounding box center [515, 349] width 721 height 19
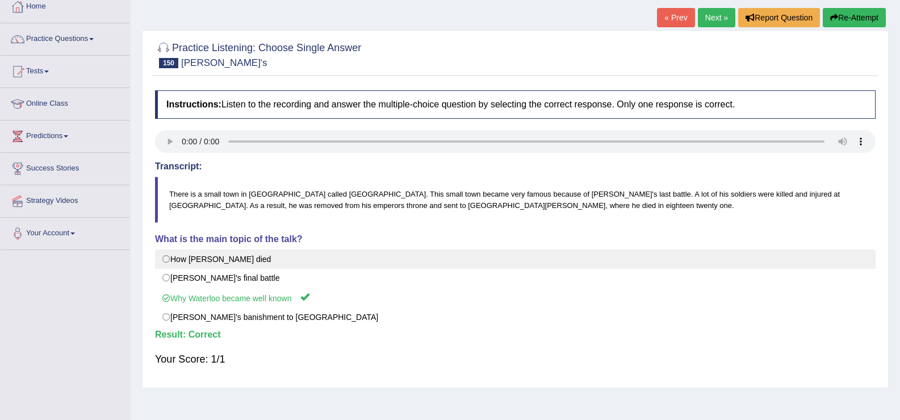
scroll to position [74, 0]
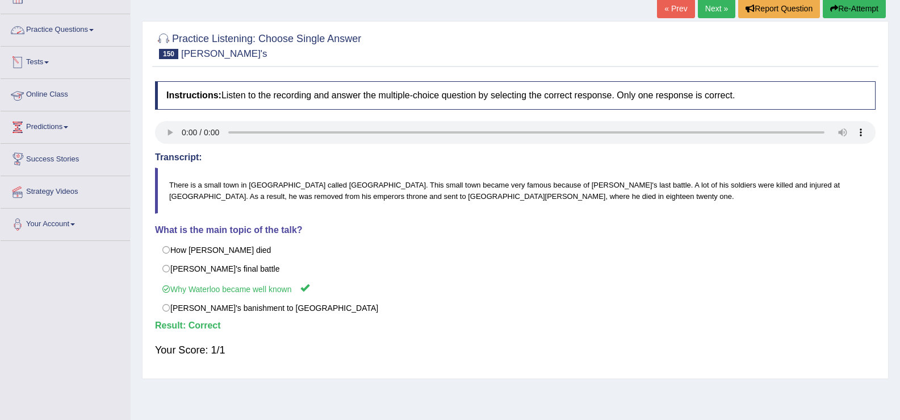
click at [68, 35] on link "Practice Questions" at bounding box center [65, 28] width 129 height 28
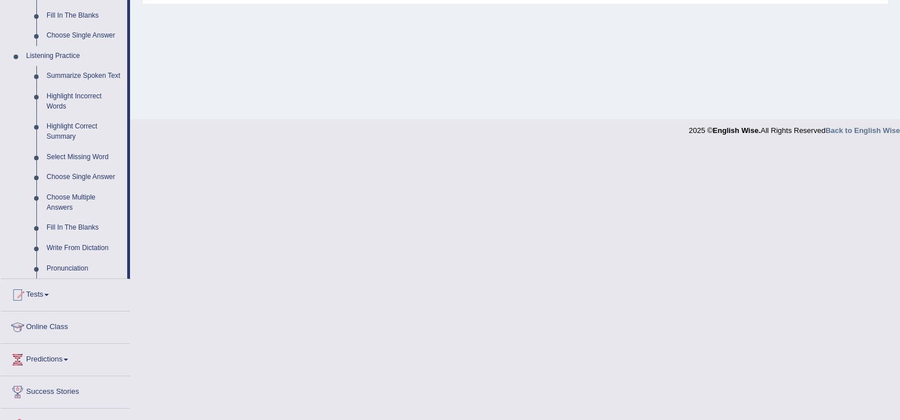
scroll to position [472, 0]
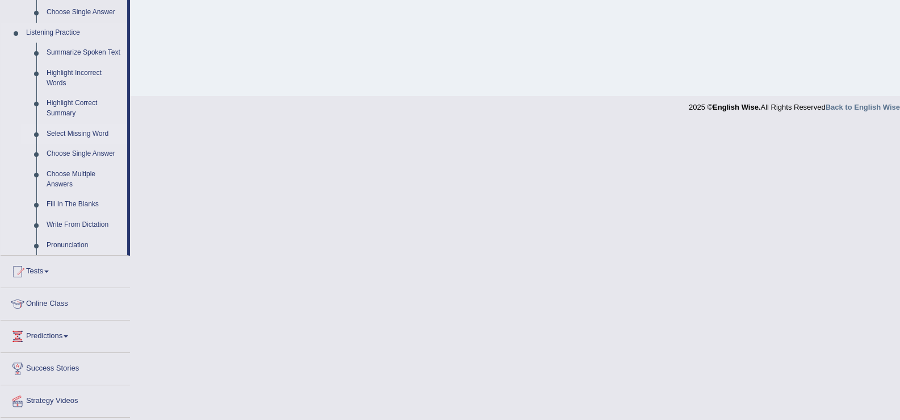
click at [80, 133] on link "Select Missing Word" at bounding box center [84, 134] width 86 height 20
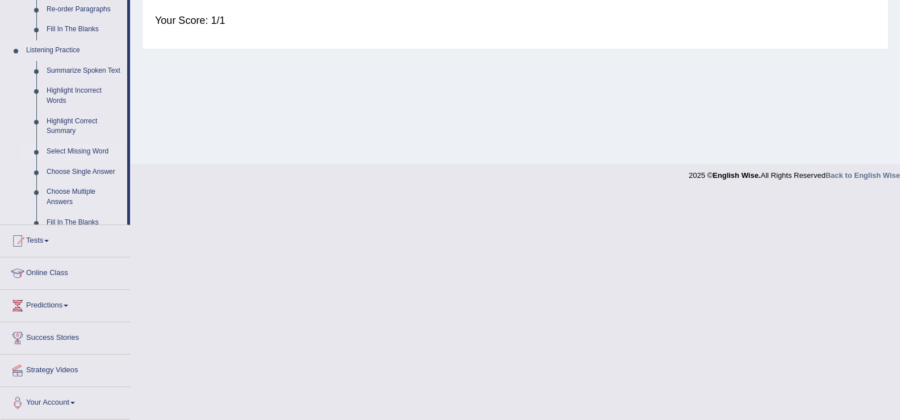
scroll to position [177, 0]
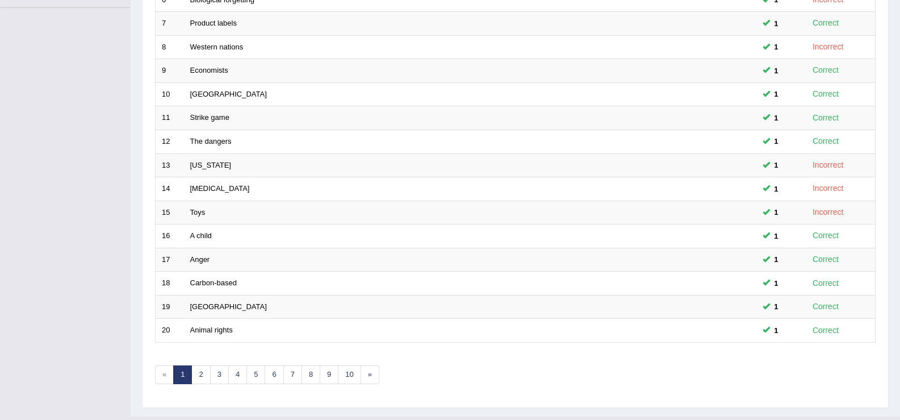
scroll to position [332, 0]
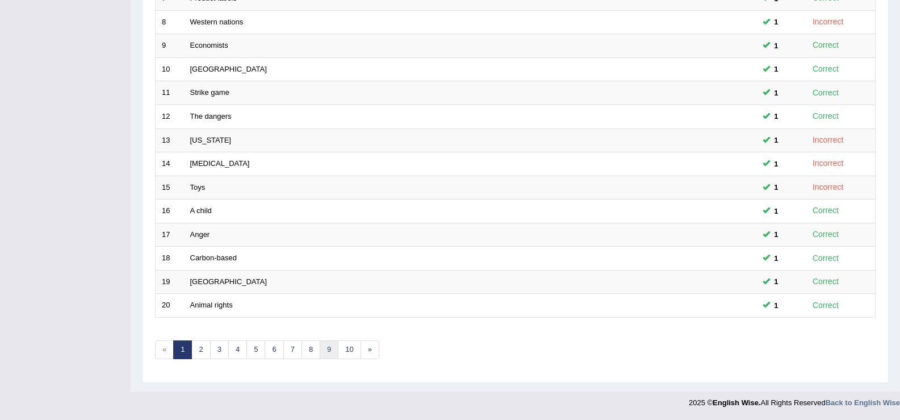
click at [332, 357] on link "9" at bounding box center [329, 349] width 19 height 19
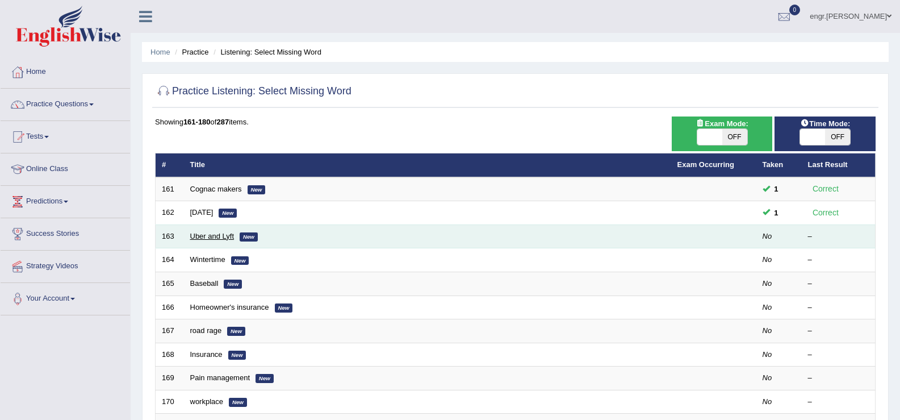
click at [220, 235] on link "Uber and Lyft" at bounding box center [212, 236] width 44 height 9
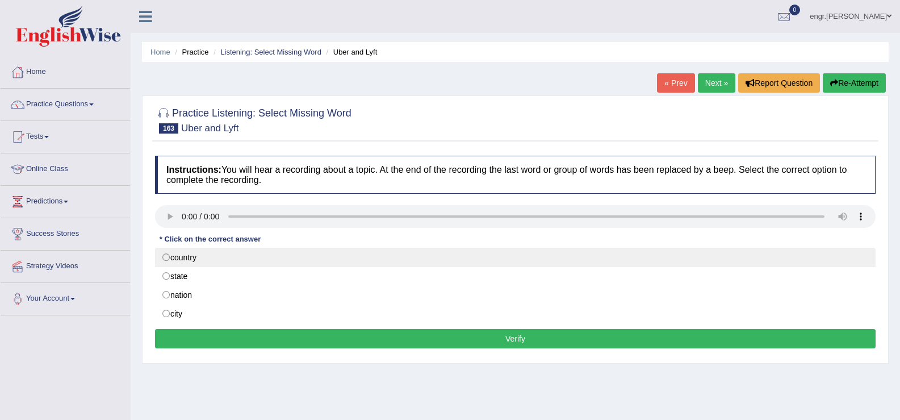
click at [177, 252] on label "country" at bounding box center [515, 257] width 721 height 19
radio input "true"
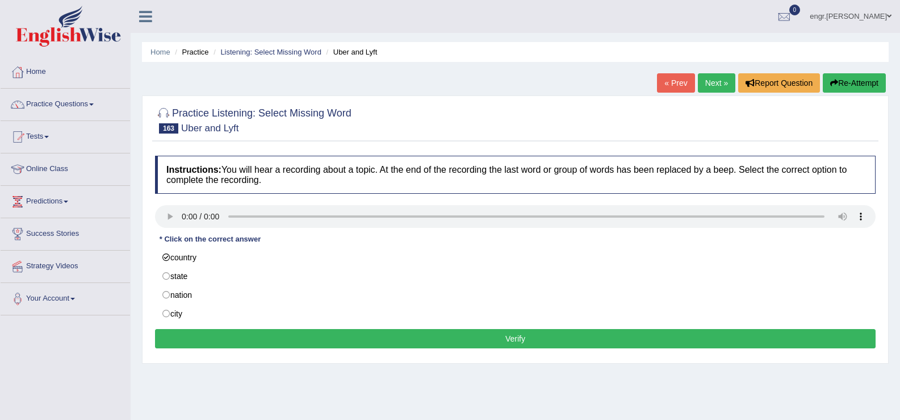
click at [334, 340] on button "Verify" at bounding box center [515, 338] width 721 height 19
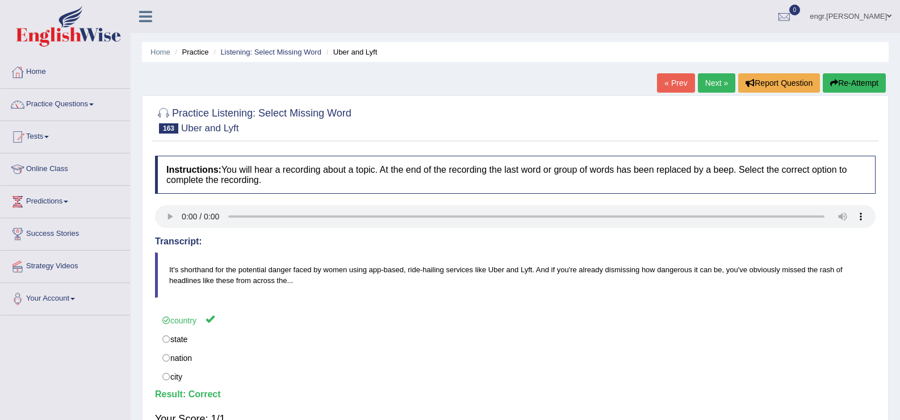
click at [722, 82] on link "Next »" at bounding box center [716, 82] width 37 height 19
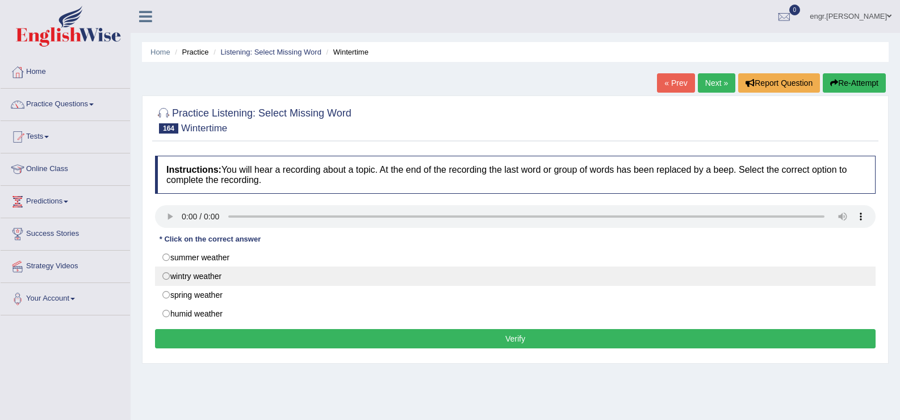
click at [166, 275] on label "wintry weather" at bounding box center [515, 275] width 721 height 19
radio input "true"
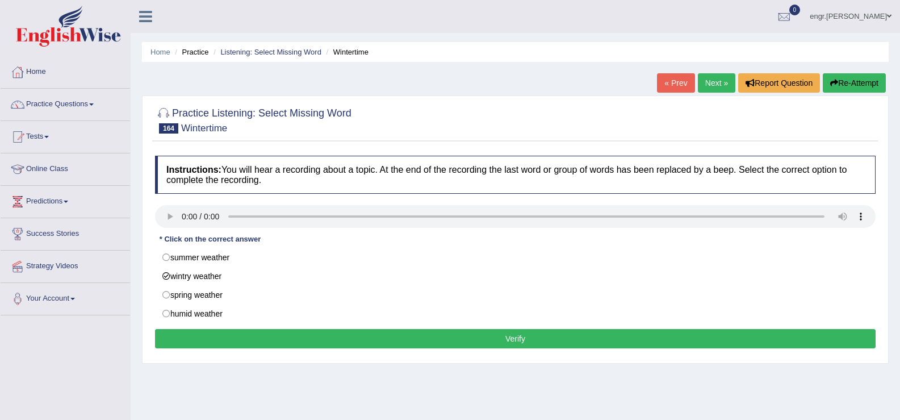
click at [273, 338] on button "Verify" at bounding box center [515, 338] width 721 height 19
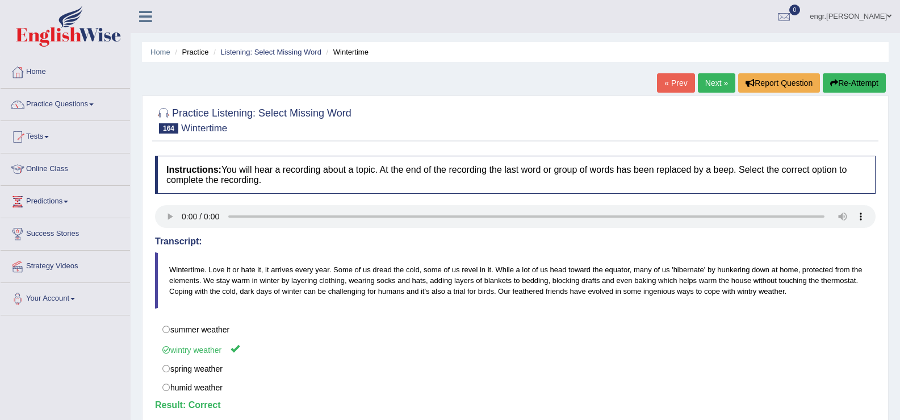
click at [712, 81] on link "Next »" at bounding box center [716, 82] width 37 height 19
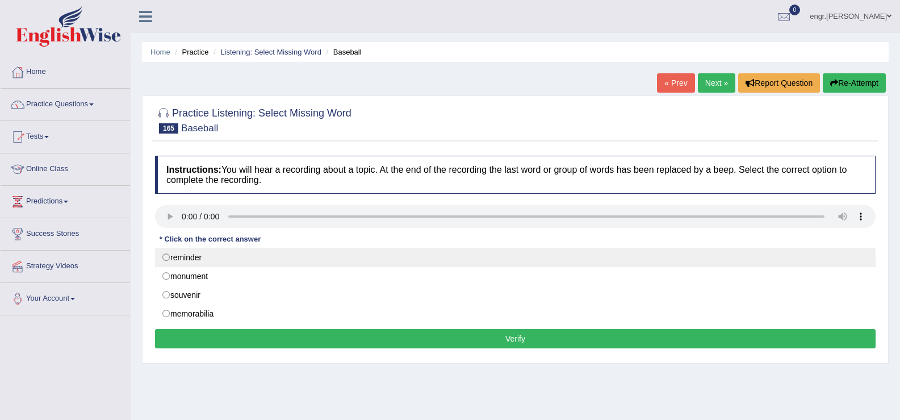
click at [166, 256] on label "reminder" at bounding box center [515, 257] width 721 height 19
radio input "true"
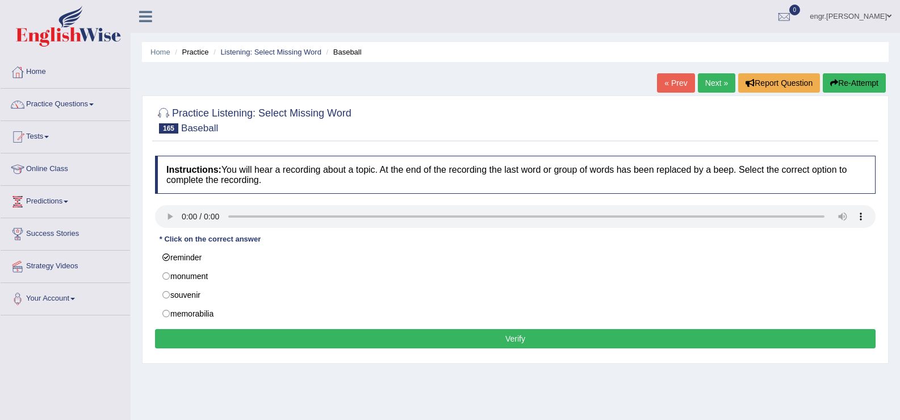
click at [350, 340] on button "Verify" at bounding box center [515, 338] width 721 height 19
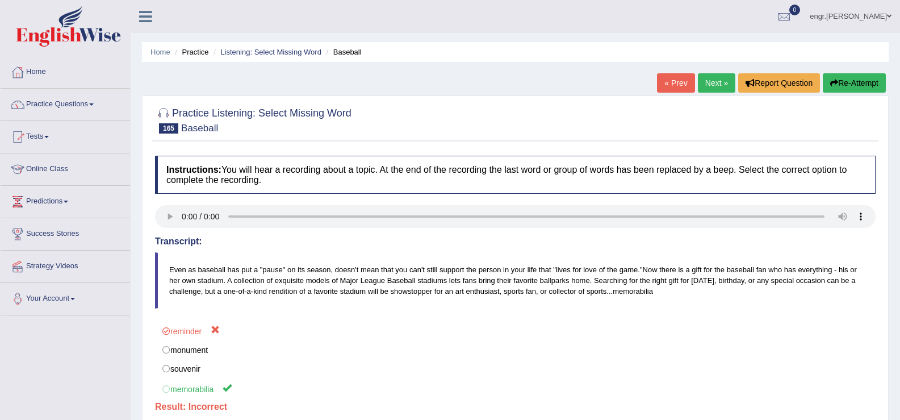
click at [720, 81] on link "Next »" at bounding box center [716, 82] width 37 height 19
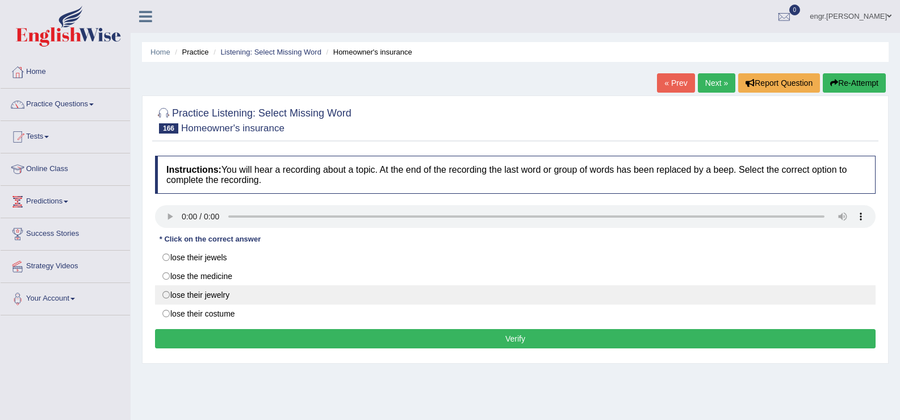
click at [166, 295] on label "lose their jewelry" at bounding box center [515, 294] width 721 height 19
radio input "true"
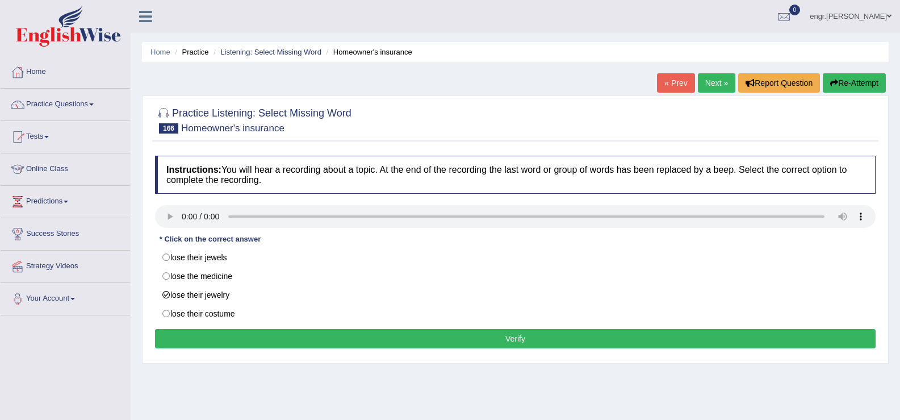
click at [272, 330] on button "Verify" at bounding box center [515, 338] width 721 height 19
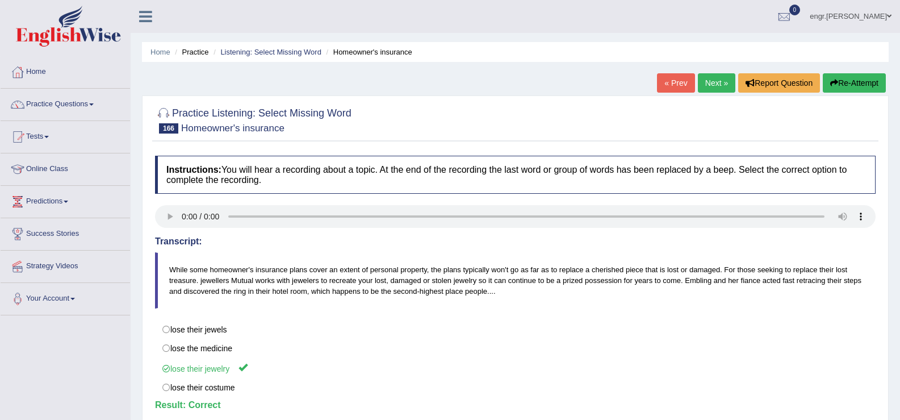
click at [710, 84] on link "Next »" at bounding box center [716, 82] width 37 height 19
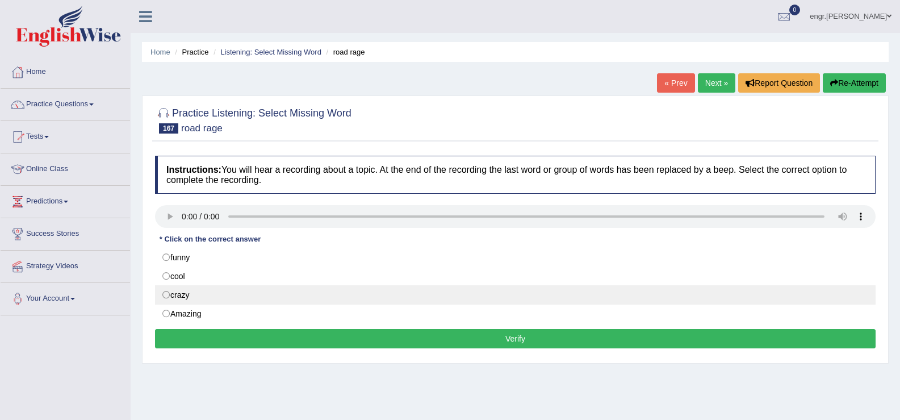
click at [187, 294] on label "crazy" at bounding box center [515, 294] width 721 height 19
radio input "true"
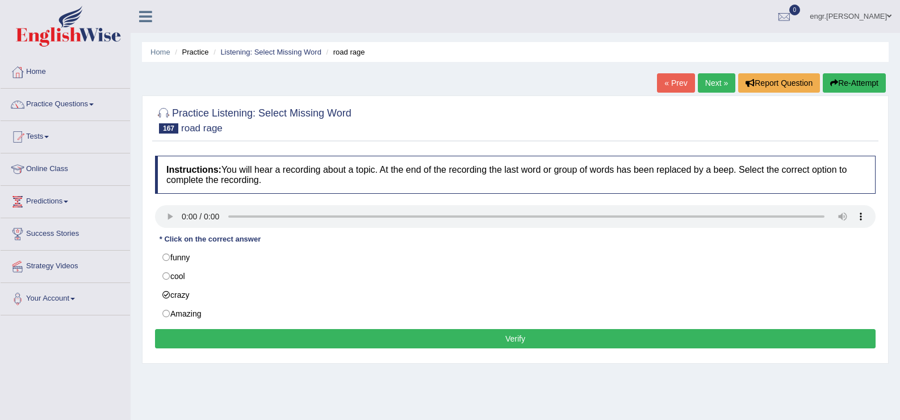
click at [279, 337] on button "Verify" at bounding box center [515, 338] width 721 height 19
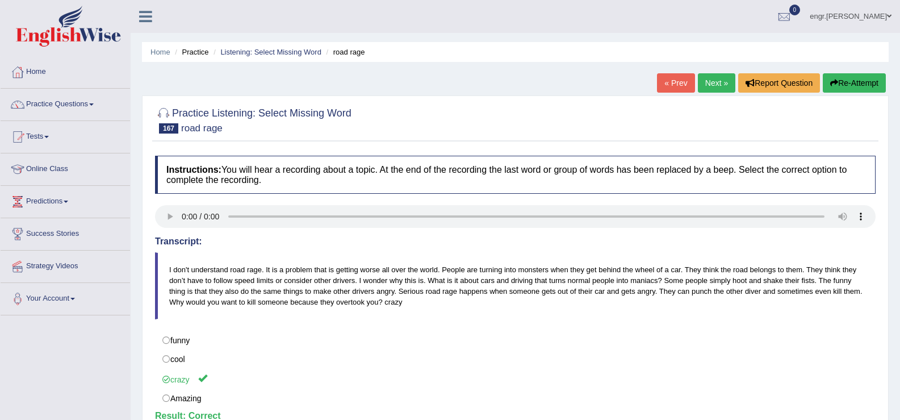
click at [716, 80] on link "Next »" at bounding box center [716, 82] width 37 height 19
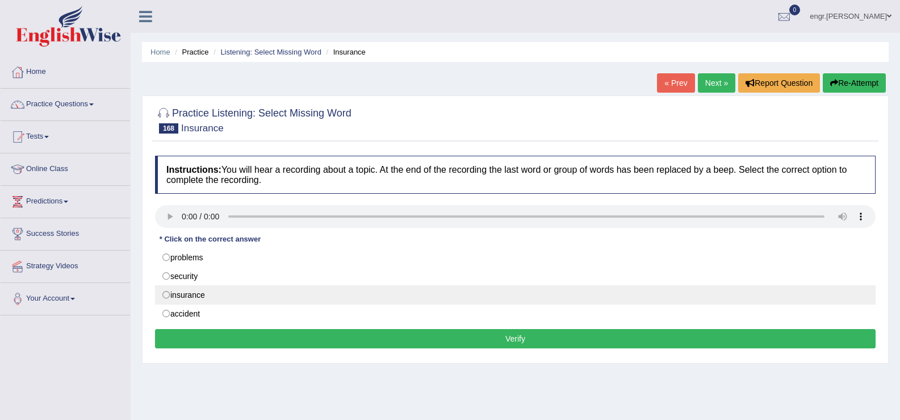
click at [191, 292] on label "insurance" at bounding box center [515, 294] width 721 height 19
radio input "true"
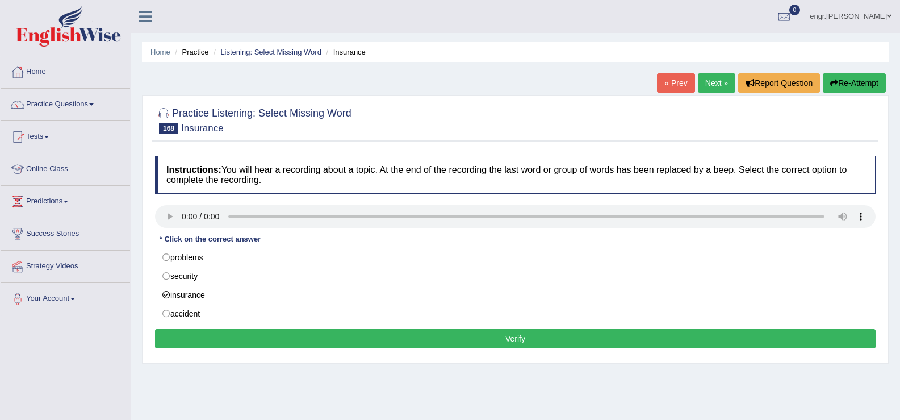
click at [263, 335] on button "Verify" at bounding box center [515, 338] width 721 height 19
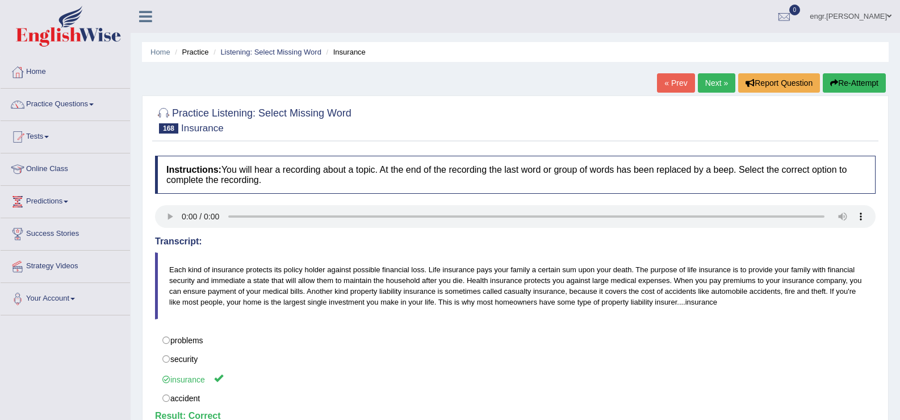
click at [721, 75] on link "Next »" at bounding box center [716, 82] width 37 height 19
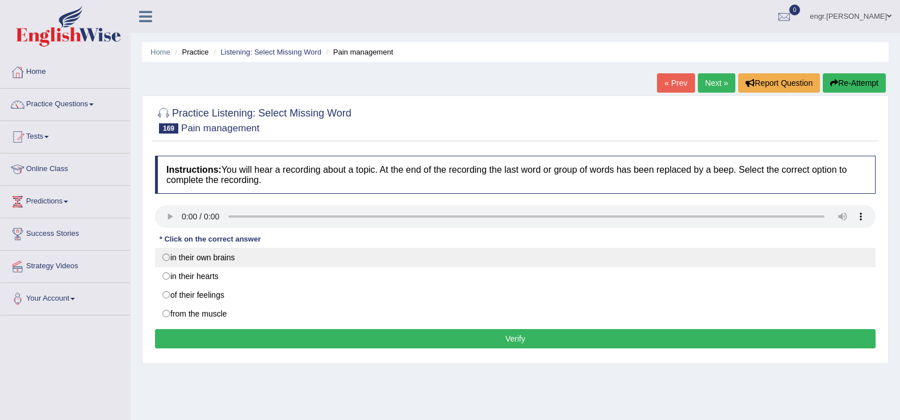
click at [217, 261] on label "in their own brains" at bounding box center [515, 257] width 721 height 19
radio input "true"
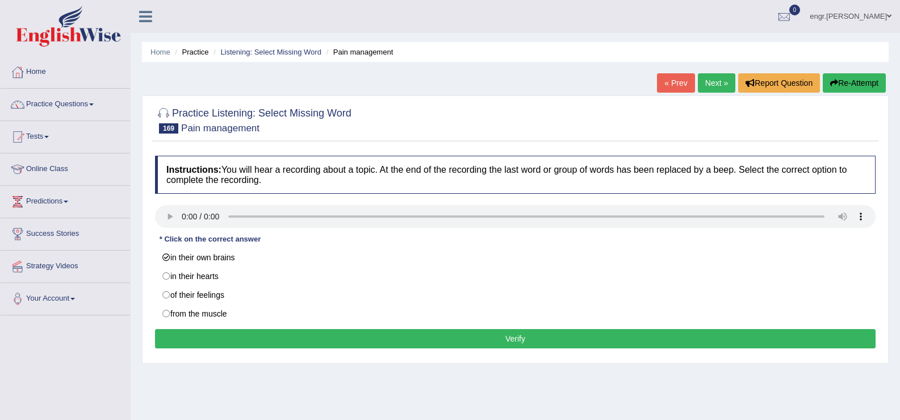
click at [317, 332] on button "Verify" at bounding box center [515, 338] width 721 height 19
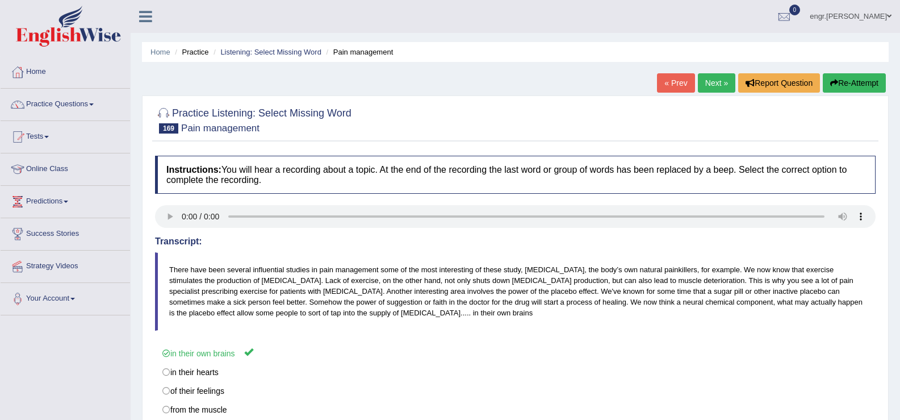
click at [718, 77] on link "Next »" at bounding box center [716, 82] width 37 height 19
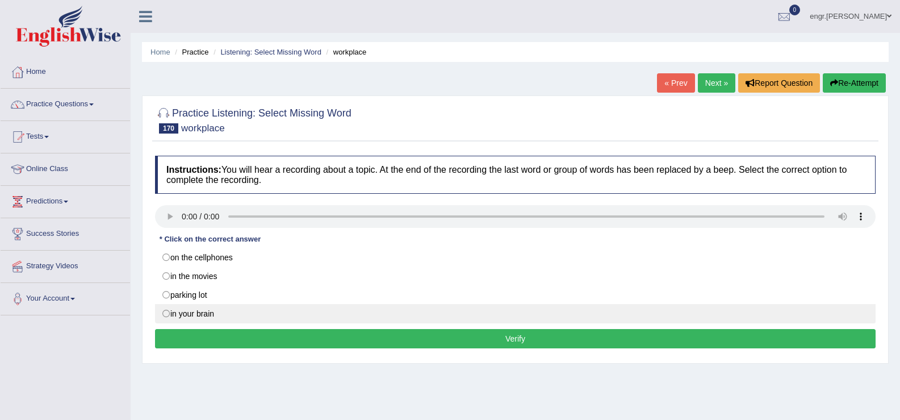
click at [206, 313] on label "in your brain" at bounding box center [515, 313] width 721 height 19
radio input "true"
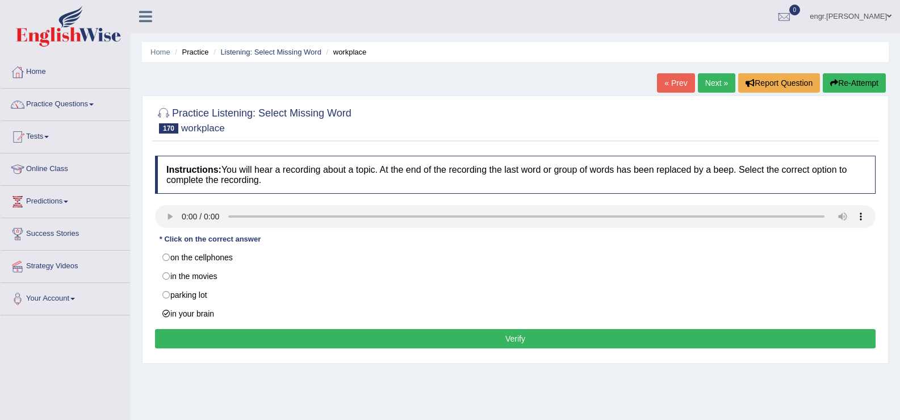
click at [221, 338] on button "Verify" at bounding box center [515, 338] width 721 height 19
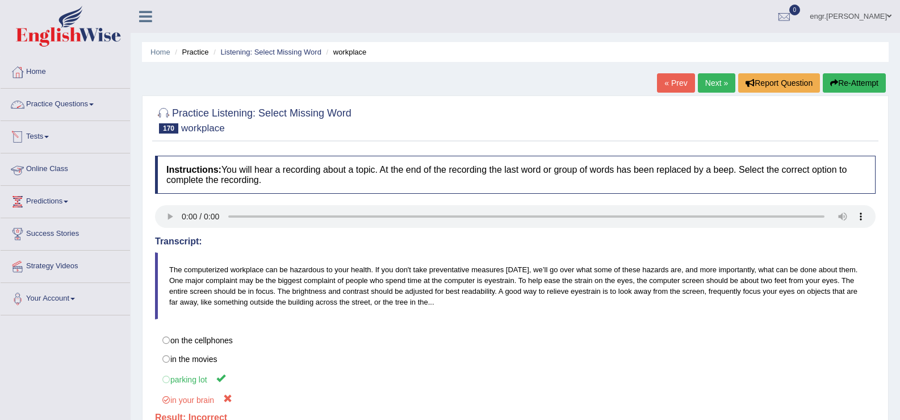
click at [96, 108] on link "Practice Questions" at bounding box center [65, 103] width 129 height 28
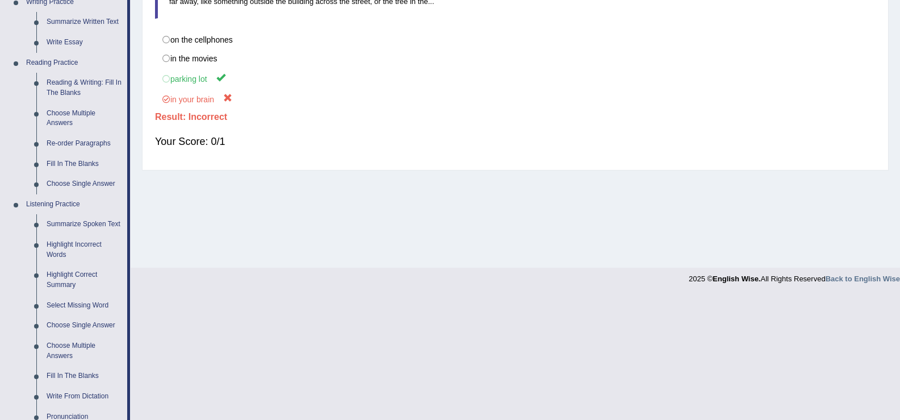
scroll to position [309, 0]
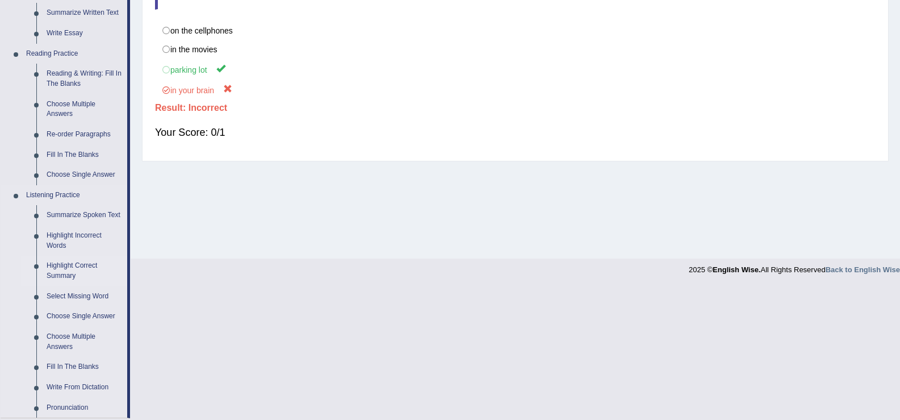
click at [84, 266] on link "Highlight Correct Summary" at bounding box center [84, 271] width 86 height 30
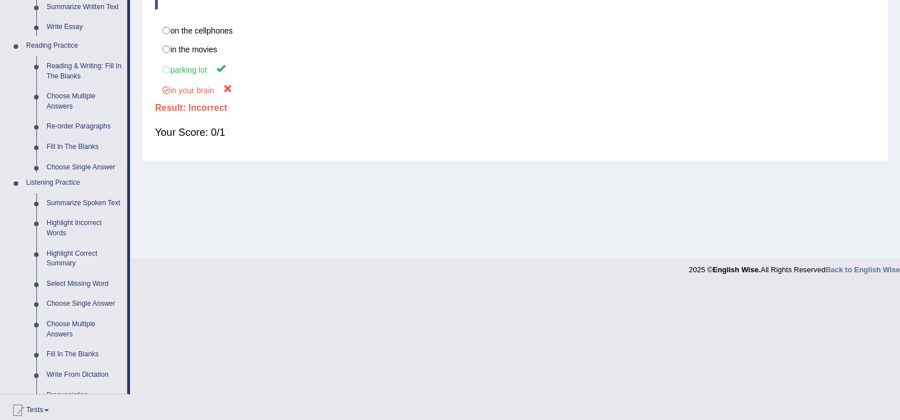
scroll to position [177, 0]
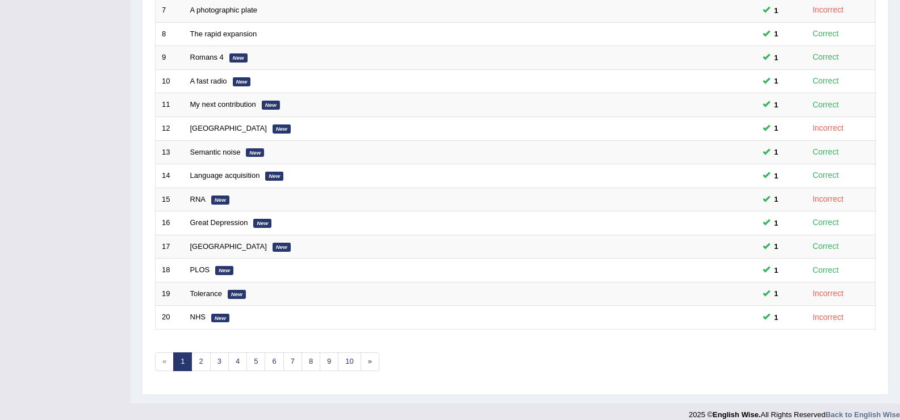
scroll to position [332, 0]
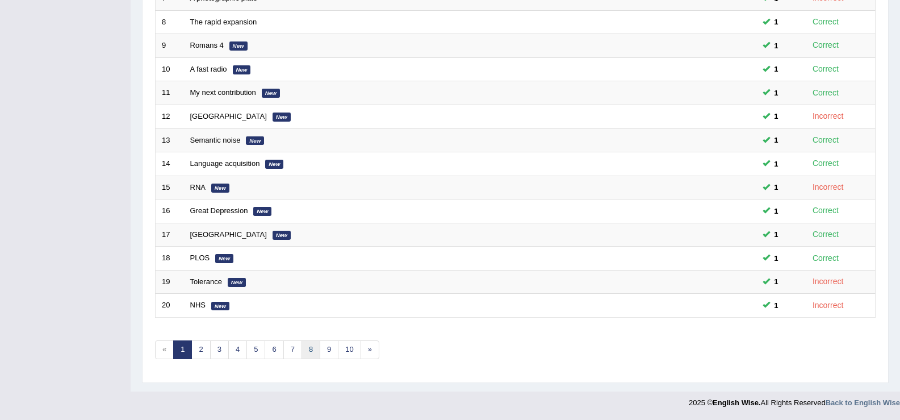
click at [310, 354] on link "8" at bounding box center [311, 349] width 19 height 19
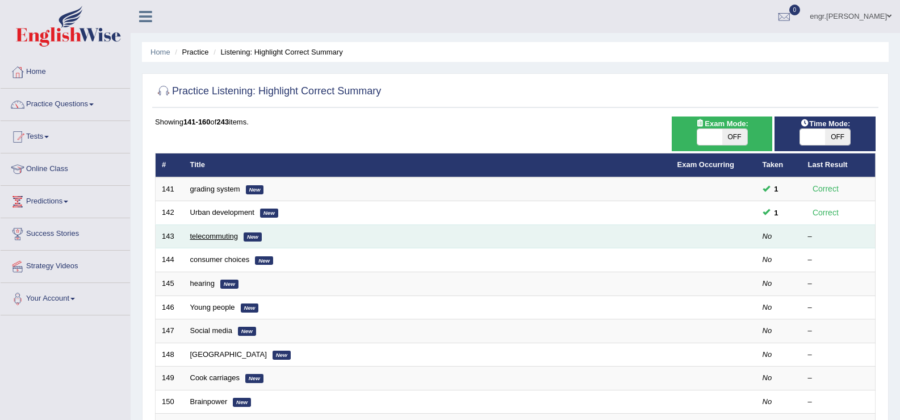
click at [225, 233] on link "telecommuting" at bounding box center [214, 236] width 48 height 9
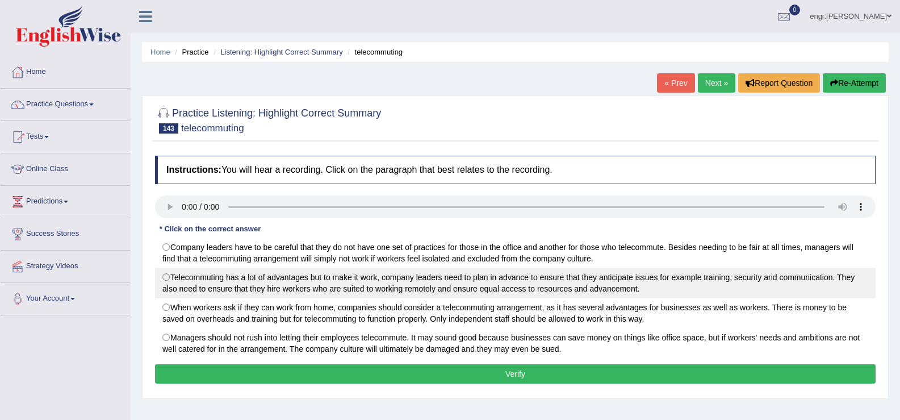
click at [327, 284] on label "Telecommuting has a lot of advantages but to make it work, company leaders need…" at bounding box center [515, 282] width 721 height 31
radio input "true"
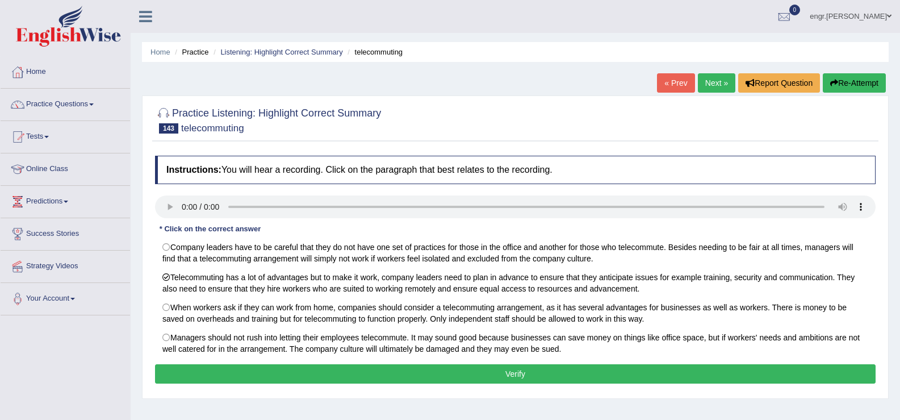
click at [479, 375] on button "Verify" at bounding box center [515, 373] width 721 height 19
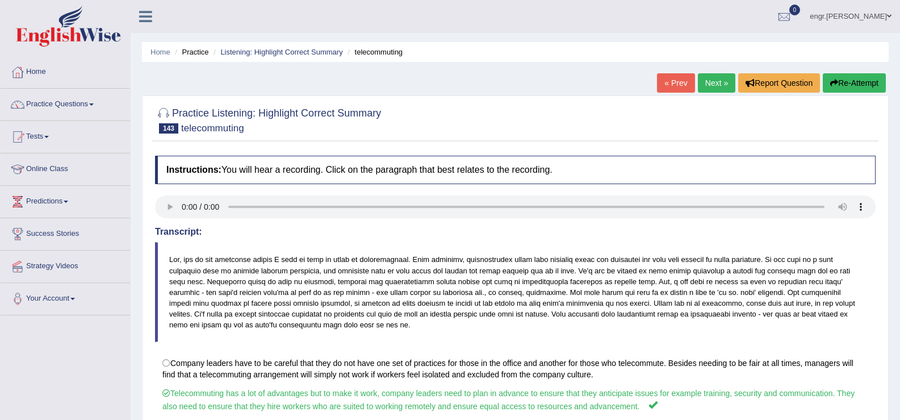
click at [710, 93] on link "Next »" at bounding box center [716, 82] width 37 height 19
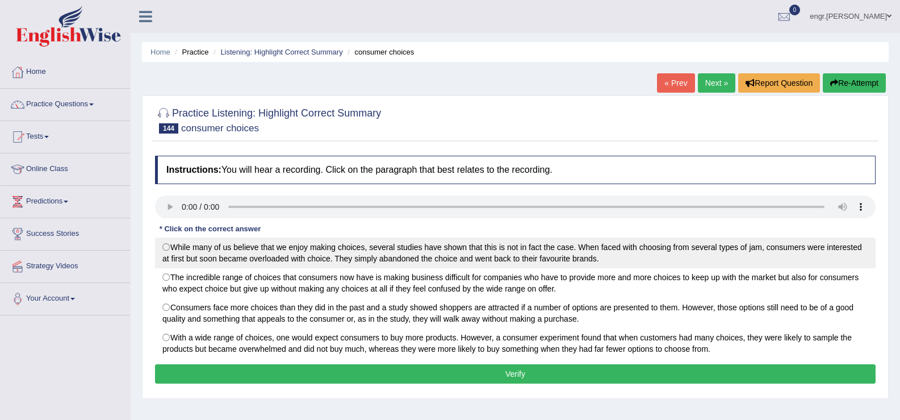
click at [384, 249] on label "While many of us believe that we enjoy making choices, several studies have sho…" at bounding box center [515, 252] width 721 height 31
radio input "true"
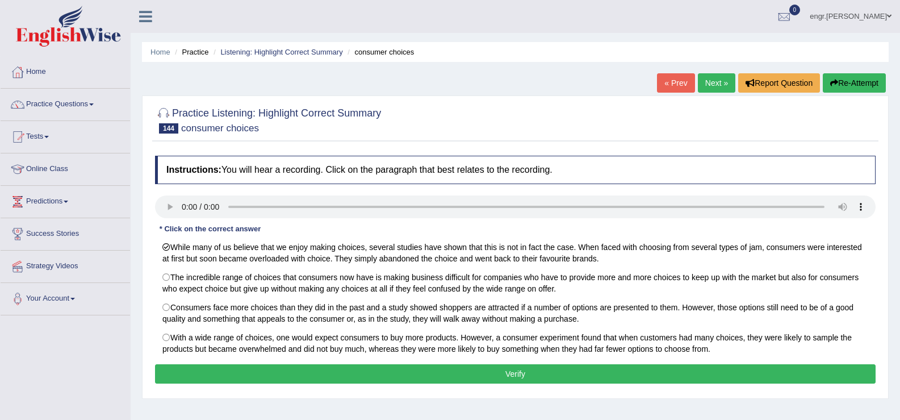
click at [392, 373] on button "Verify" at bounding box center [515, 373] width 721 height 19
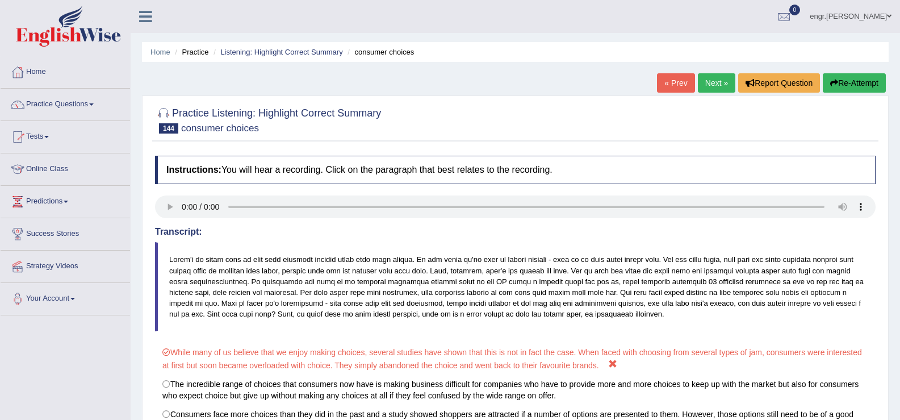
click at [706, 79] on link "Next »" at bounding box center [716, 82] width 37 height 19
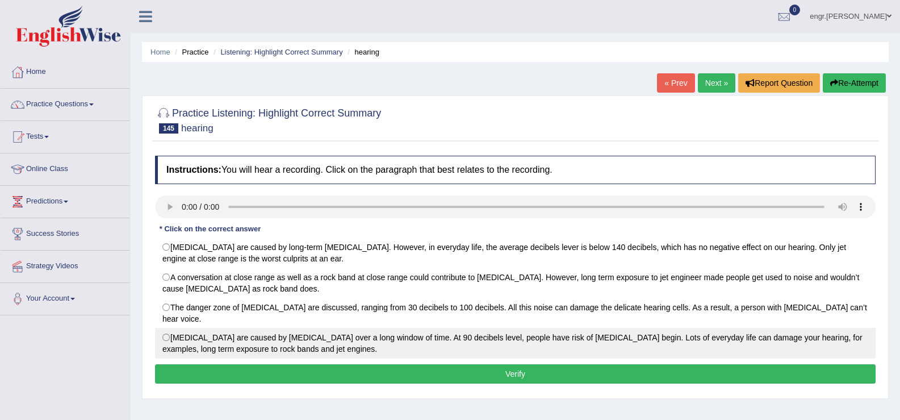
click at [402, 328] on label "[MEDICAL_DATA] are caused by [MEDICAL_DATA] over a long window of time. At 90 d…" at bounding box center [515, 343] width 721 height 31
radio input "true"
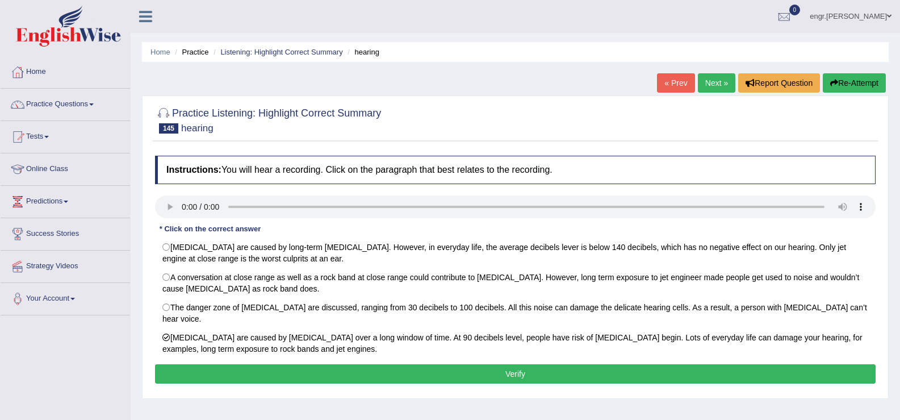
click at [421, 364] on button "Verify" at bounding box center [515, 373] width 721 height 19
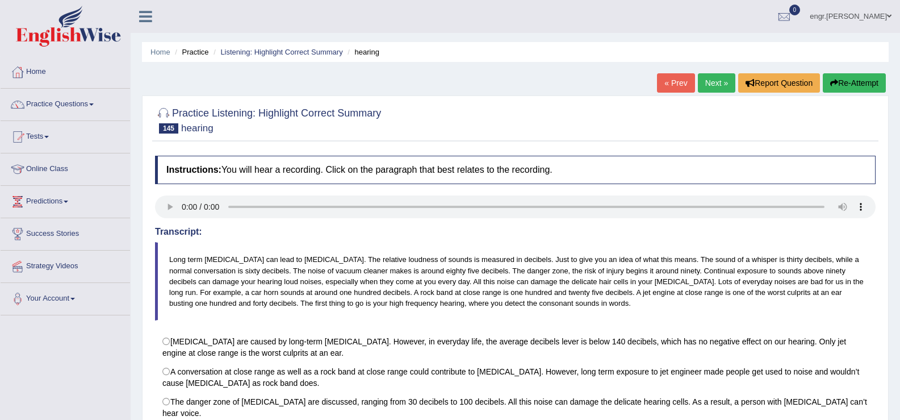
click at [717, 82] on link "Next »" at bounding box center [716, 82] width 37 height 19
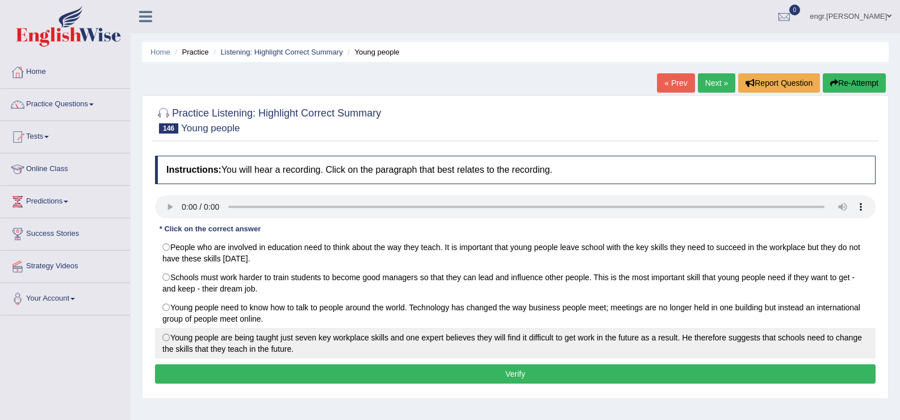
click at [429, 336] on label "Young people are being taught just seven key workplace skills and one expert be…" at bounding box center [515, 343] width 721 height 31
radio input "true"
click at [438, 342] on label "Young people are being taught just seven key workplace skills and one expert be…" at bounding box center [515, 343] width 721 height 31
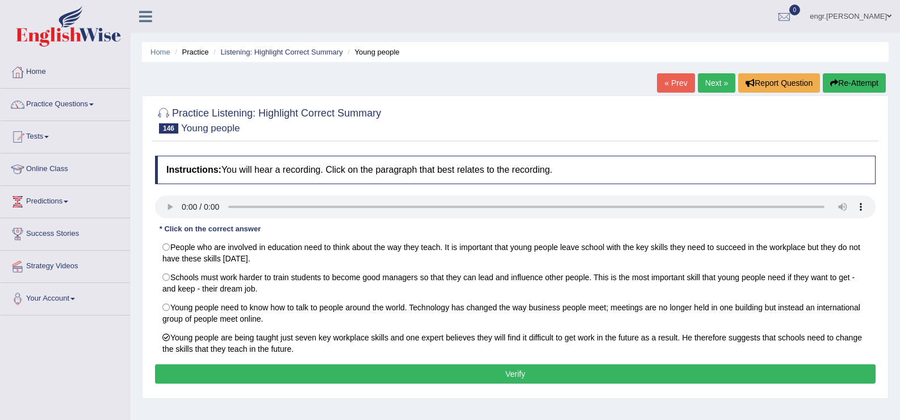
click at [449, 379] on button "Verify" at bounding box center [515, 373] width 721 height 19
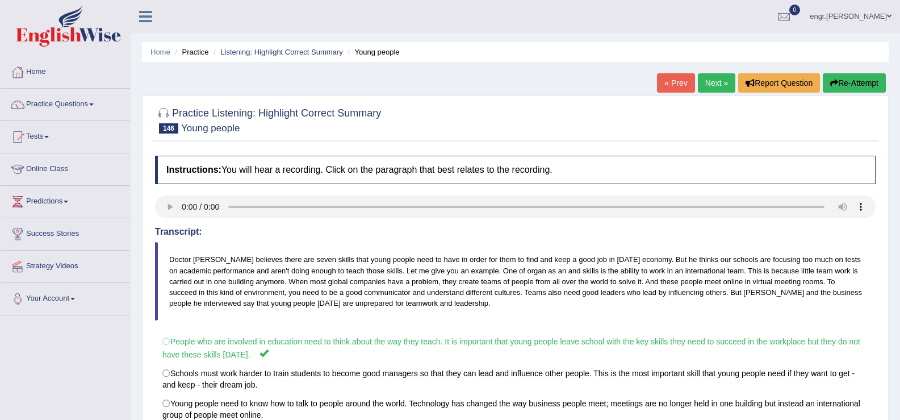
click at [717, 82] on link "Next »" at bounding box center [716, 82] width 37 height 19
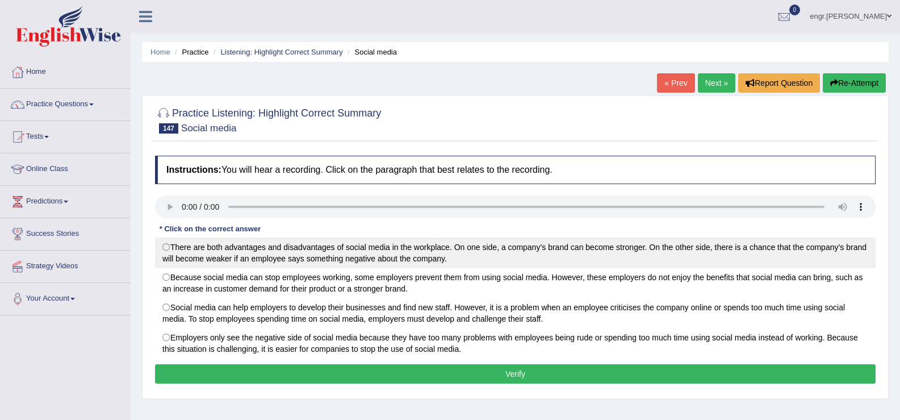
click at [432, 257] on label "There are both advantages and disadvantages of social media in the workplace. O…" at bounding box center [515, 252] width 721 height 31
radio input "true"
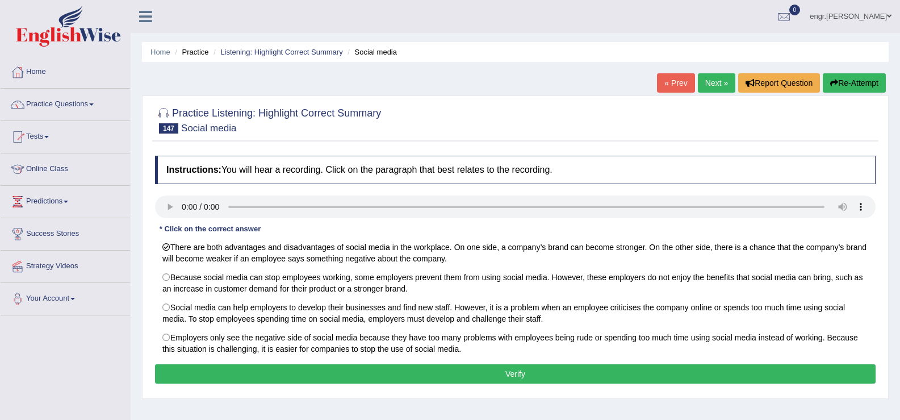
click at [477, 377] on button "Verify" at bounding box center [515, 373] width 721 height 19
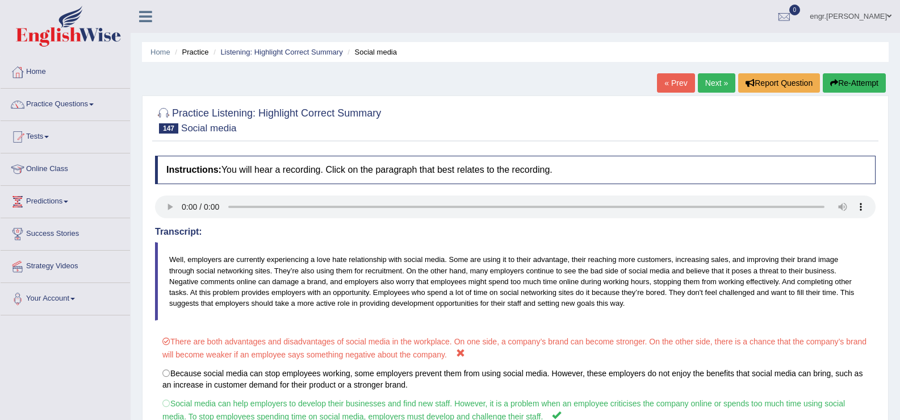
click at [720, 81] on link "Next »" at bounding box center [716, 82] width 37 height 19
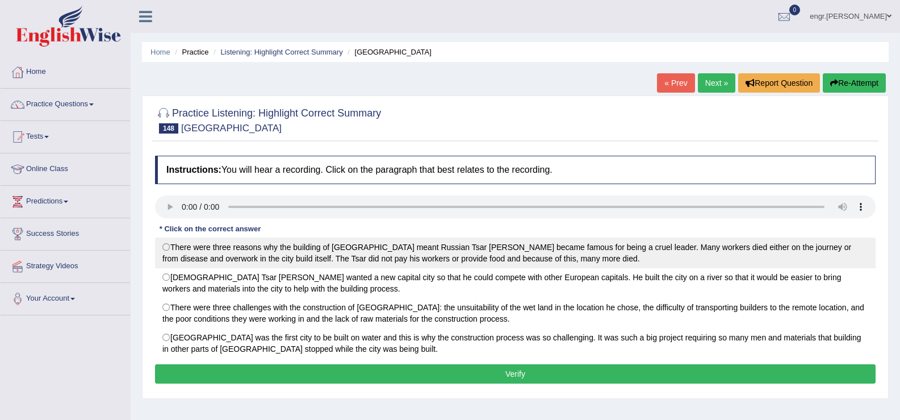
click at [408, 256] on label "There were three reasons why the building of St Petersburg meant Russian Tsar P…" at bounding box center [515, 252] width 721 height 31
radio input "true"
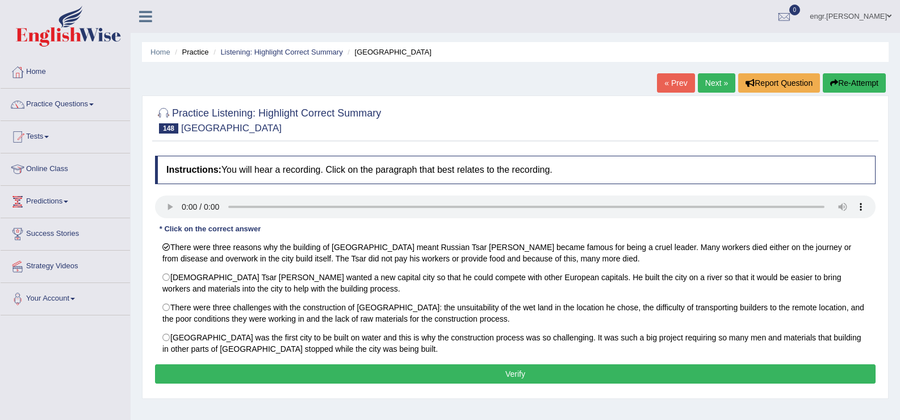
click at [392, 364] on button "Verify" at bounding box center [515, 373] width 721 height 19
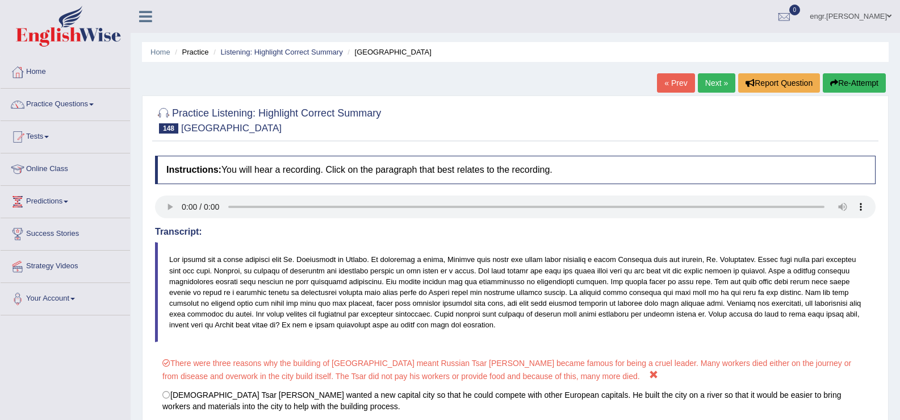
click at [714, 87] on link "Next »" at bounding box center [716, 82] width 37 height 19
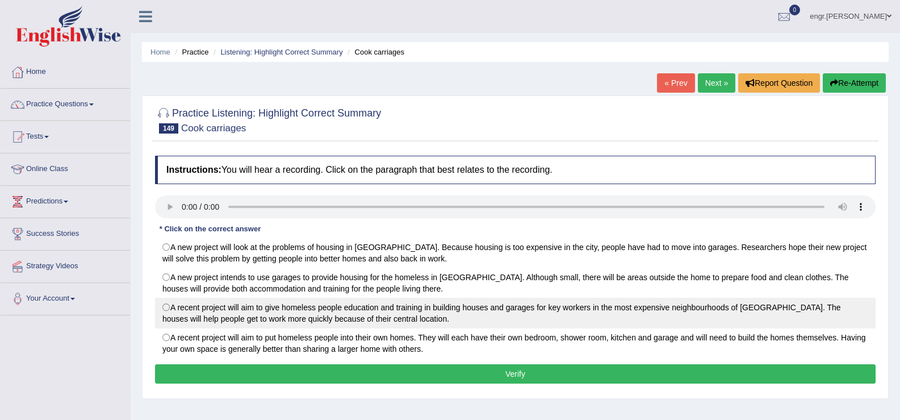
click at [430, 313] on label "A recent project will aim to give homeless people education and training in bui…" at bounding box center [515, 313] width 721 height 31
radio input "true"
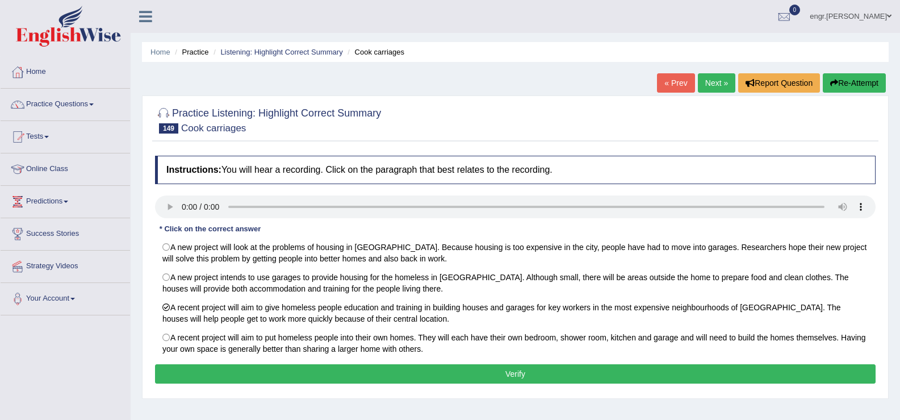
click at [426, 374] on button "Verify" at bounding box center [515, 373] width 721 height 19
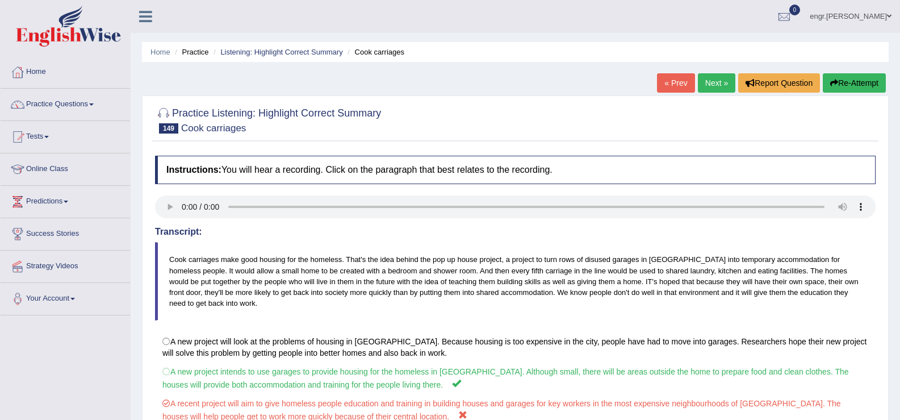
click at [710, 87] on link "Next »" at bounding box center [716, 82] width 37 height 19
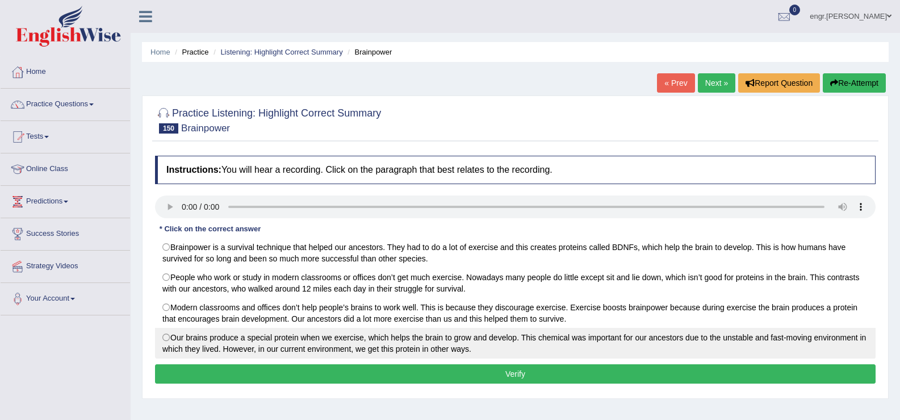
click at [501, 336] on label "Our brains produce a special protein when we exercise, which helps the brain to…" at bounding box center [515, 343] width 721 height 31
radio input "true"
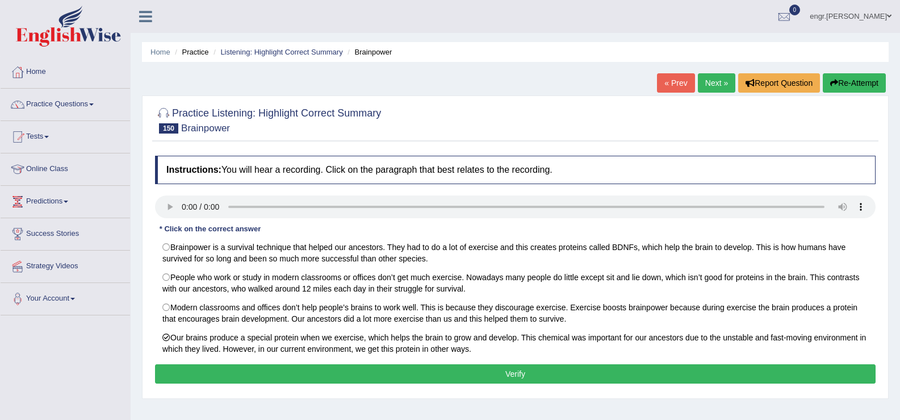
click at [499, 370] on button "Verify" at bounding box center [515, 373] width 721 height 19
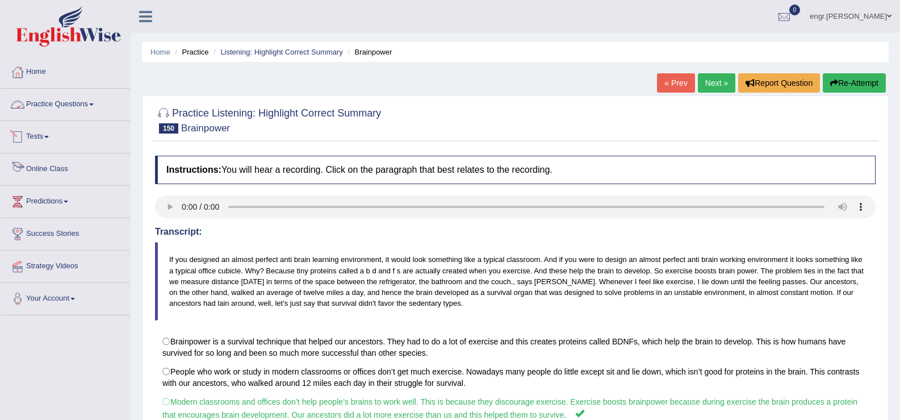
click at [87, 104] on link "Practice Questions" at bounding box center [65, 103] width 129 height 28
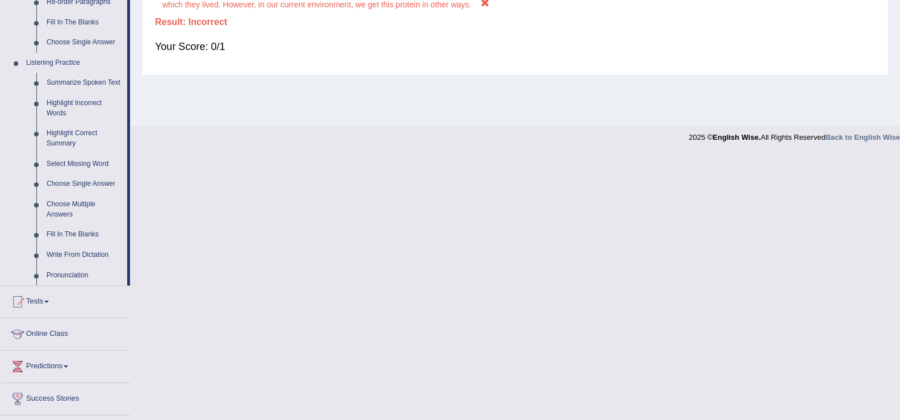
scroll to position [439, 0]
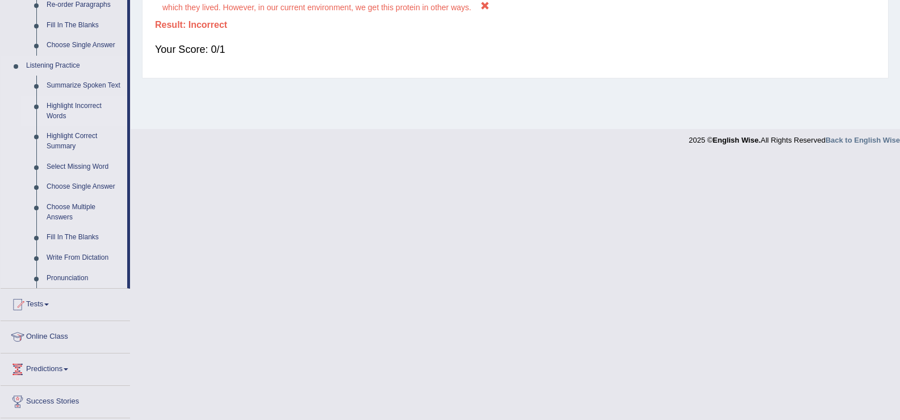
click at [74, 106] on link "Highlight Incorrect Words" at bounding box center [84, 111] width 86 height 30
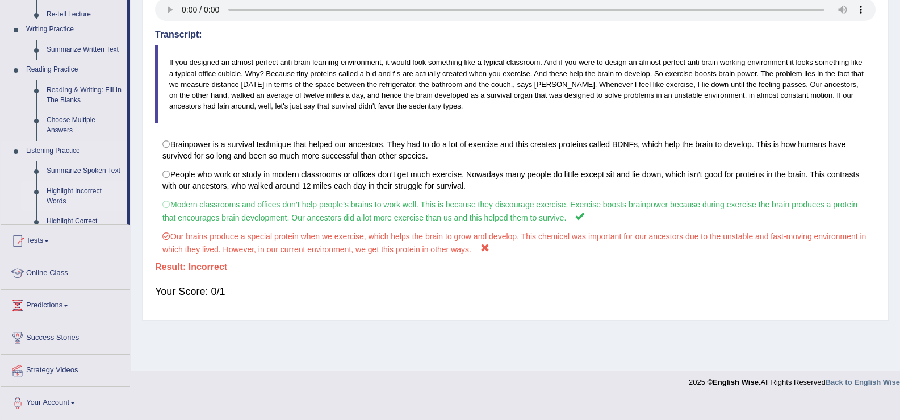
scroll to position [177, 0]
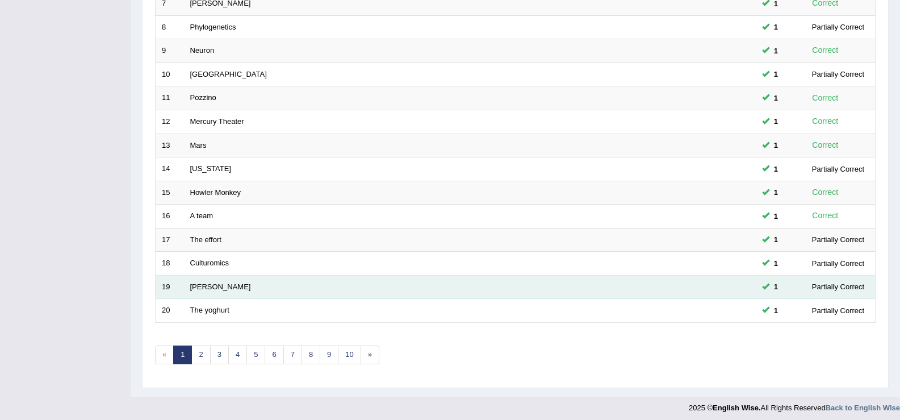
scroll to position [332, 0]
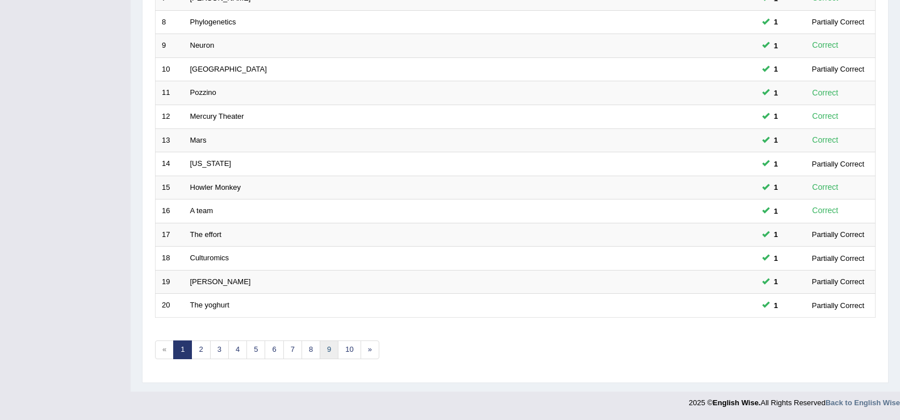
click at [330, 340] on link "9" at bounding box center [329, 349] width 19 height 19
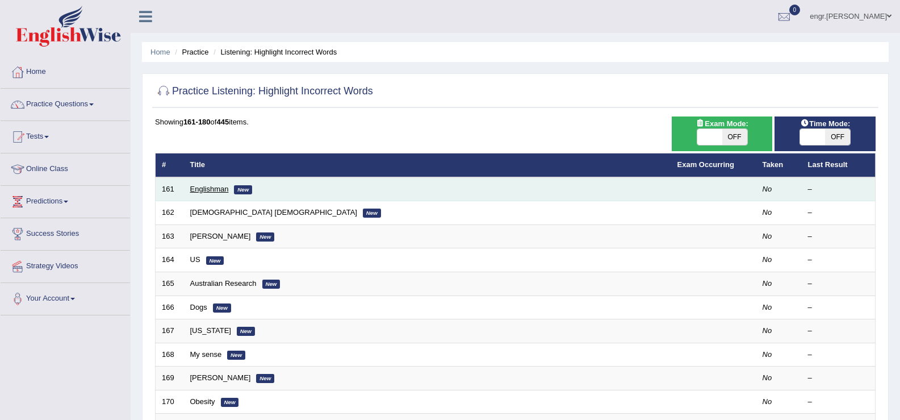
click at [211, 191] on link "Englishman" at bounding box center [209, 189] width 39 height 9
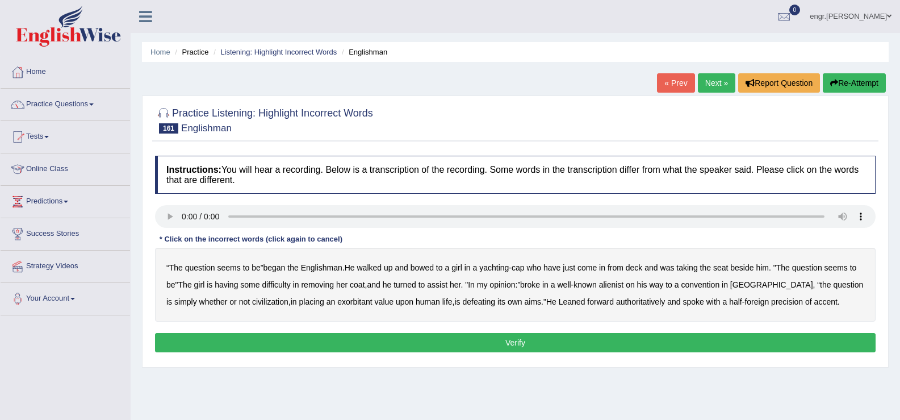
click at [381, 268] on b "walked" at bounding box center [369, 267] width 25 height 9
click at [659, 339] on button "Verify" at bounding box center [515, 342] width 721 height 19
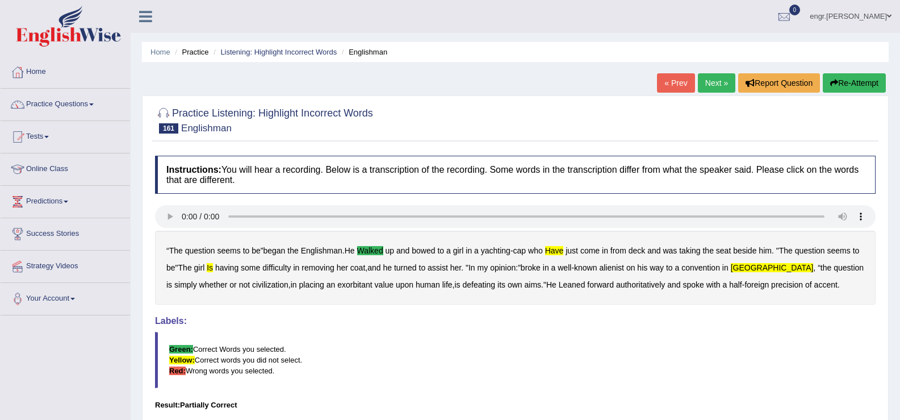
click at [709, 82] on link "Next »" at bounding box center [716, 82] width 37 height 19
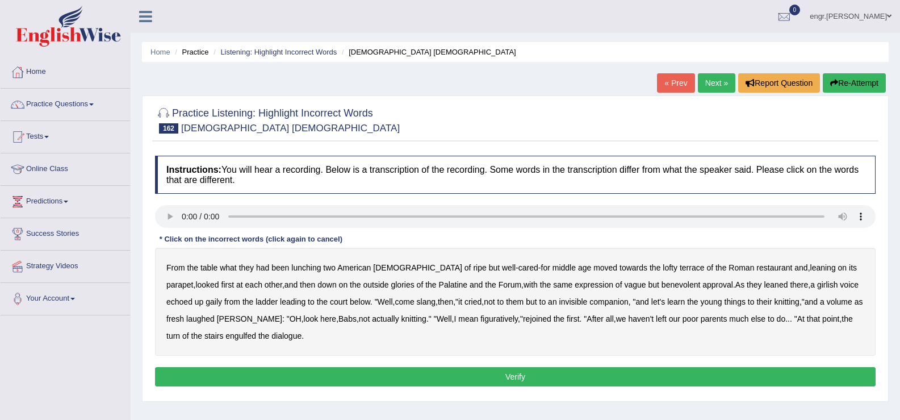
click at [620, 269] on b "towards" at bounding box center [634, 267] width 28 height 9
click at [391, 286] on b "glories" at bounding box center [402, 284] width 23 height 9
click at [363, 283] on b "outside" at bounding box center [376, 284] width 26 height 9
click at [391, 284] on b "glories" at bounding box center [402, 284] width 23 height 9
click at [256, 303] on b "ladder" at bounding box center [267, 301] width 22 height 9
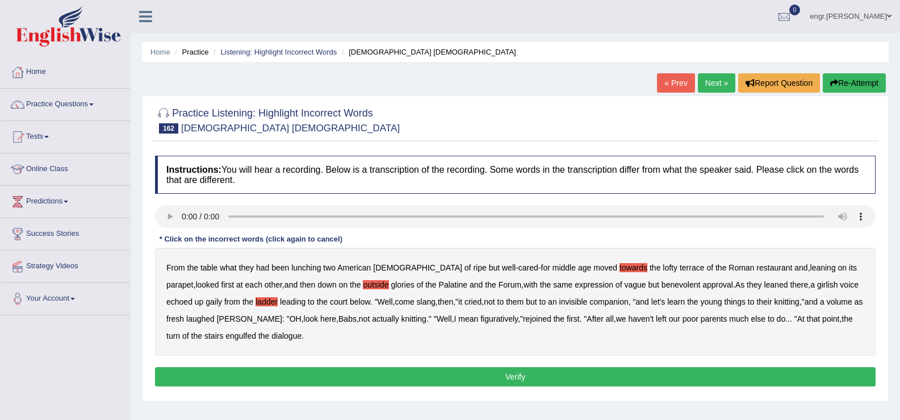
click at [417, 303] on b "slang" at bounding box center [426, 301] width 19 height 9
click at [262, 373] on button "Verify" at bounding box center [515, 376] width 721 height 19
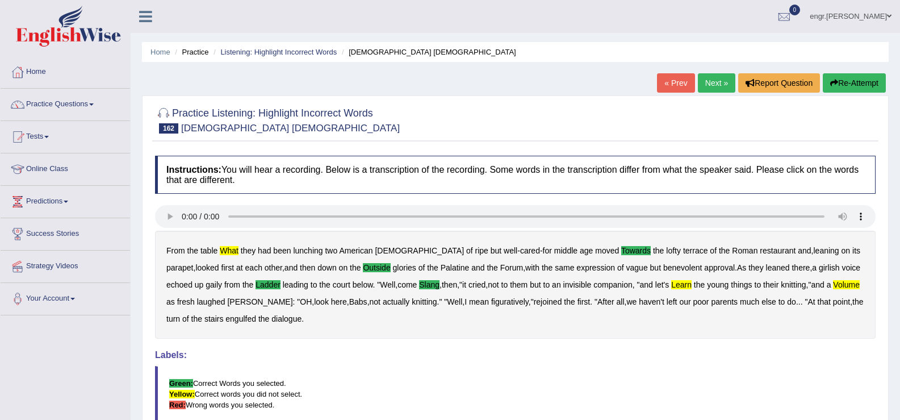
click at [709, 88] on link "Next »" at bounding box center [716, 82] width 37 height 19
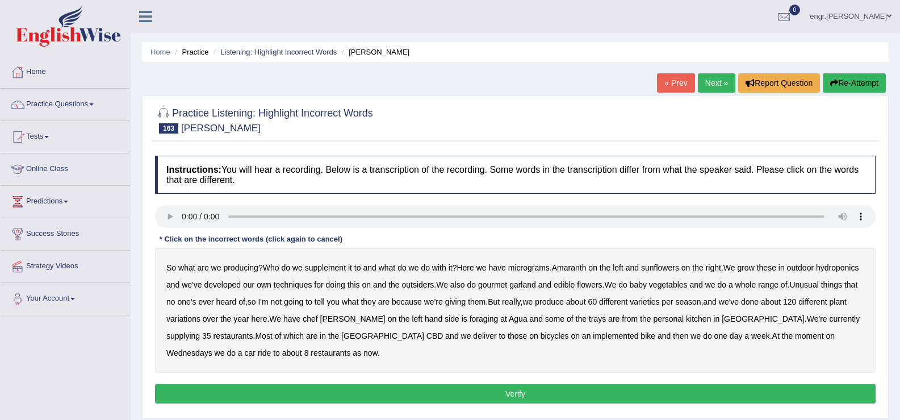
click at [332, 267] on b "supplement" at bounding box center [325, 267] width 41 height 9
click at [536, 285] on b "garland" at bounding box center [522, 284] width 27 height 9
click at [200, 320] on b "variations" at bounding box center [183, 318] width 34 height 9
click at [593, 336] on b "implemented" at bounding box center [615, 335] width 45 height 9
click at [266, 391] on button "Verify" at bounding box center [515, 393] width 721 height 19
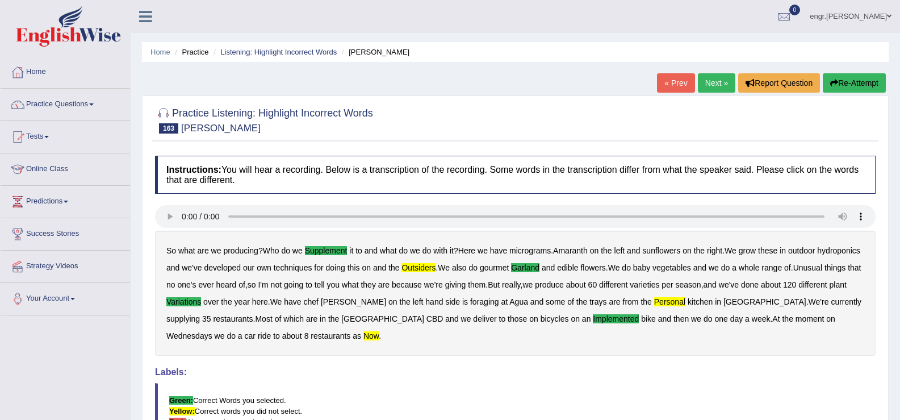
click at [704, 87] on link "Next »" at bounding box center [716, 82] width 37 height 19
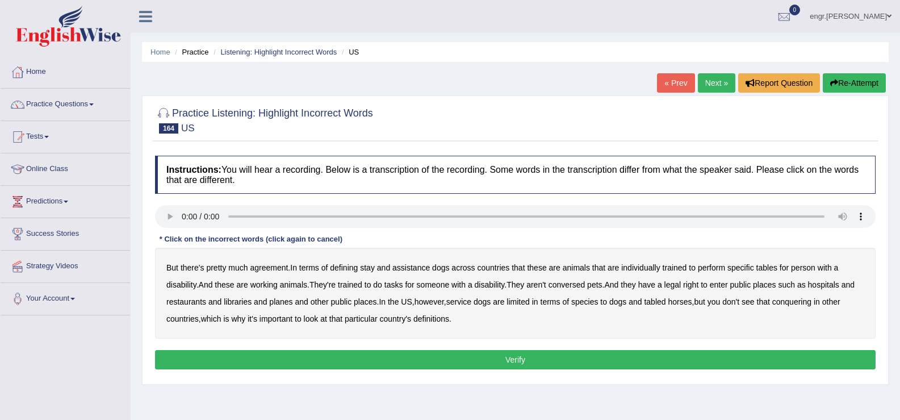
click at [371, 268] on b "stay" at bounding box center [367, 267] width 15 height 9
click at [768, 268] on b "tables" at bounding box center [766, 267] width 21 height 9
click at [580, 287] on b "conversed" at bounding box center [567, 284] width 37 height 9
click at [283, 303] on b "planes" at bounding box center [280, 301] width 23 height 9
click at [657, 302] on b "tabled" at bounding box center [655, 301] width 22 height 9
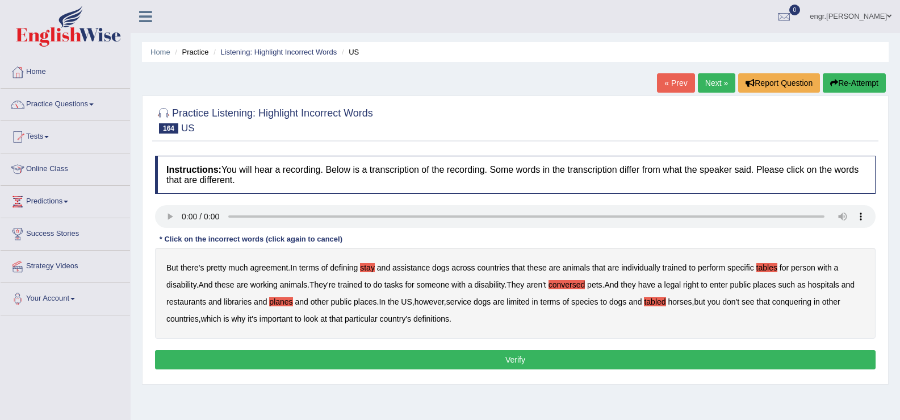
click at [801, 302] on b "conquering" at bounding box center [791, 301] width 39 height 9
click at [408, 358] on button "Verify" at bounding box center [515, 359] width 721 height 19
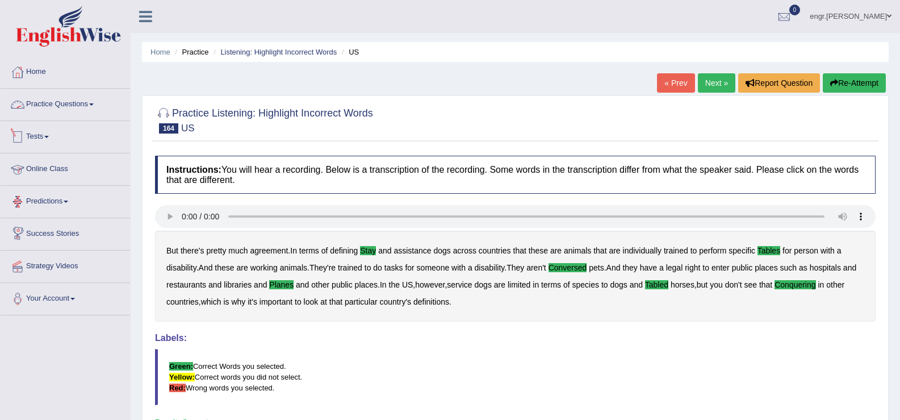
click at [73, 96] on link "Practice Questions" at bounding box center [65, 103] width 129 height 28
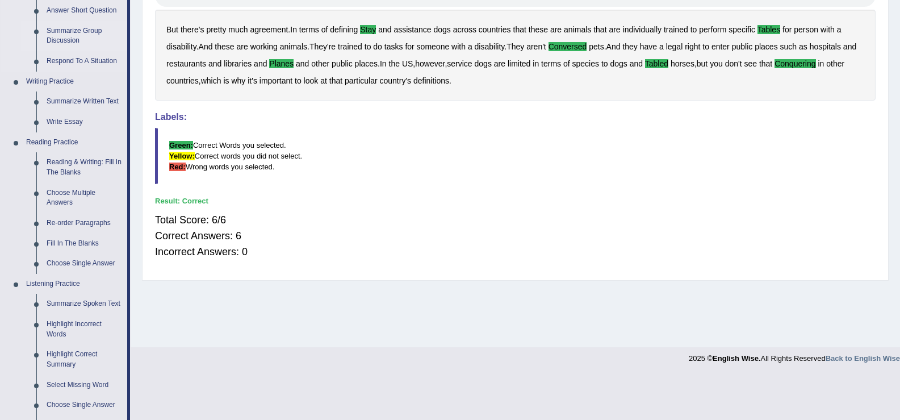
scroll to position [219, 0]
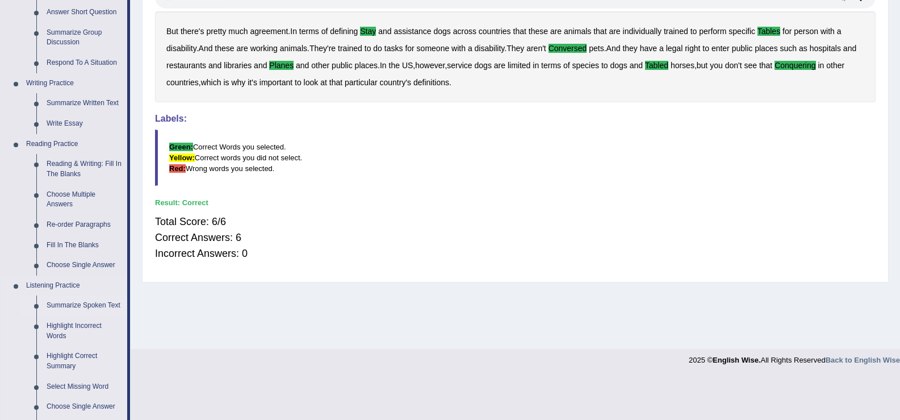
click at [68, 298] on link "Summarize Spoken Text" at bounding box center [84, 305] width 86 height 20
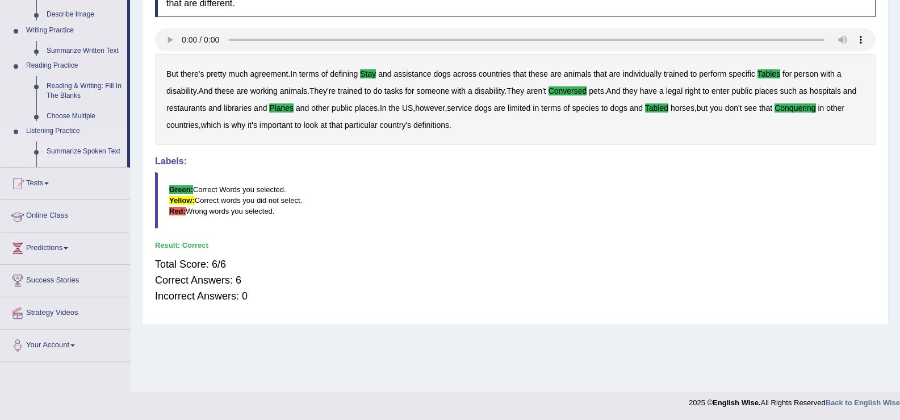
scroll to position [177, 0]
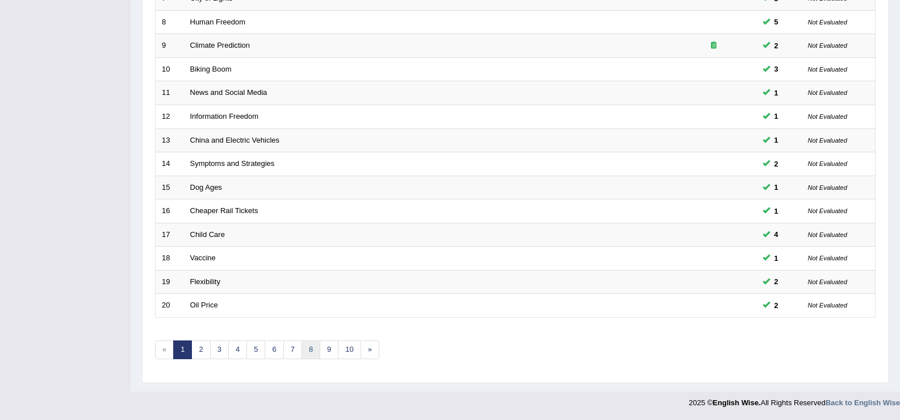
click at [309, 344] on link "8" at bounding box center [311, 349] width 19 height 19
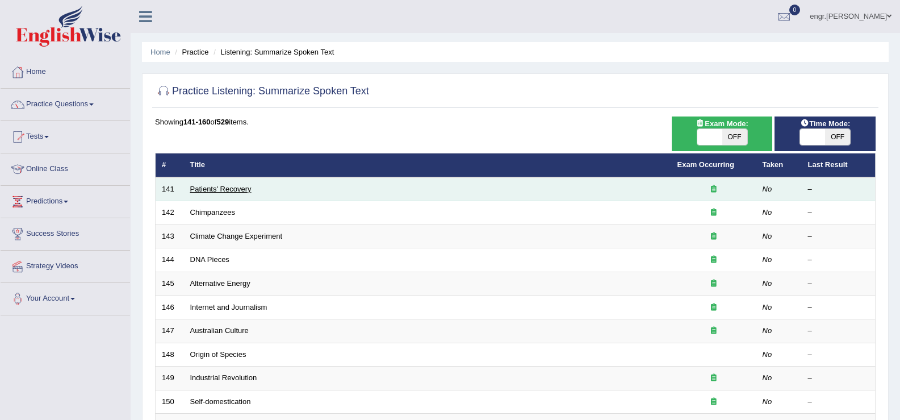
click at [243, 192] on link "Patients' Recovery" at bounding box center [220, 189] width 61 height 9
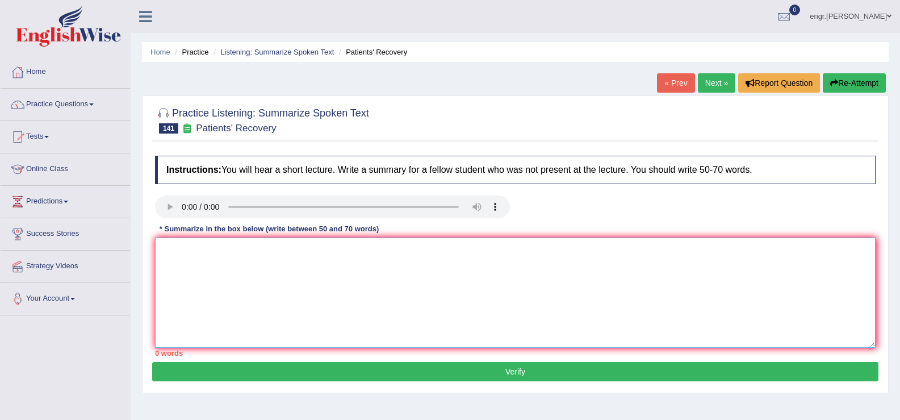
click at [193, 261] on textarea at bounding box center [515, 292] width 721 height 110
click at [161, 253] on textarea "Patient fresh air arctitrechtier sleep fast stress living alond well design" at bounding box center [515, 292] width 721 height 110
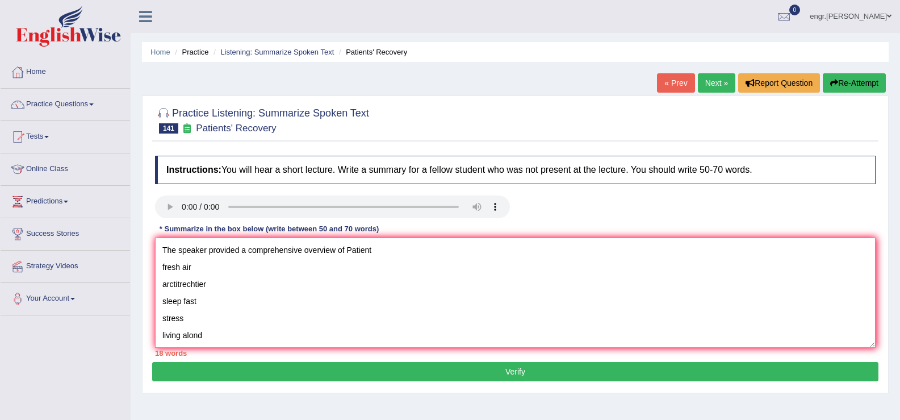
click at [374, 252] on textarea "The speaker provided a comprehensive overview of Patient fresh air arctitrechti…" at bounding box center [515, 292] width 721 height 110
drag, startPoint x: 160, startPoint y: 304, endPoint x: 212, endPoint y: 362, distance: 78.8
click at [212, 362] on div "Practice Listening: Summarize Spoken Text 141 Patients' Recovery Instructions: …" at bounding box center [515, 244] width 747 height 298
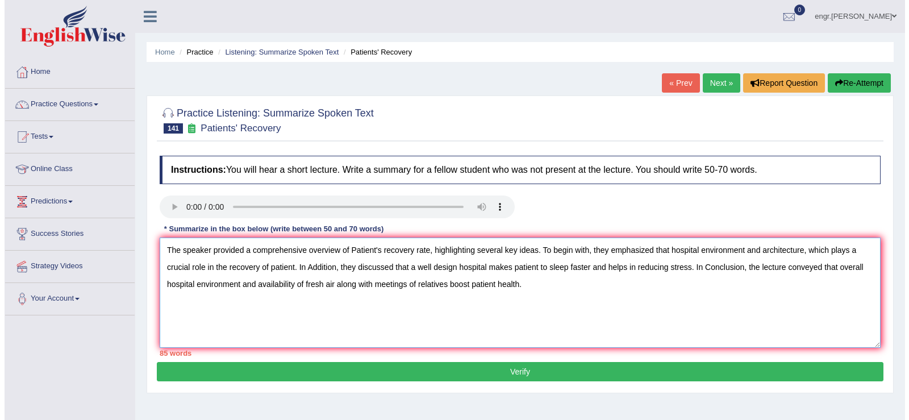
scroll to position [0, 0]
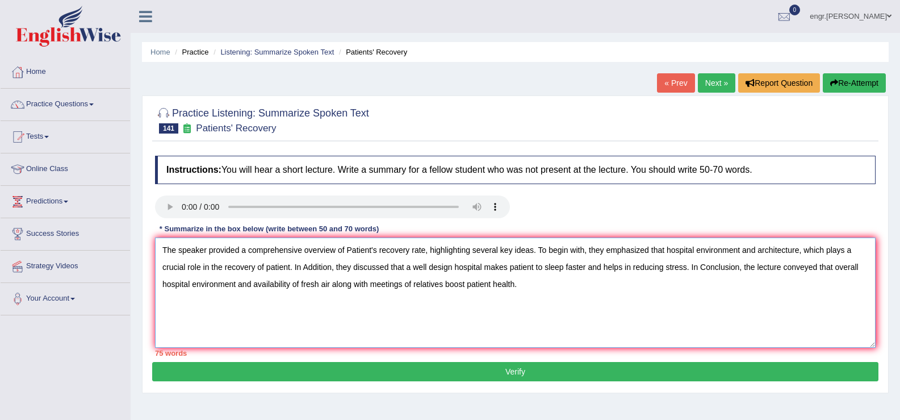
drag, startPoint x: 526, startPoint y: 286, endPoint x: 332, endPoint y: 285, distance: 193.7
click at [332, 285] on textarea "The speaker provided a comprehensive overview of Patient's recovery rate, highl…" at bounding box center [515, 292] width 721 height 110
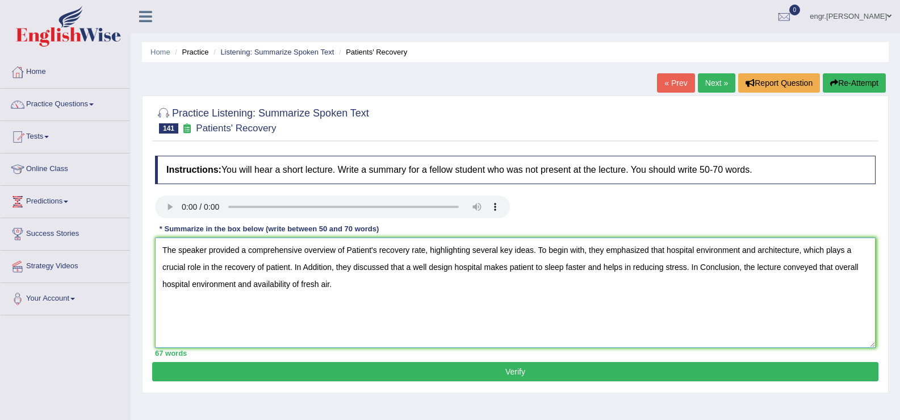
type textarea "The speaker provided a comprehensive overview of Patient's recovery rate, highl…"
click at [365, 365] on button "Verify" at bounding box center [515, 371] width 726 height 19
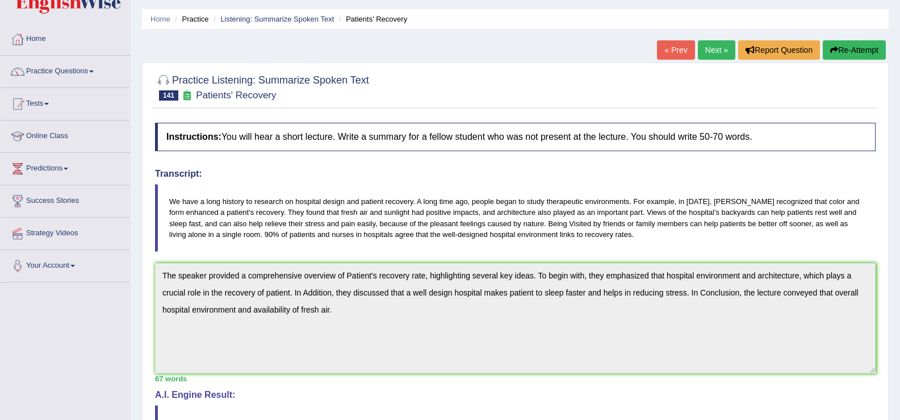
scroll to position [20, 0]
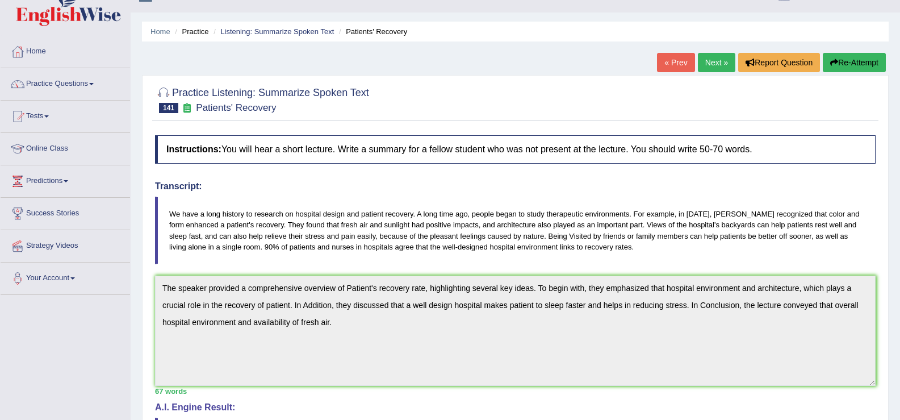
click at [710, 67] on link "Next »" at bounding box center [716, 62] width 37 height 19
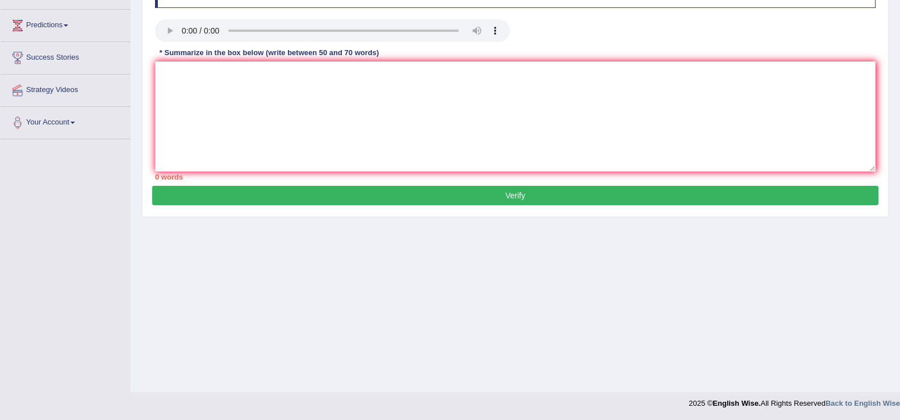
scroll to position [177, 0]
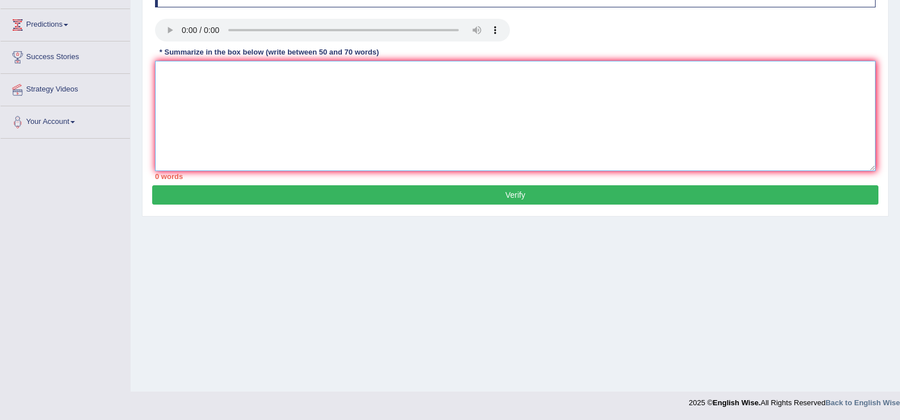
click at [197, 113] on textarea at bounding box center [515, 116] width 721 height 110
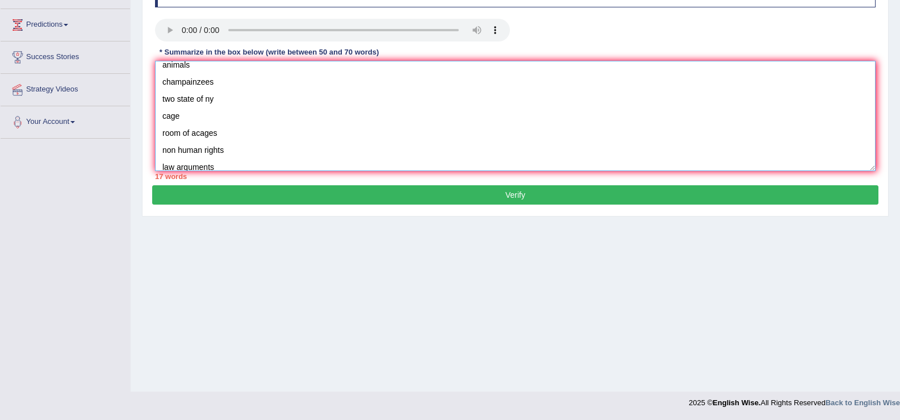
scroll to position [0, 0]
click at [161, 77] on textarea "animals champainzees two state of ny cage room of acages non human rights law a…" at bounding box center [515, 116] width 721 height 110
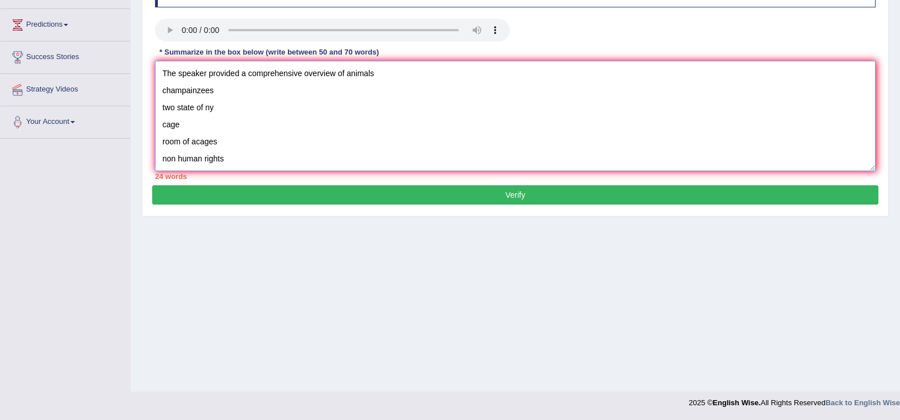
click at [380, 74] on textarea "The speaker provided a comprehensive overview of animals champainzees two state…" at bounding box center [515, 116] width 721 height 110
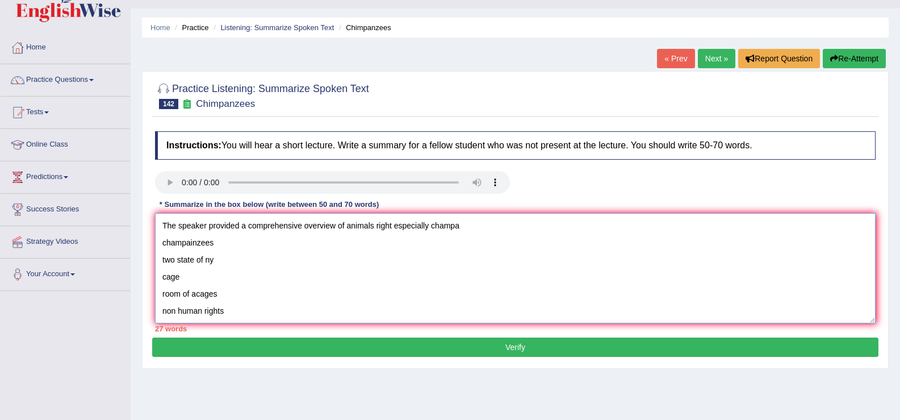
scroll to position [15, 0]
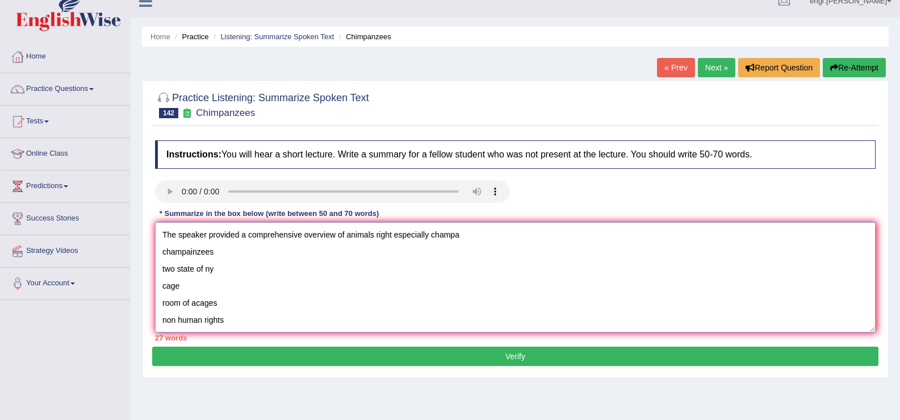
click at [446, 236] on textarea "The speaker provided a comprehensive overview of animals right especially champ…" at bounding box center [515, 277] width 721 height 110
click at [463, 237] on textarea "The speaker provided a comprehensive overview of animals right especially chimp…" at bounding box center [515, 277] width 721 height 110
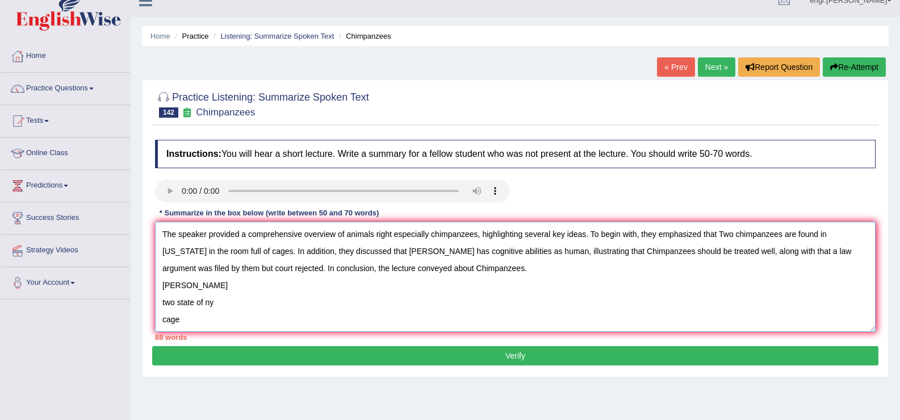
scroll to position [68, 0]
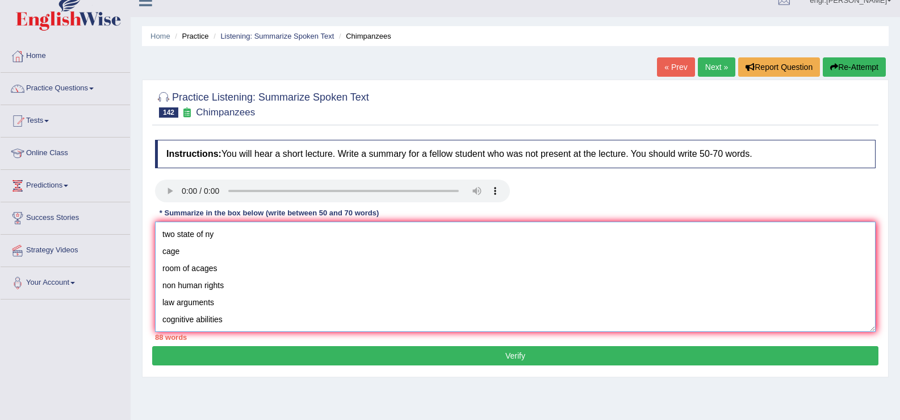
drag, startPoint x: 162, startPoint y: 282, endPoint x: 222, endPoint y: 363, distance: 101.1
click at [222, 363] on div "Practice Listening: Summarize Spoken Text 142 Chimpanzees Instructions: You wil…" at bounding box center [515, 229] width 747 height 298
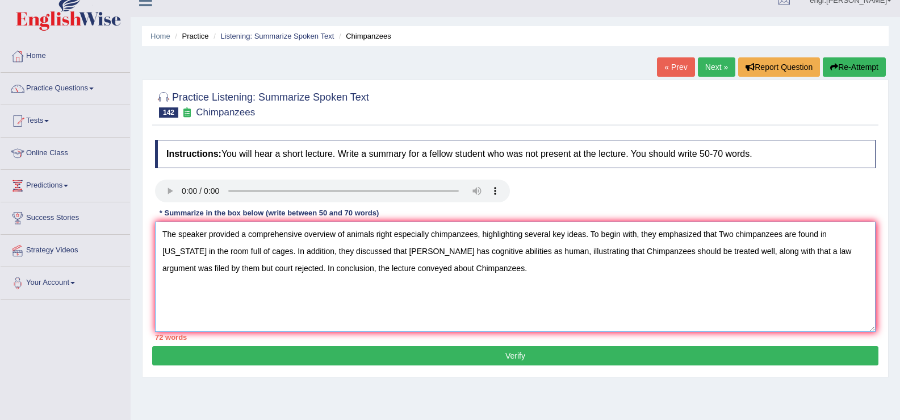
scroll to position [0, 0]
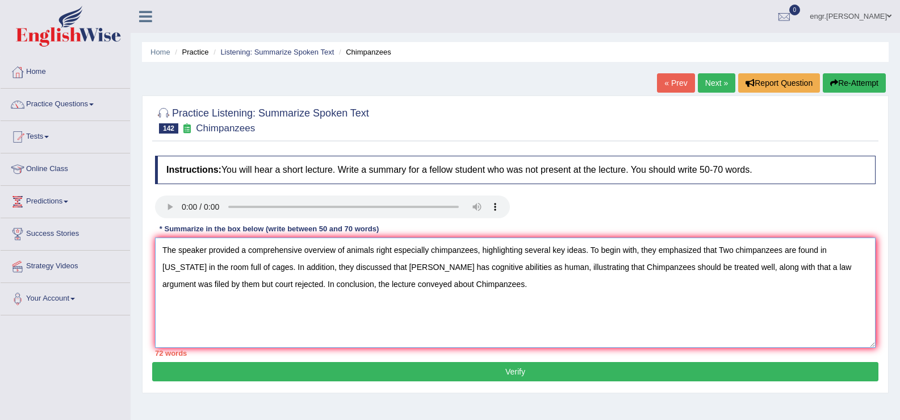
drag, startPoint x: 243, startPoint y: 285, endPoint x: 183, endPoint y: 289, distance: 59.8
click at [183, 289] on textarea "The speaker provided a comprehensive overview of animals right especially chimp…" at bounding box center [515, 292] width 721 height 110
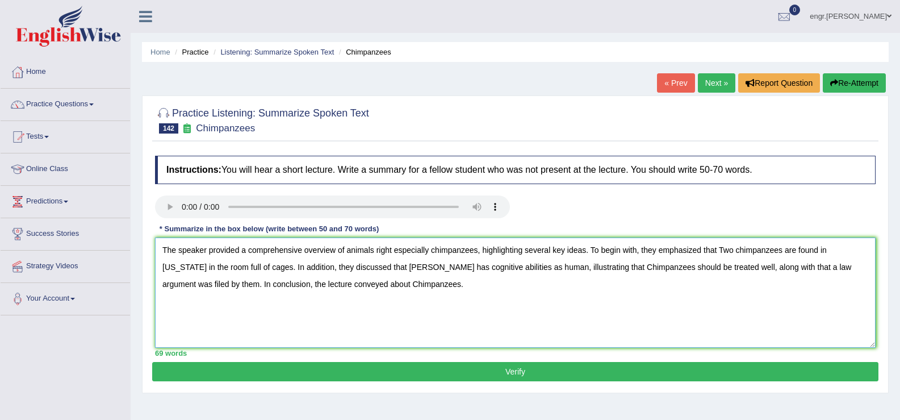
type textarea "The speaker provided a comprehensive overview of animals right especially chimp…"
click at [252, 376] on button "Verify" at bounding box center [515, 371] width 726 height 19
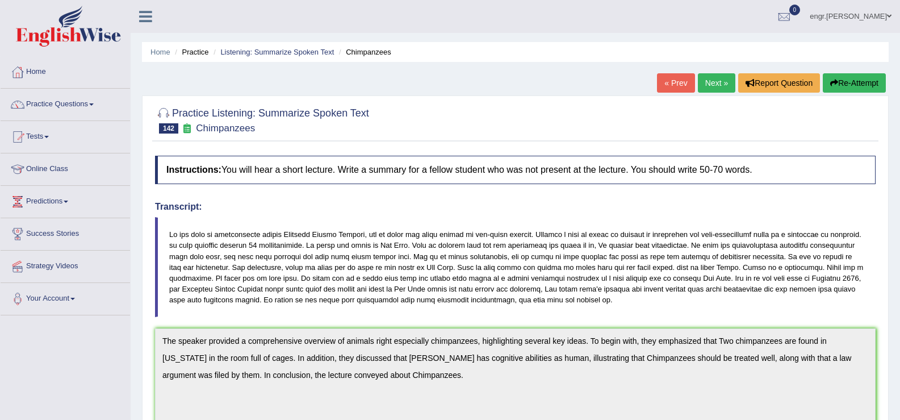
click at [715, 86] on link "Next »" at bounding box center [716, 82] width 37 height 19
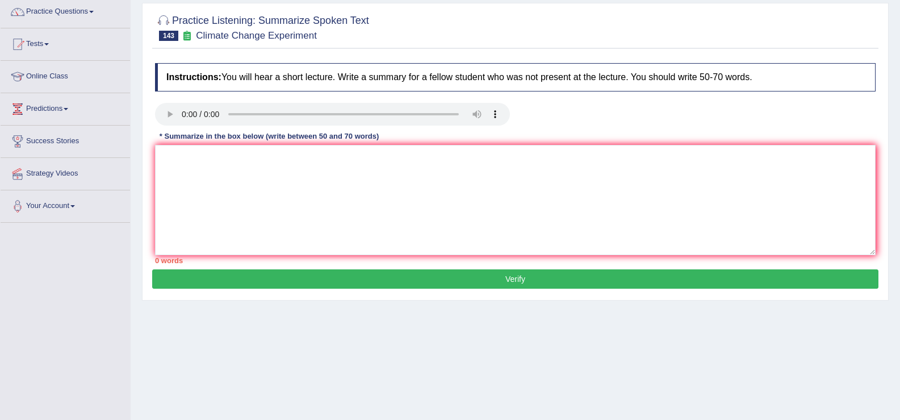
scroll to position [105, 0]
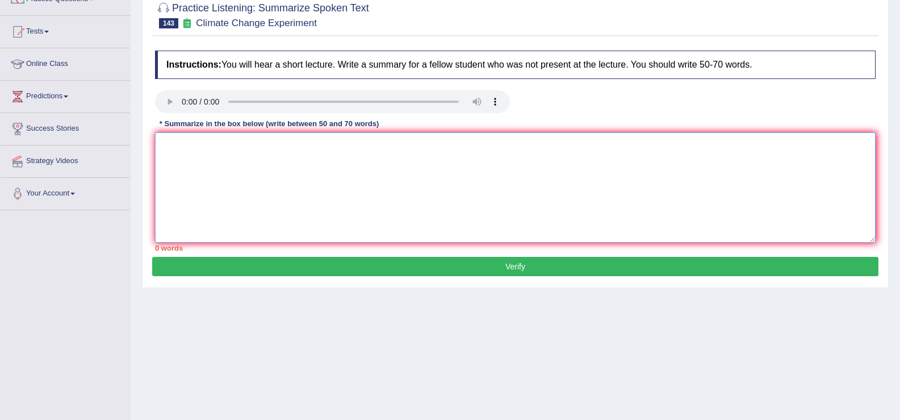
click at [207, 182] on textarea at bounding box center [515, 187] width 721 height 110
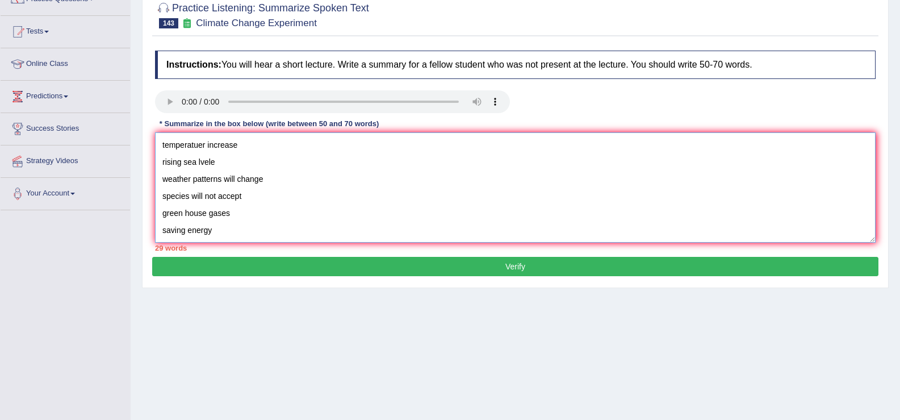
scroll to position [0, 0]
click at [161, 145] on textarea "Climate change human tring to change life sytyle area to area temperatuer incre…" at bounding box center [515, 187] width 721 height 110
click at [408, 150] on textarea "The Speaker provided a comprehensive overview of Climate change human tring to …" at bounding box center [515, 187] width 721 height 110
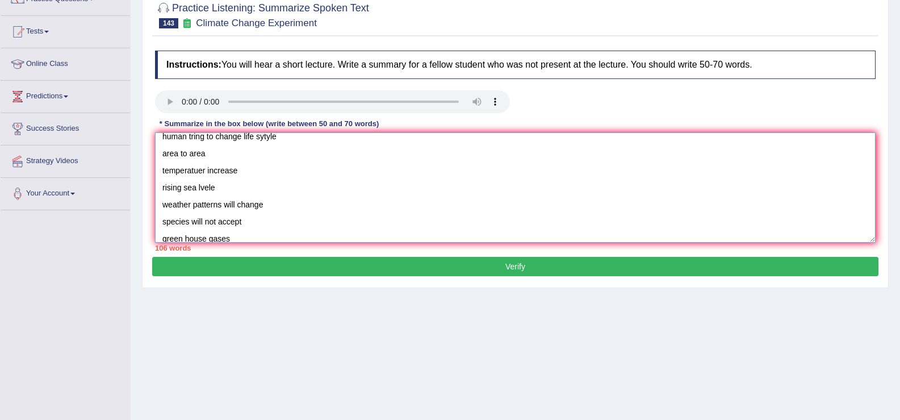
scroll to position [102, 0]
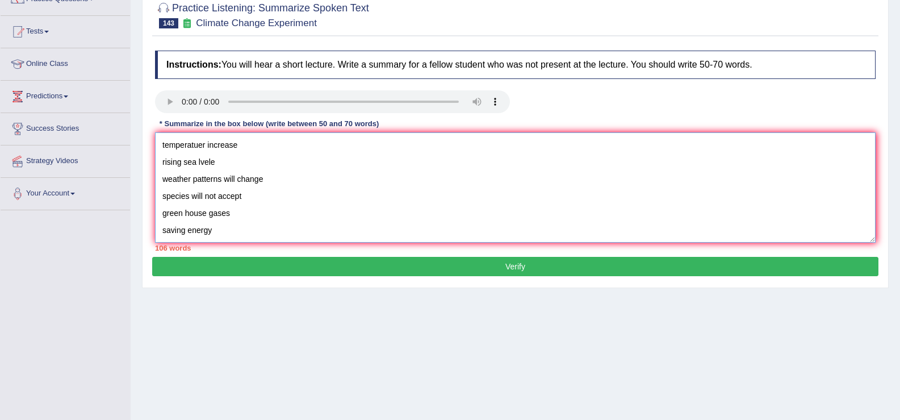
drag, startPoint x: 163, startPoint y: 192, endPoint x: 260, endPoint y: 265, distance: 120.8
click at [260, 265] on div "Practice Listening: Summarize Spoken Text 143 Climate Change Experiment Instruc…" at bounding box center [515, 139] width 747 height 298
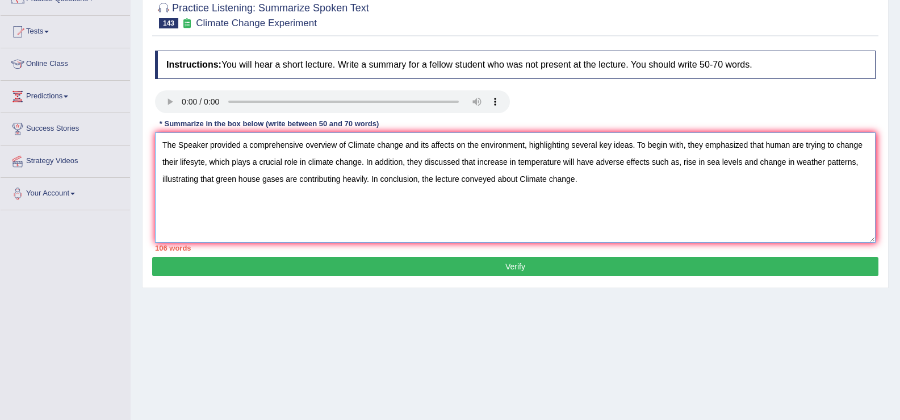
scroll to position [0, 0]
drag, startPoint x: 366, startPoint y: 180, endPoint x: 143, endPoint y: 171, distance: 223.4
click at [143, 171] on div "Practice Listening: Summarize Spoken Text 143 Climate Change Experiment Instruc…" at bounding box center [515, 139] width 747 height 298
drag, startPoint x: 758, startPoint y: 164, endPoint x: 679, endPoint y: 161, distance: 79.5
click at [679, 161] on textarea "The Speaker provided a comprehensive overview of Climate change and its affects…" at bounding box center [515, 187] width 721 height 110
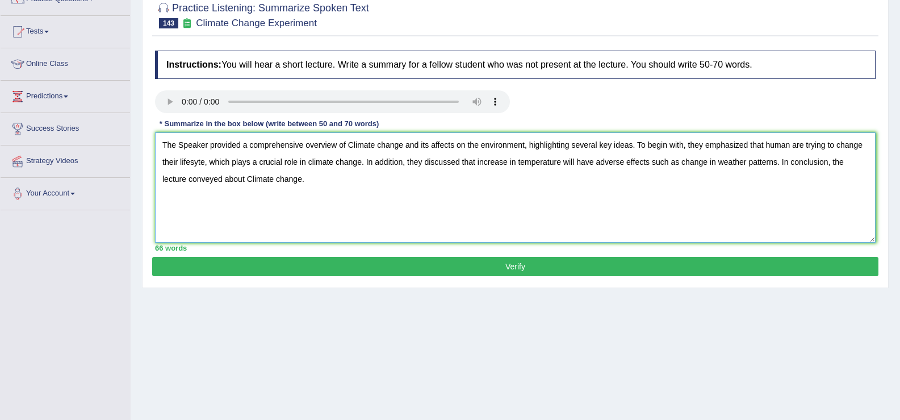
type textarea "The Speaker provided a comprehensive overview of Climate change and its affects…"
click at [603, 261] on button "Verify" at bounding box center [515, 266] width 726 height 19
